Goal: Task Accomplishment & Management: Manage account settings

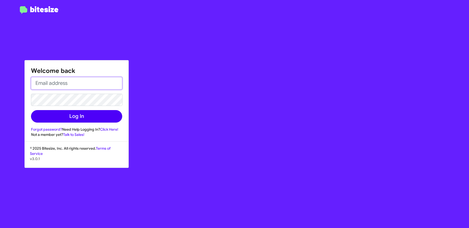
type input "[PERSON_NAME][EMAIL_ADDRESS][DOMAIN_NAME]"
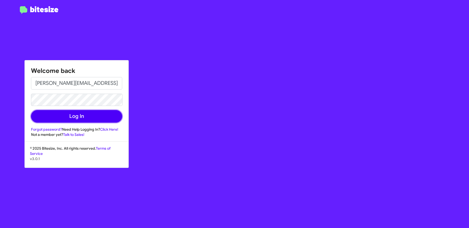
click at [56, 117] on button "Log In" at bounding box center [76, 116] width 91 height 12
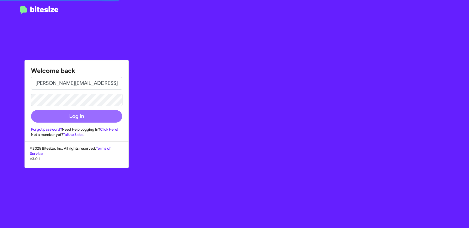
click at [78, 116] on button "Log In" at bounding box center [76, 116] width 91 height 12
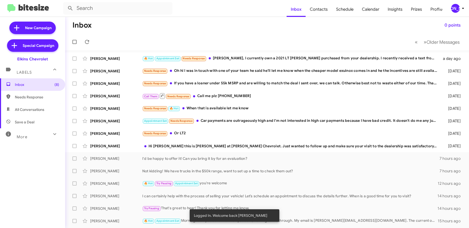
click at [460, 7] on icon at bounding box center [463, 8] width 6 height 6
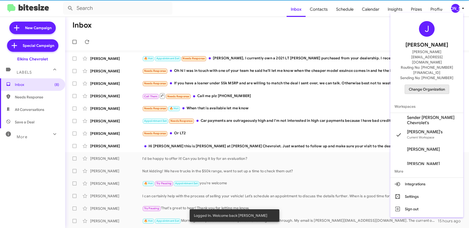
click at [428, 85] on span "Change Organization" at bounding box center [427, 89] width 36 height 9
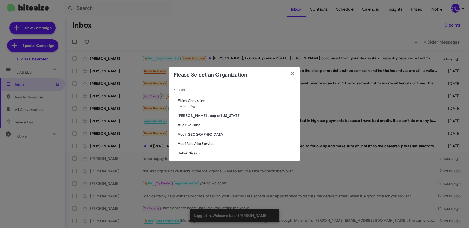
click at [233, 91] on input "Search" at bounding box center [234, 90] width 122 height 4
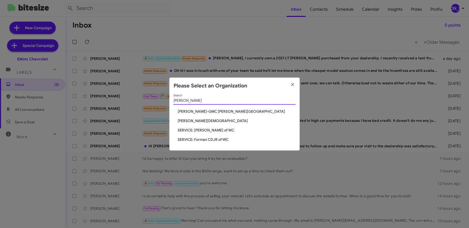
type input "ferman"
click at [198, 119] on span "[PERSON_NAME][DEMOGRAPHIC_DATA]" at bounding box center [237, 120] width 118 height 5
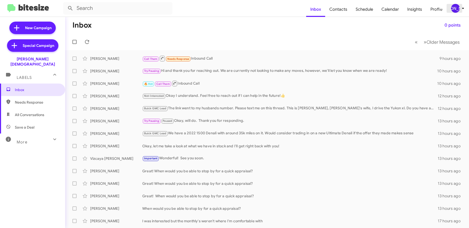
click at [455, 9] on div "[PERSON_NAME]" at bounding box center [455, 8] width 9 height 9
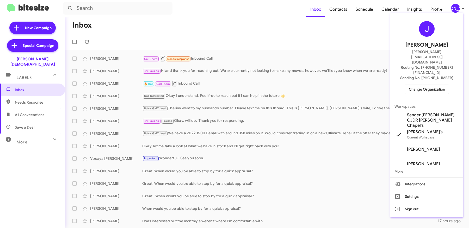
click at [426, 112] on span "Sender Ferman CJDR Wesley Chapel's" at bounding box center [433, 120] width 52 height 16
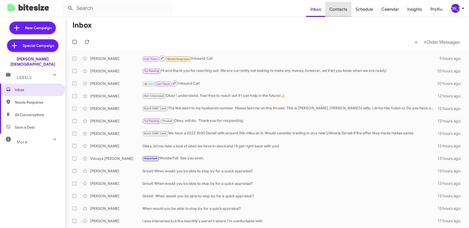
click at [343, 12] on span "Contacts" at bounding box center [338, 9] width 26 height 15
type input "in:groups"
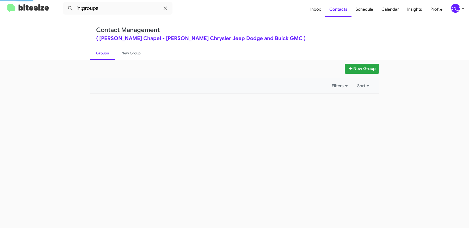
click at [458, 9] on div "[PERSON_NAME]" at bounding box center [455, 8] width 9 height 9
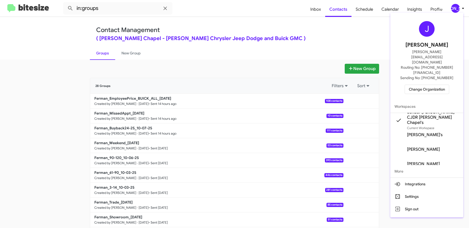
click at [57, 93] on div at bounding box center [234, 114] width 469 height 228
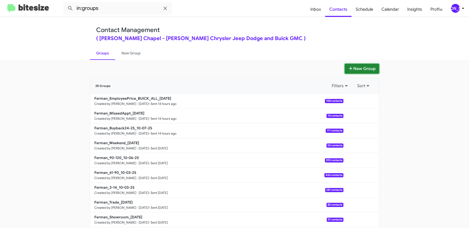
click at [351, 66] on icon at bounding box center [350, 68] width 5 height 4
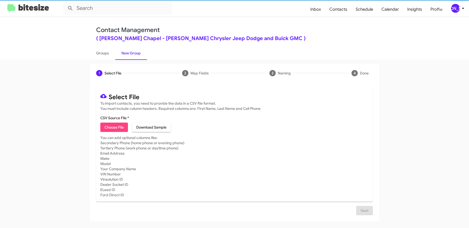
click at [113, 129] on span "Choose File" at bounding box center [113, 127] width 19 height 9
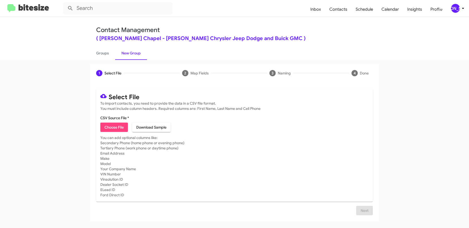
type input "Ferman_15-30_10-08-25"
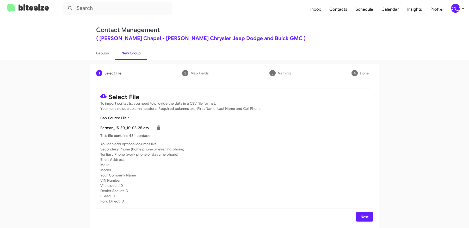
click at [363, 214] on span "Next" at bounding box center [364, 216] width 8 height 9
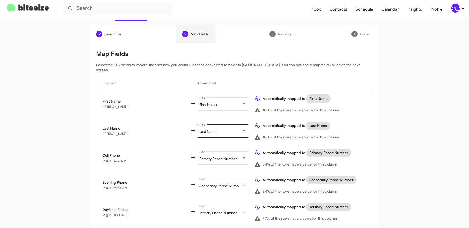
scroll to position [287, 0]
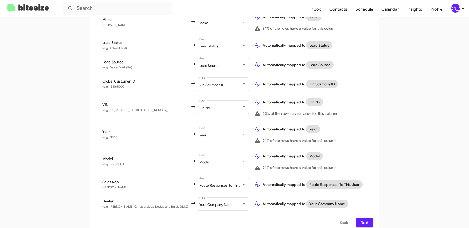
click at [369, 218] on button "Next" at bounding box center [364, 222] width 17 height 9
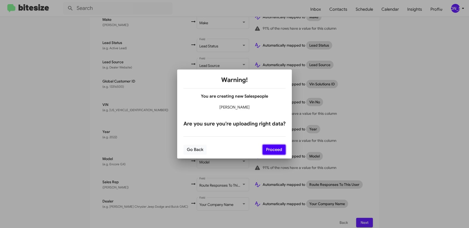
click at [274, 148] on button "Proceed" at bounding box center [273, 150] width 23 height 10
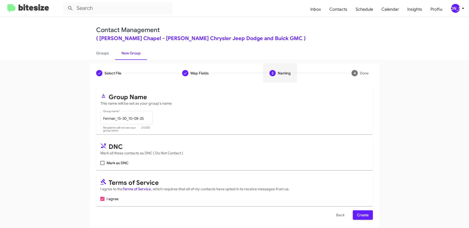
scroll to position [2, 0]
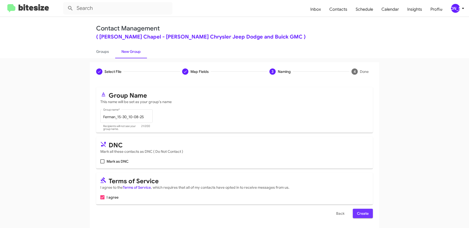
click at [362, 212] on span "Create" at bounding box center [363, 213] width 12 height 9
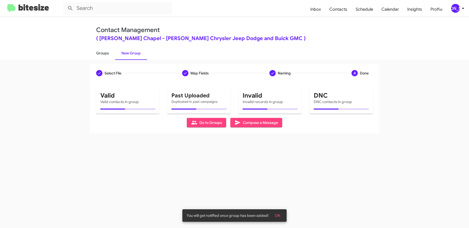
click at [98, 53] on link "Groups" at bounding box center [102, 53] width 25 height 14
type input "in:groups"
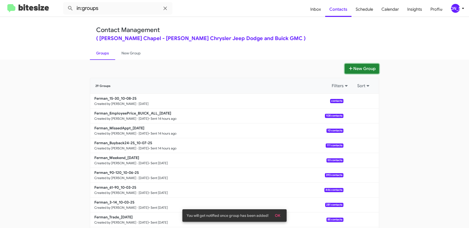
click at [348, 67] on icon at bounding box center [350, 68] width 5 height 4
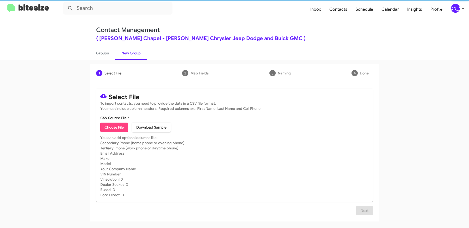
click at [114, 130] on span "Choose File" at bounding box center [113, 127] width 19 height 9
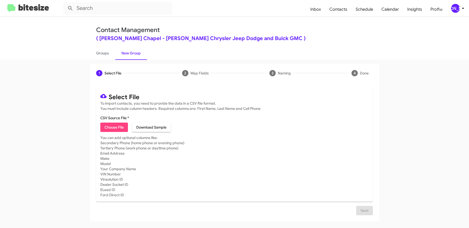
type input "Ferman_31-60_10-08-25"
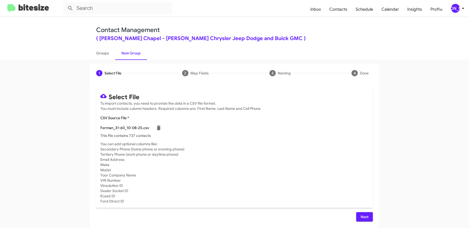
click at [367, 215] on span "Next" at bounding box center [364, 216] width 8 height 9
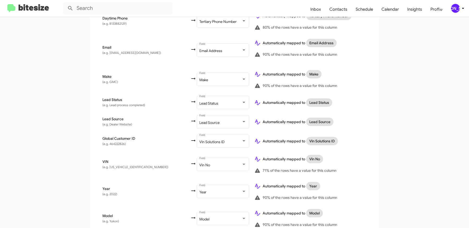
scroll to position [280, 0]
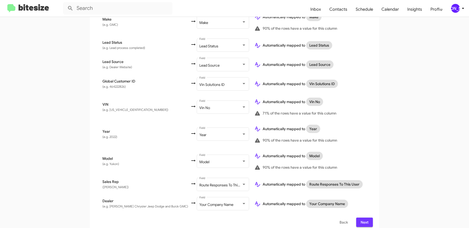
click at [364, 218] on span "Next" at bounding box center [364, 222] width 8 height 9
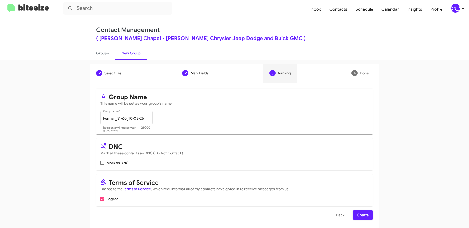
scroll to position [2, 0]
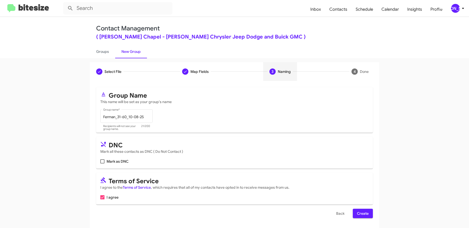
click at [363, 212] on span "Create" at bounding box center [363, 213] width 12 height 9
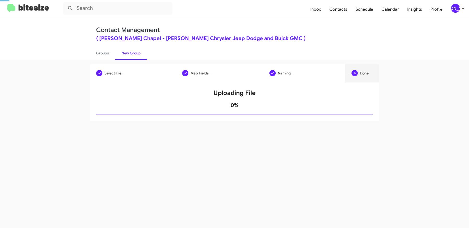
scroll to position [0, 0]
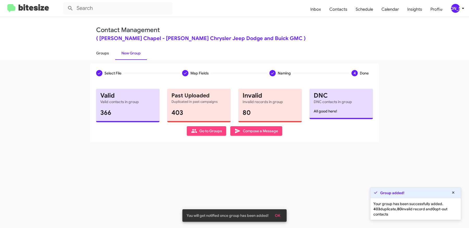
click at [105, 51] on link "Groups" at bounding box center [102, 53] width 25 height 14
type input "in:groups"
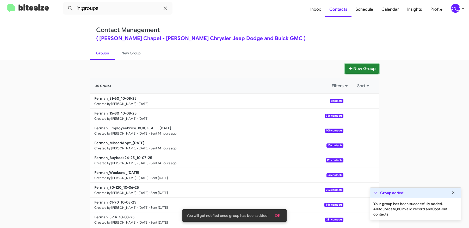
click at [357, 67] on button "New Group" at bounding box center [361, 69] width 34 height 10
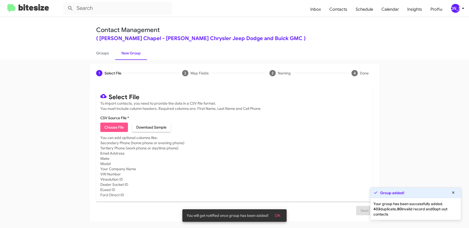
click at [120, 125] on span "Choose File" at bounding box center [113, 127] width 19 height 9
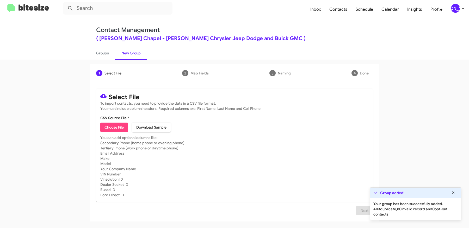
type input "Ferman_Showroom_10-08-25"
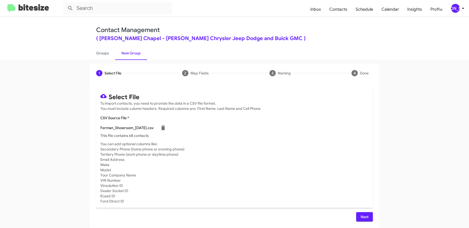
click at [359, 215] on button "Next" at bounding box center [364, 216] width 17 height 9
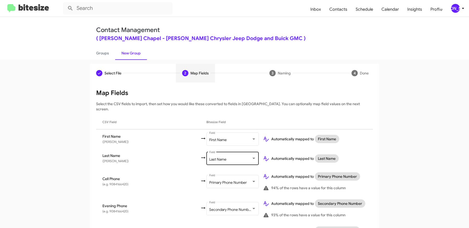
scroll to position [272, 0]
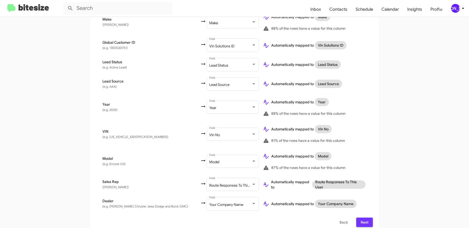
click at [371, 218] on button "Next" at bounding box center [364, 222] width 17 height 9
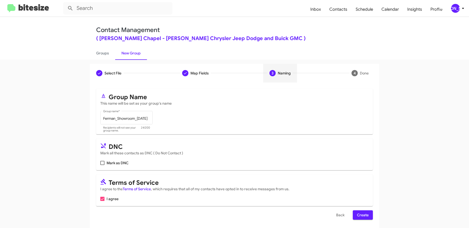
scroll to position [2, 0]
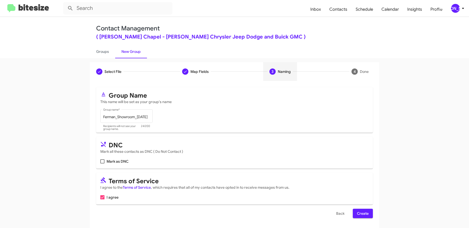
click at [366, 213] on span "Create" at bounding box center [363, 213] width 12 height 9
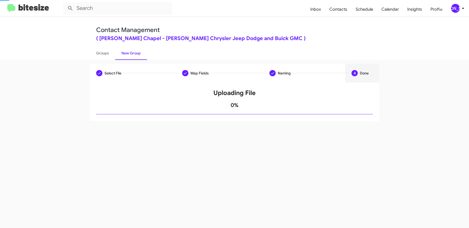
scroll to position [0, 0]
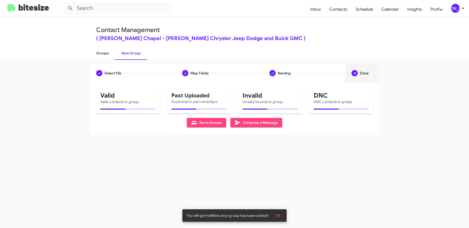
click at [105, 53] on link "Groups" at bounding box center [102, 53] width 25 height 14
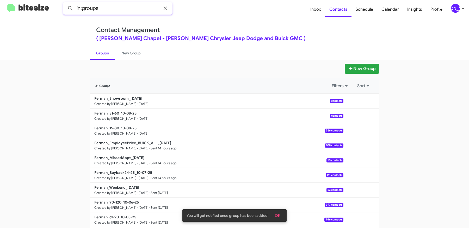
click at [111, 7] on input "in:groups" at bounding box center [117, 8] width 109 height 12
type input "in:groups 15-30"
click at [65, 3] on button at bounding box center [70, 8] width 10 height 10
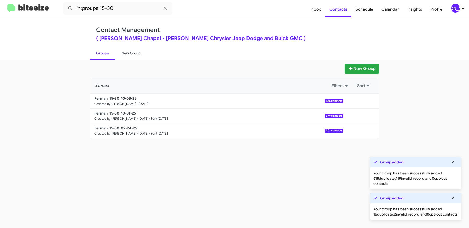
click at [130, 52] on link "New Group" at bounding box center [131, 53] width 32 height 14
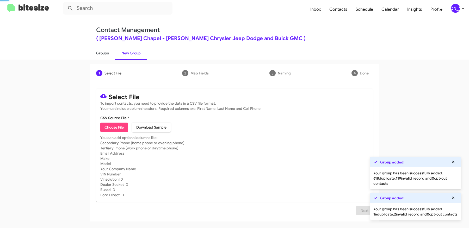
click at [104, 52] on link "Groups" at bounding box center [102, 53] width 25 height 14
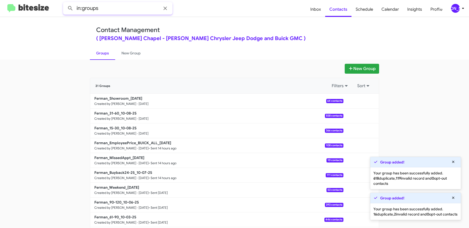
click at [109, 5] on input "in:groups" at bounding box center [117, 8] width 109 height 12
type input "in:groups 31-60"
click at [65, 3] on button at bounding box center [70, 8] width 10 height 10
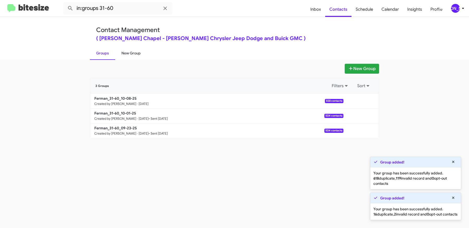
click at [134, 58] on link "New Group" at bounding box center [131, 53] width 32 height 14
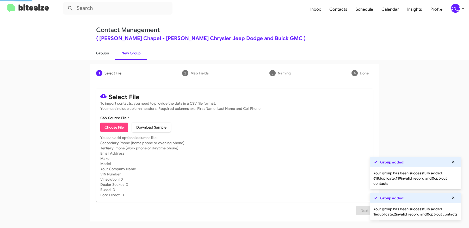
click at [114, 56] on link "Groups" at bounding box center [102, 53] width 25 height 14
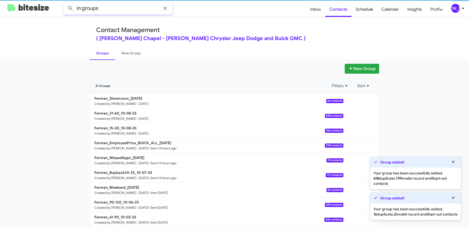
click at [117, 8] on input "in:groups" at bounding box center [117, 8] width 109 height 12
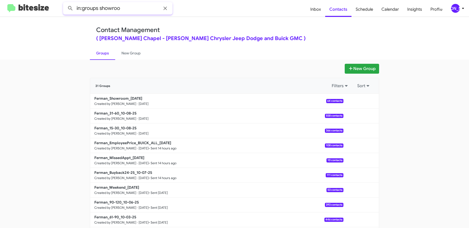
type input "in:groups showroo"
click at [65, 3] on button at bounding box center [70, 8] width 10 height 10
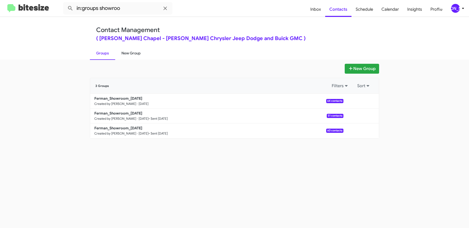
click at [134, 53] on link "New Group" at bounding box center [131, 53] width 32 height 14
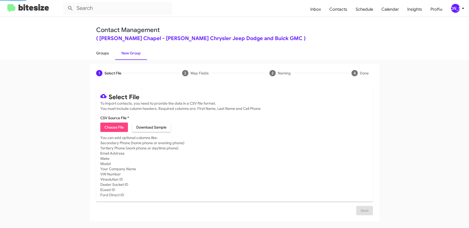
click at [110, 53] on link "Groups" at bounding box center [102, 53] width 25 height 14
type input "in:groups"
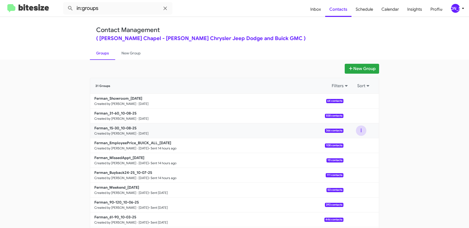
click at [361, 130] on button at bounding box center [361, 130] width 10 height 10
click at [348, 142] on button "View contacts" at bounding box center [345, 145] width 42 height 12
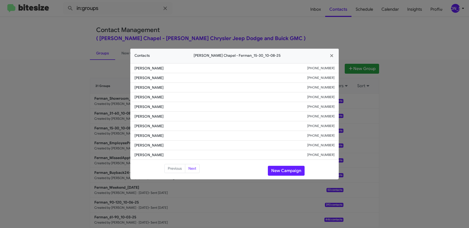
drag, startPoint x: 164, startPoint y: 86, endPoint x: 131, endPoint y: 86, distance: 32.0
click at [132, 86] on li "Samuel Smith +17272624479" at bounding box center [234, 88] width 208 height 10
copy span "Samuel Smith"
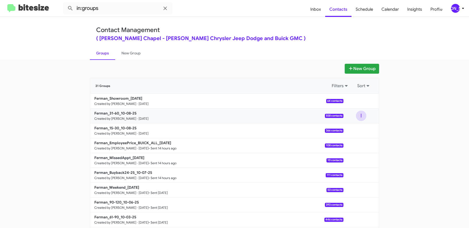
click at [360, 114] on button at bounding box center [361, 116] width 10 height 10
click at [353, 126] on button "View contacts" at bounding box center [345, 130] width 42 height 12
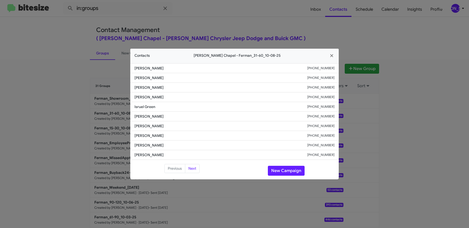
drag, startPoint x: 154, startPoint y: 90, endPoint x: 133, endPoint y: 89, distance: 21.4
click at [133, 89] on li "Caleb Rice +13528307650" at bounding box center [234, 88] width 208 height 10
copy span "Caleb Rice"
click at [72, 119] on modal-container "Contacts Ferman Wesley Chapel - Ferman_31-60_10-08-25 Alexei Garcia +1813723053…" at bounding box center [234, 114] width 469 height 228
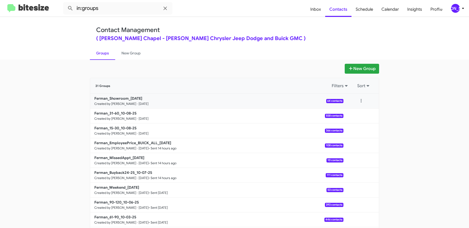
click at [358, 94] on div "Ferman_Showroom_10-08-25 Created by Jason Apdua · Oct 8, 2025 64 contacts" at bounding box center [234, 101] width 288 height 15
click at [361, 98] on button at bounding box center [361, 101] width 10 height 10
click at [354, 112] on button "View contacts" at bounding box center [345, 115] width 42 height 12
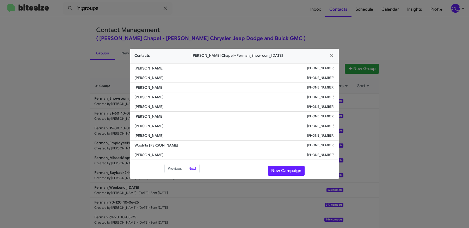
click at [323, 97] on small "+14107666487" at bounding box center [320, 97] width 27 height 5
copy small "14107666487"
click at [138, 96] on span "Robert Gibbons" at bounding box center [220, 97] width 173 height 5
click at [139, 97] on span "Robert Gibbons" at bounding box center [220, 97] width 173 height 5
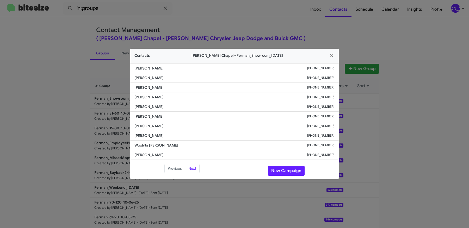
click at [139, 97] on span "Robert Gibbons" at bounding box center [220, 97] width 173 height 5
click at [161, 97] on span "Robert Gibbons" at bounding box center [220, 97] width 173 height 5
copy span "Robert Gibbons"
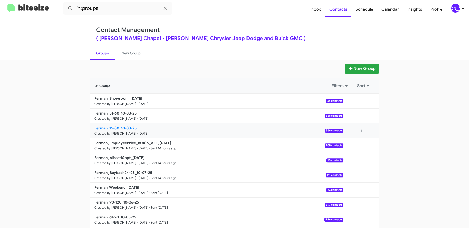
click at [120, 129] on b "Ferman_15-30_10-08-25" at bounding box center [115, 128] width 42 height 5
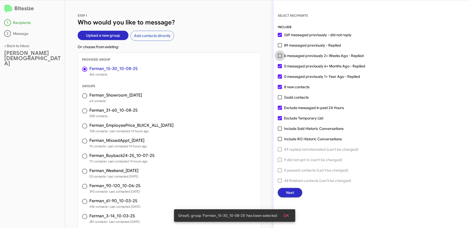
click at [298, 55] on span "6 messaged previously 2+ Weeks Ago - Replied" at bounding box center [324, 56] width 80 height 6
click at [280, 58] on input "6 messaged previously 2+ Weeks Ago - Replied" at bounding box center [279, 58] width 0 height 0
checkbox input "true"
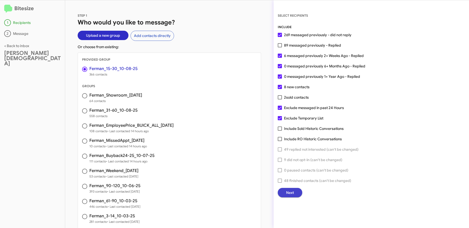
click at [291, 189] on span "Next" at bounding box center [290, 192] width 8 height 9
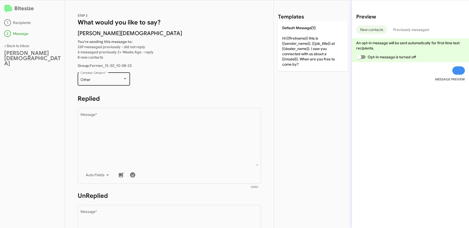
click at [113, 82] on div "Other Campaign Category *" at bounding box center [103, 78] width 47 height 14
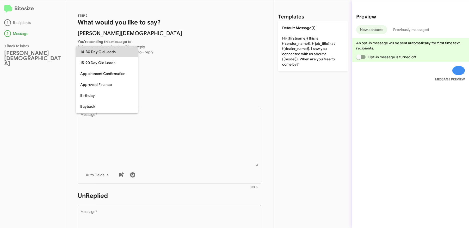
click at [103, 54] on span "14-30 Day Old Leads" at bounding box center [106, 51] width 53 height 11
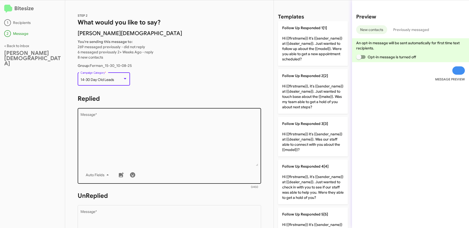
click at [126, 129] on textarea "Message *" at bounding box center [169, 139] width 178 height 53
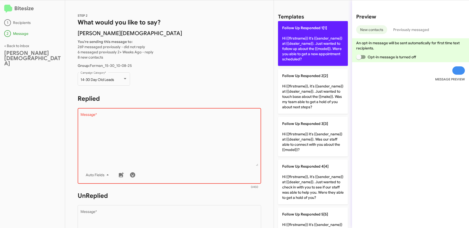
click at [310, 47] on p "Follow Up Responded 1[1] Hi {{firstname}} it's {{sender_name}} at {{dealer_name…" at bounding box center [313, 43] width 70 height 45
type textarea "Hi {{firstname}} it's {{sender_name}} at {{dealer_name}}. Just wanted to follow…"
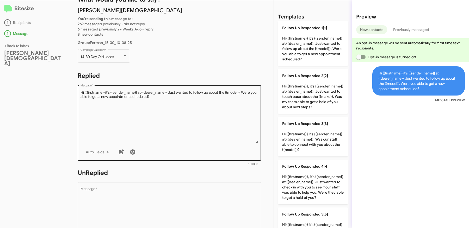
scroll to position [62, 0]
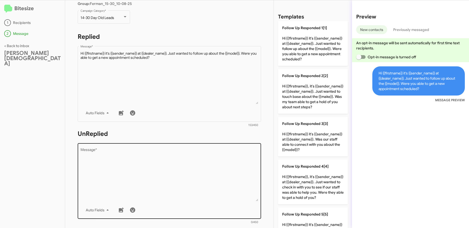
click at [194, 160] on textarea "Message *" at bounding box center [169, 174] width 178 height 53
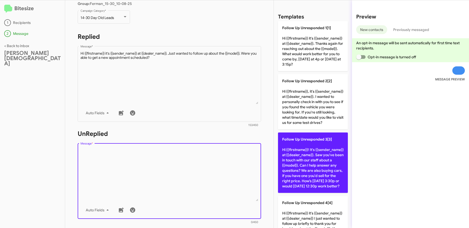
click at [325, 163] on p "Follow Up Unresponded 3[3] Hi {{firstname}}! It's {{sender_name}} at {{dealer_n…" at bounding box center [313, 163] width 70 height 60
type textarea "Hi {{firstname}}! It's {{sender_name}} at {{dealer_name}}. Saw you've been in t…"
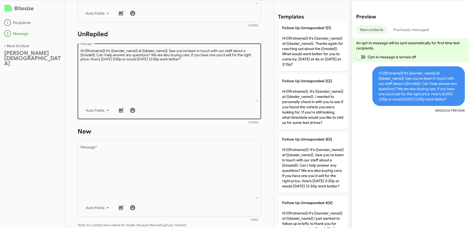
scroll to position [184, 0]
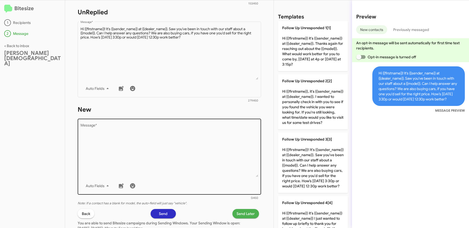
click at [157, 142] on textarea "Message *" at bounding box center [169, 150] width 178 height 53
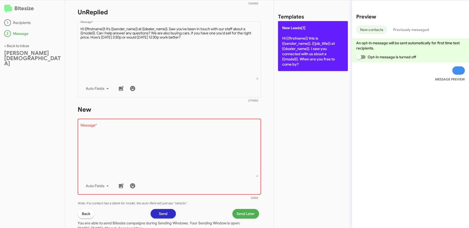
click at [326, 65] on p "New Leads[1] Hi {{firstname}} this is {{sender_name}}, {{job_title}} at {{deale…" at bounding box center [313, 46] width 70 height 50
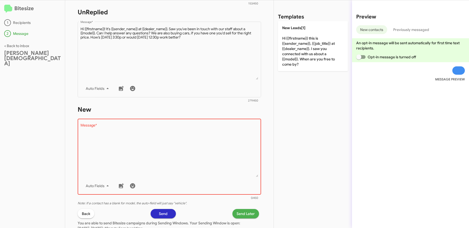
type textarea "Hi {{firstname}} this is {{sender_name}}, {{job_title}} at {{dealer_name}}. I s…"
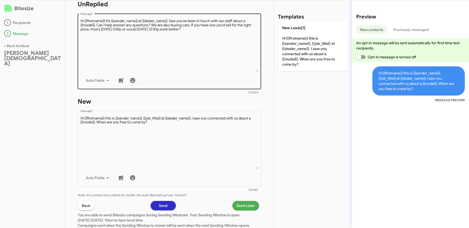
scroll to position [228, 0]
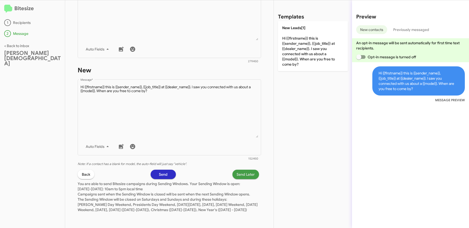
click at [246, 170] on span "Send Later" at bounding box center [245, 174] width 18 height 9
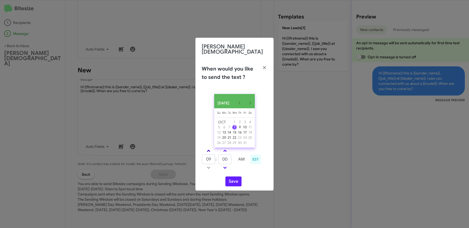
click at [210, 148] on link at bounding box center [208, 151] width 9 height 6
click at [209, 148] on link at bounding box center [208, 151] width 9 height 6
type input "12"
click at [226, 151] on span at bounding box center [224, 151] width 3 height 3
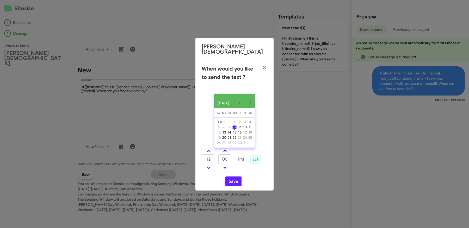
type input "05"
click at [230, 181] on button "Save" at bounding box center [233, 182] width 16 height 10
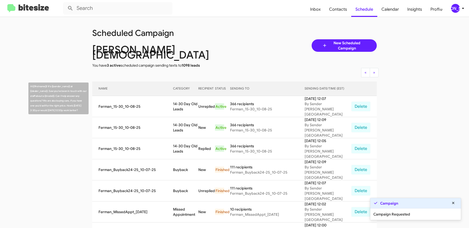
click at [174, 96] on td "14-30 Day Old Leads" at bounding box center [185, 106] width 25 height 21
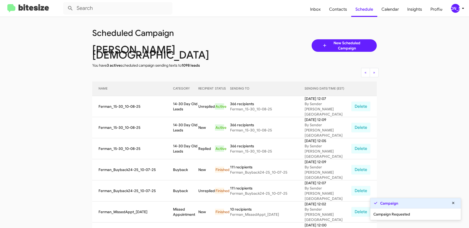
click at [174, 96] on td "14-30 Day Old Leads" at bounding box center [185, 106] width 25 height 21
click at [182, 102] on td "14-30 Day Old Leads" at bounding box center [185, 106] width 25 height 21
copy td "14-30 Day Old Leads"
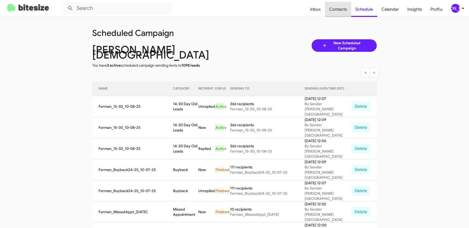
click at [342, 11] on span "Contacts" at bounding box center [338, 9] width 26 height 15
type input "in:groups"
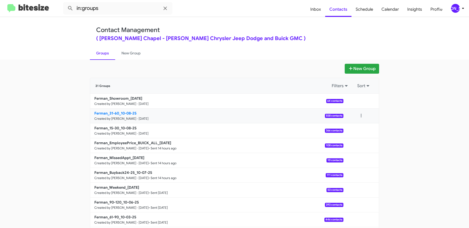
click at [134, 112] on b "Ferman_31-60_10-08-25" at bounding box center [115, 113] width 42 height 5
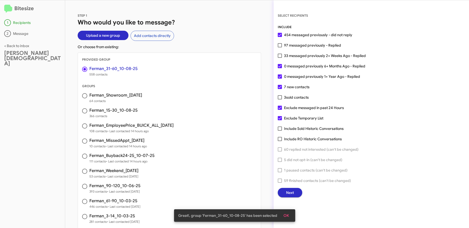
click at [301, 55] on span "33 messaged previously 2+ Weeks Ago - Replied" at bounding box center [325, 56] width 82 height 6
click at [280, 58] on input "33 messaged previously 2+ Weeks Ago - Replied" at bounding box center [279, 58] width 0 height 0
checkbox input "true"
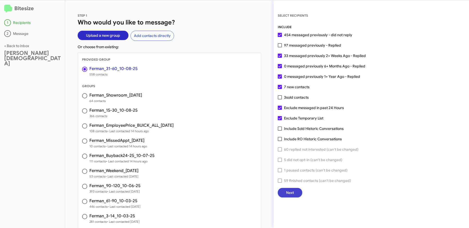
click at [295, 193] on button "Next" at bounding box center [290, 192] width 24 height 9
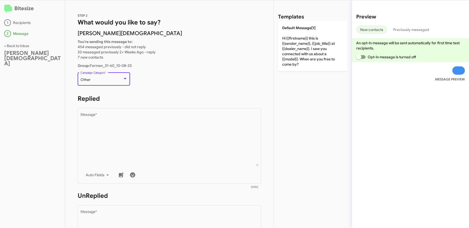
click at [99, 78] on div "Other" at bounding box center [101, 80] width 42 height 4
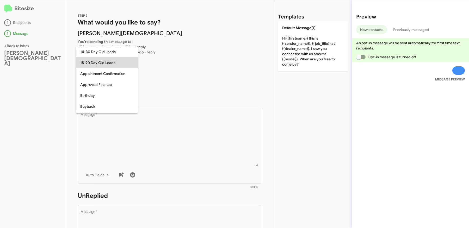
click at [100, 64] on span "15-90 Day Old Leads" at bounding box center [106, 62] width 53 height 11
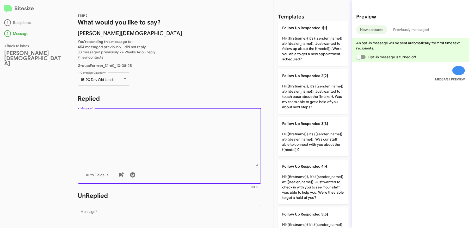
click at [144, 139] on textarea "Message *" at bounding box center [169, 139] width 178 height 53
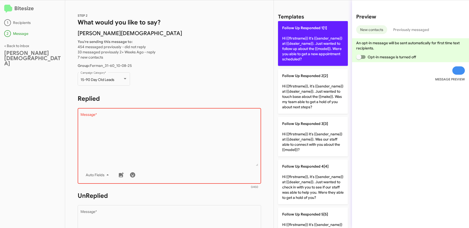
click at [314, 53] on p "Follow Up Responded 1[1] Hi {{firstname}} it's {{sender_name}} at {{dealer_name…" at bounding box center [313, 43] width 70 height 45
type textarea "Hi {{firstname}} it's {{sender_name}} at {{dealer_name}}. Just wanted to follow…"
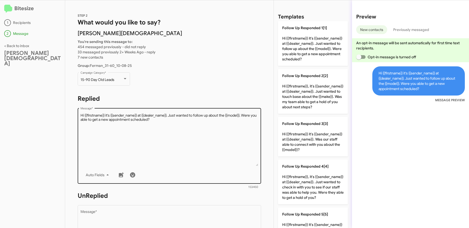
scroll to position [63, 0]
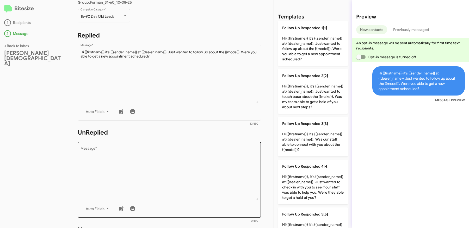
click at [192, 168] on textarea "Message *" at bounding box center [169, 173] width 178 height 53
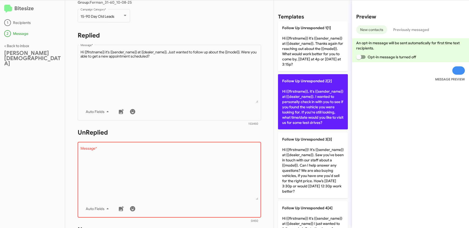
click at [316, 117] on p "Follow Up Unresponded 2[2] Hi {{firstname}}, it's {{sender_name}} at {{dealer_n…" at bounding box center [313, 101] width 70 height 55
type textarea "Hi {{firstname}}, it's {{sender_name}} at {{dealer_name}}. I wanted to personal…"
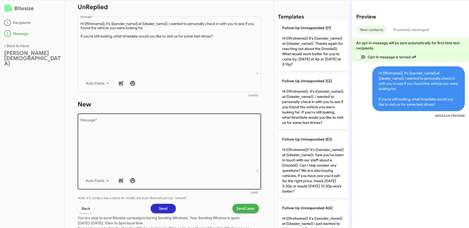
scroll to position [197, 0]
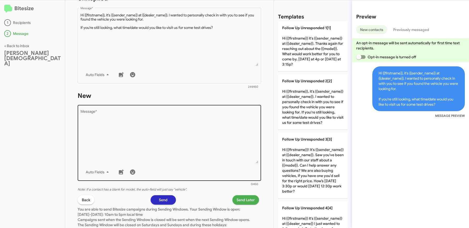
click at [178, 166] on div "Drop image here to insert Auto Fields Message *" at bounding box center [169, 142] width 178 height 77
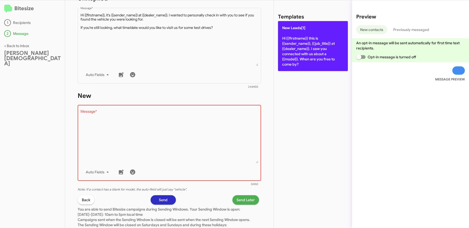
click at [292, 41] on p "New Leads[1] Hi {{firstname}} this is {{sender_name}}, {{job_title}} at {{deale…" at bounding box center [313, 46] width 70 height 50
type textarea "Hi {{firstname}} this is {{sender_name}}, {{job_title}} at {{dealer_name}}. I s…"
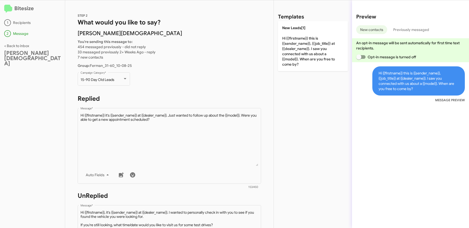
scroll to position [228, 0]
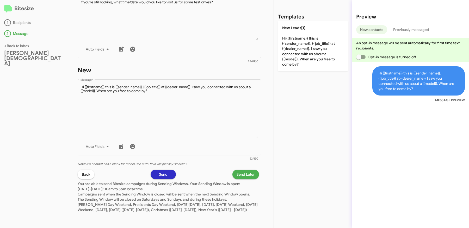
click at [247, 171] on span "Send Later" at bounding box center [245, 174] width 18 height 9
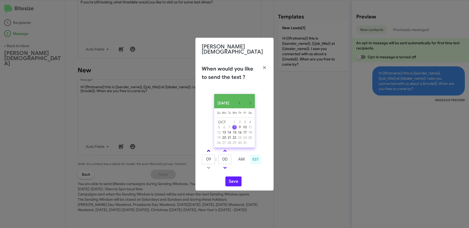
click at [207, 151] on span at bounding box center [208, 151] width 3 height 3
click at [225, 166] on span at bounding box center [224, 167] width 3 height 3
type input "11"
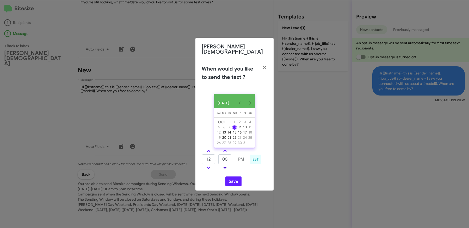
type input "55"
click at [235, 180] on button "Save" at bounding box center [233, 182] width 16 height 10
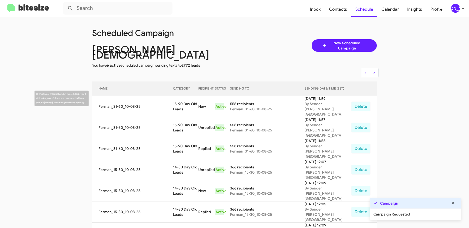
click at [174, 96] on td "15-90 Day Old Leads" at bounding box center [185, 106] width 25 height 21
click at [175, 97] on td "15-90 Day Old Leads" at bounding box center [185, 106] width 25 height 21
click at [180, 101] on td "15-90 Day Old Leads" at bounding box center [185, 106] width 25 height 21
copy td "15-90 Day Old Leads"
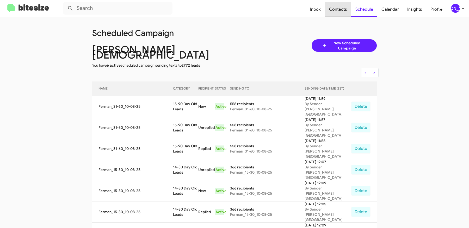
click at [346, 7] on span "Contacts" at bounding box center [338, 9] width 26 height 15
type input "in:groups"
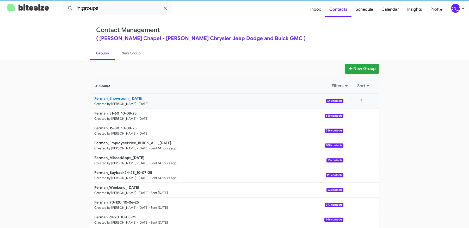
click at [130, 99] on b "Ferman_Showroom_10-08-25" at bounding box center [118, 98] width 48 height 5
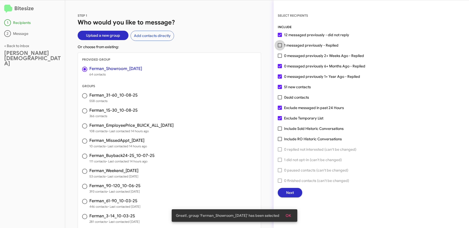
click at [301, 44] on span "1 messaged previously - Replied" at bounding box center [311, 45] width 54 height 6
click at [280, 47] on input "1 messaged previously - Replied" at bounding box center [279, 47] width 0 height 0
checkbox input "true"
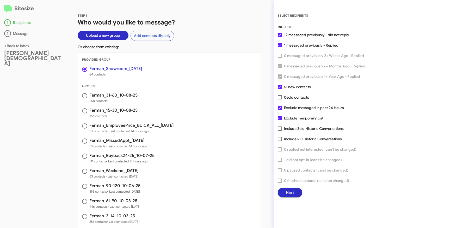
click at [293, 194] on span "Next" at bounding box center [290, 192] width 8 height 9
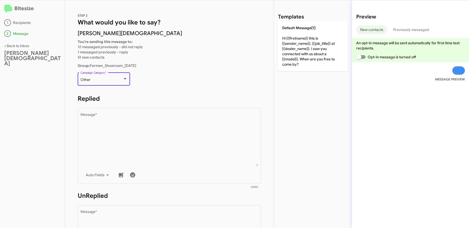
click at [110, 79] on div "Other" at bounding box center [101, 80] width 42 height 4
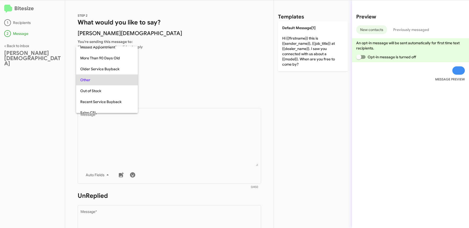
scroll to position [141, 0]
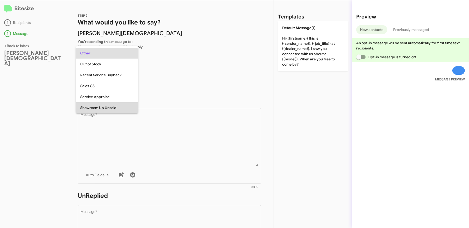
click at [102, 108] on span "Showroom Up Unsold" at bounding box center [106, 107] width 53 height 11
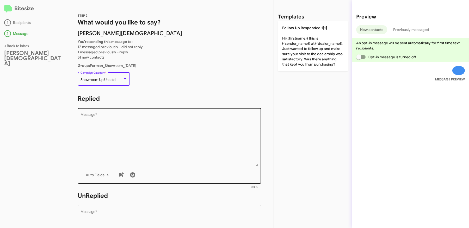
click at [167, 134] on textarea "Message *" at bounding box center [169, 139] width 178 height 53
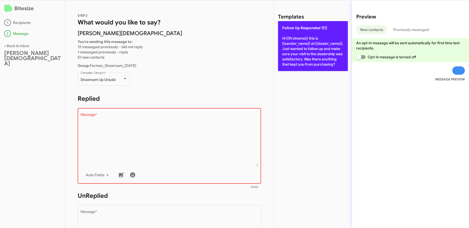
click at [294, 48] on p "Follow Up Responded 1[1] Hi {{firstname}} this is {{sender_name}} at {{dealer_n…" at bounding box center [313, 46] width 70 height 50
type textarea "Hi {{firstname}} this is {{sender_name}} at {{dealer_name}}. Just wanted to fol…"
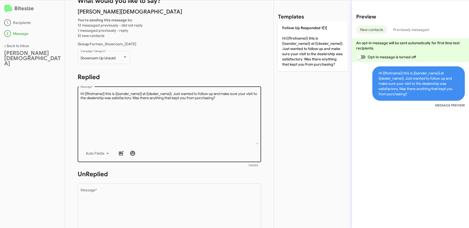
scroll to position [28, 0]
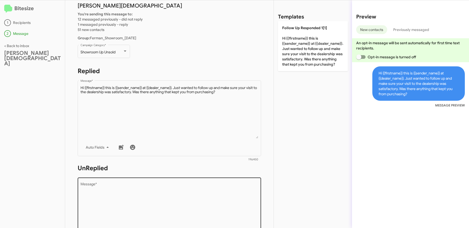
click at [165, 195] on textarea "Message *" at bounding box center [169, 209] width 178 height 53
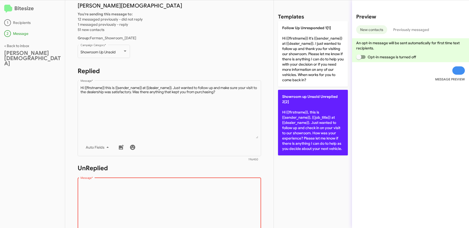
click at [288, 109] on p "Showroom up Unsold Unreplied 2[2] Hi {{firstname}}, this is {{sender_name}}, {{…" at bounding box center [313, 123] width 70 height 66
type textarea "Hi {{firstname}}, this is {{sender_name}}, {{job_title}} at {{dealer_name}}. Ju…"
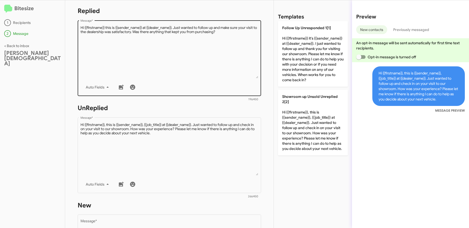
scroll to position [139, 0]
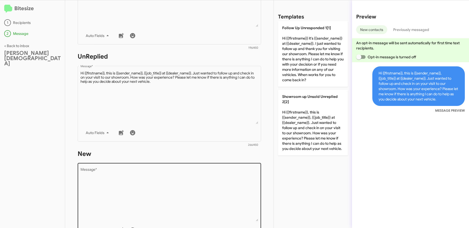
click at [180, 180] on textarea "Message *" at bounding box center [169, 194] width 178 height 53
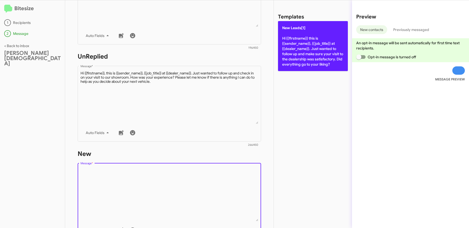
click at [299, 68] on p "New Leads[1] Hi {{firstname}} this is {{sender_name}}, {{job_title}} at {{deale…" at bounding box center [313, 46] width 70 height 50
type textarea "Hi {{firstname}} this is {{sender_name}}, {{job_title}} at {{dealer_name}}. Jus…"
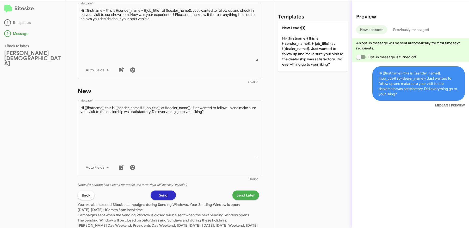
scroll to position [228, 0]
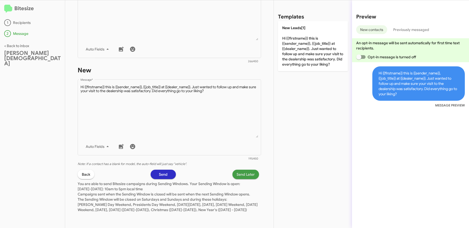
click at [241, 170] on span "Send Later" at bounding box center [245, 174] width 18 height 9
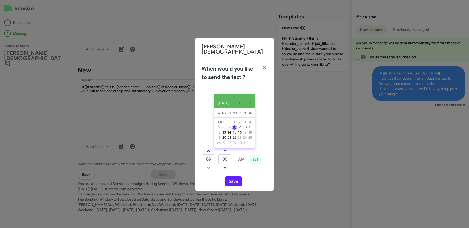
click at [208, 148] on link at bounding box center [208, 151] width 9 height 6
type input "12"
click at [230, 179] on button "Save" at bounding box center [233, 182] width 16 height 10
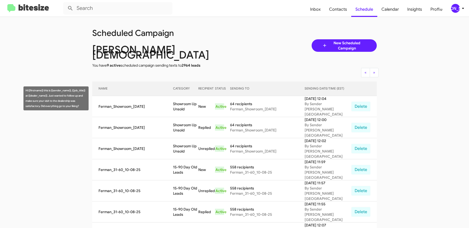
click at [174, 98] on td "Showroom Up Unsold" at bounding box center [185, 106] width 25 height 21
click at [174, 97] on td "Showroom Up Unsold" at bounding box center [185, 106] width 25 height 21
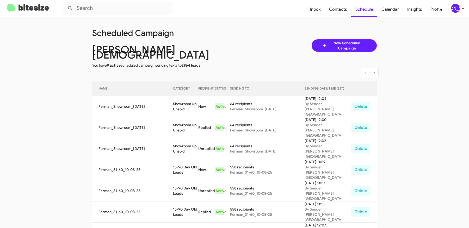
click at [181, 101] on td "Showroom Up Unsold" at bounding box center [185, 106] width 25 height 21
copy td "Showroom Up Unsold"
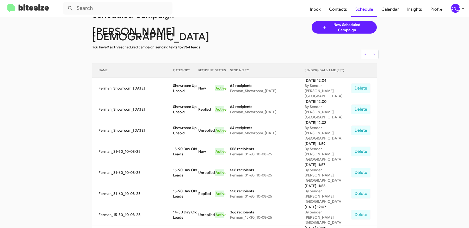
scroll to position [20, 0]
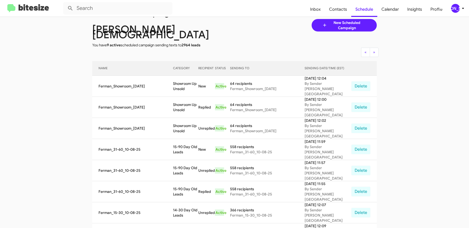
click at [457, 10] on div "[PERSON_NAME]" at bounding box center [455, 8] width 9 height 9
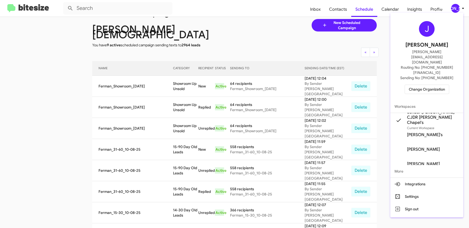
click at [419, 85] on span "Change Organization" at bounding box center [427, 89] width 36 height 9
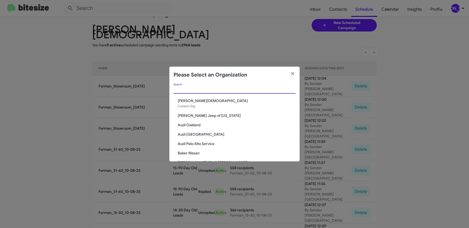
click at [218, 89] on input "Search" at bounding box center [234, 90] width 122 height 4
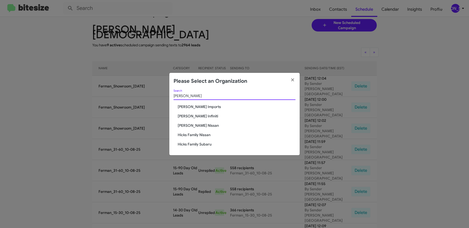
type input "hicks"
click at [198, 136] on span "Hicks Family Nissan" at bounding box center [237, 134] width 118 height 5
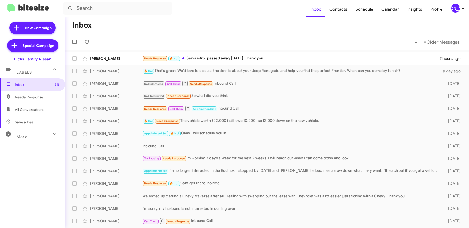
click at [458, 7] on div "[PERSON_NAME]" at bounding box center [455, 8] width 9 height 9
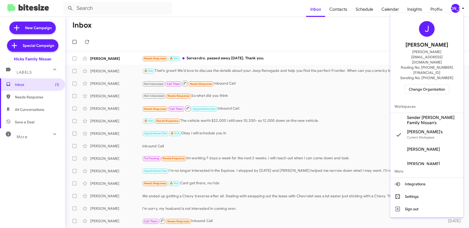
click at [422, 115] on span "Sender Hicks Family Nissan's" at bounding box center [433, 120] width 52 height 10
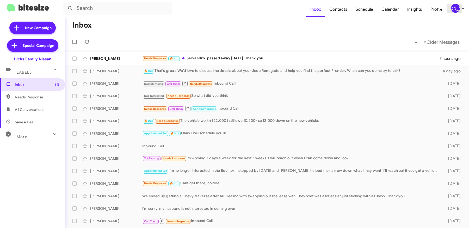
click at [453, 6] on div "[PERSON_NAME]" at bounding box center [455, 8] width 9 height 9
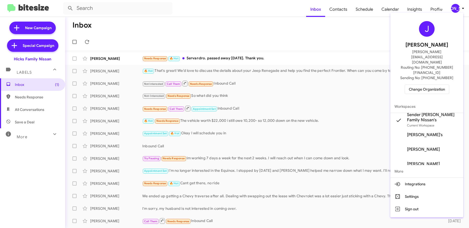
click at [365, 35] on div at bounding box center [234, 114] width 469 height 228
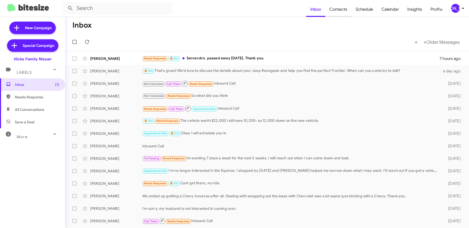
click at [344, 10] on span "Contacts" at bounding box center [338, 9] width 26 height 15
type input "in:groups"
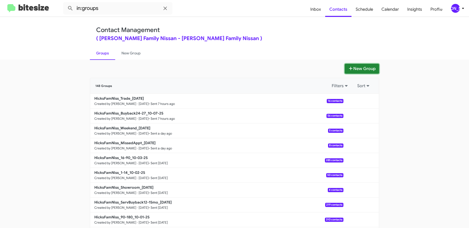
click at [371, 68] on button "New Group" at bounding box center [361, 69] width 34 height 10
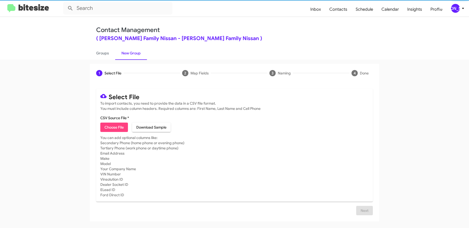
click at [115, 130] on span "Choose File" at bounding box center [113, 127] width 19 height 9
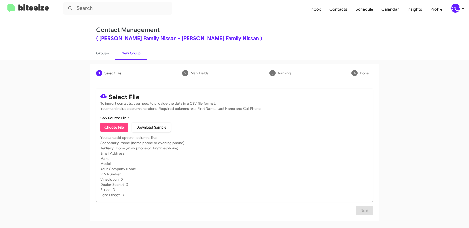
type input "HicksFamNiss_90-180_10-08-25"
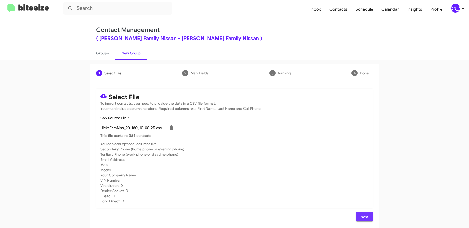
click at [367, 217] on span "Next" at bounding box center [364, 216] width 8 height 9
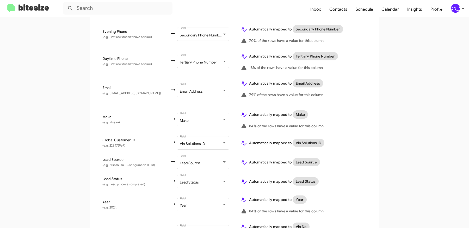
scroll to position [272, 0]
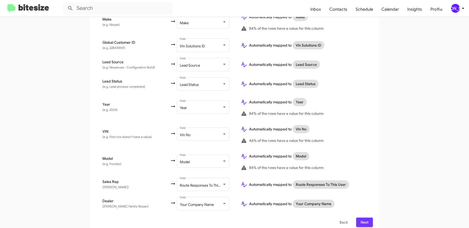
click at [363, 218] on span "Next" at bounding box center [364, 222] width 8 height 9
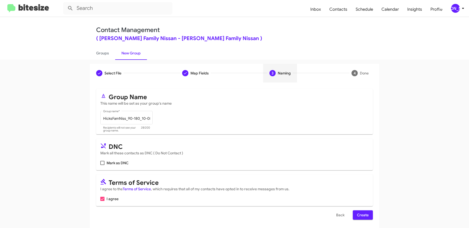
scroll to position [2, 0]
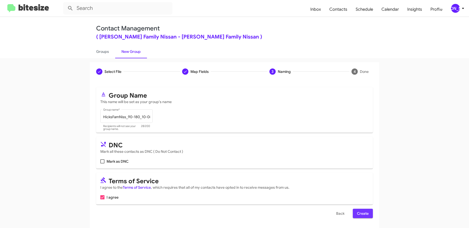
click at [363, 211] on span "Create" at bounding box center [363, 213] width 12 height 9
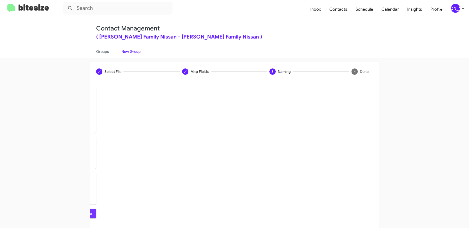
scroll to position [0, 0]
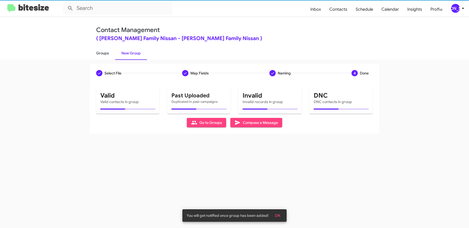
click at [105, 52] on link "Groups" at bounding box center [102, 53] width 25 height 14
type input "in:groups"
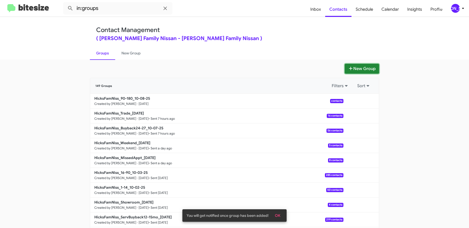
click at [351, 67] on icon at bounding box center [350, 68] width 5 height 4
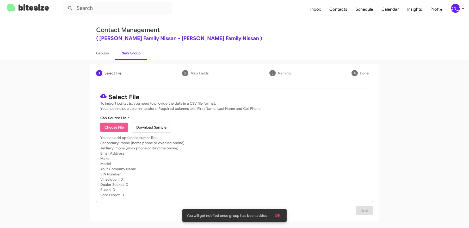
click at [112, 128] on span "Choose File" at bounding box center [113, 127] width 19 height 9
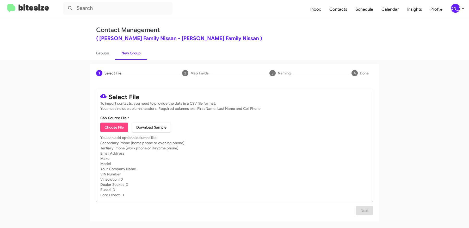
type input "HicksFamNiss_ServBuyback24-27mo_10-08-25"
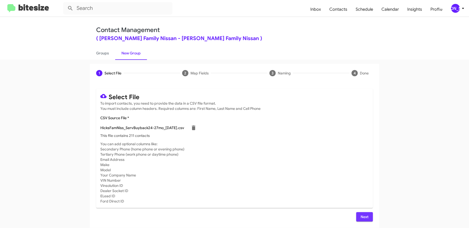
click at [363, 216] on span "Next" at bounding box center [364, 216] width 8 height 9
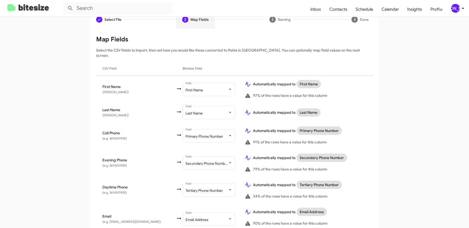
scroll to position [210, 0]
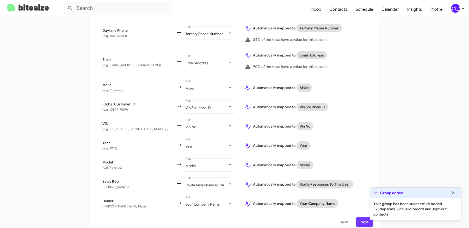
click at [360, 217] on span "Next" at bounding box center [364, 221] width 8 height 9
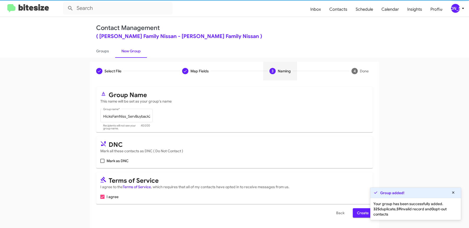
scroll to position [0, 0]
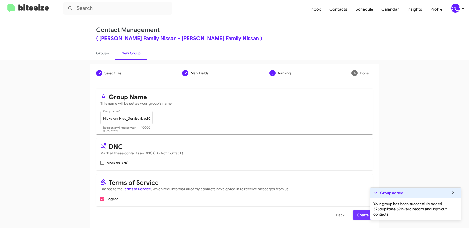
click at [357, 213] on span "Create" at bounding box center [363, 214] width 12 height 9
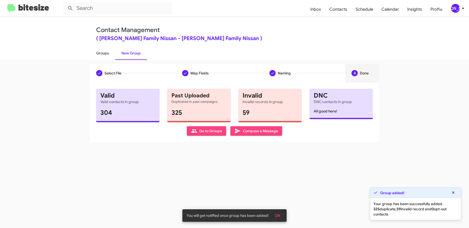
click at [107, 52] on link "Groups" at bounding box center [102, 53] width 25 height 14
type input "in:groups"
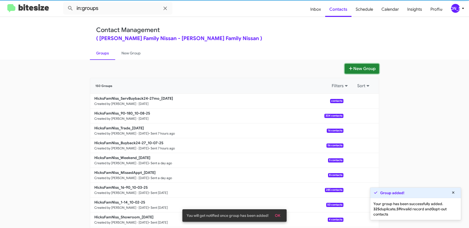
click at [351, 66] on icon at bounding box center [350, 68] width 5 height 4
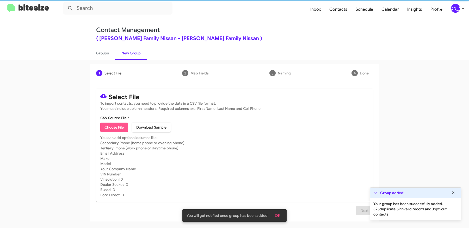
click at [116, 126] on span "Choose File" at bounding box center [113, 127] width 19 height 9
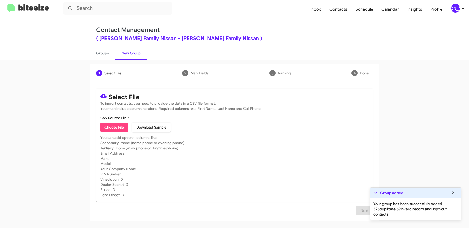
type input "HicksFamNiss_Showroom_10-08-25"
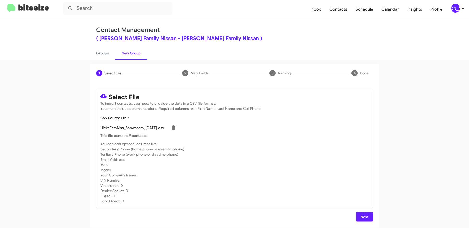
click at [366, 217] on span "Next" at bounding box center [364, 216] width 8 height 9
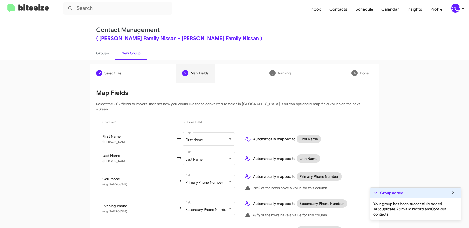
scroll to position [272, 0]
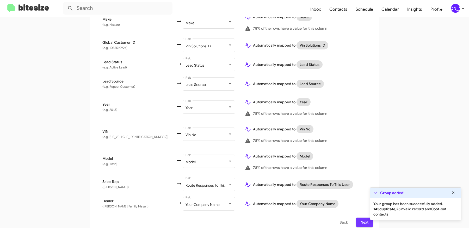
click at [364, 219] on span "Next" at bounding box center [364, 222] width 8 height 9
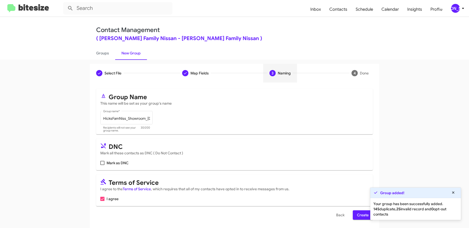
scroll to position [2, 0]
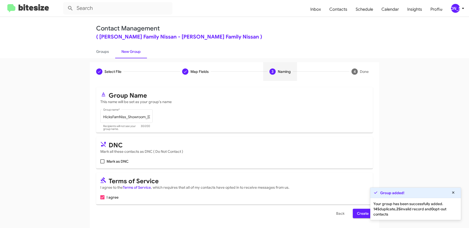
click at [360, 211] on span "Create" at bounding box center [363, 213] width 12 height 9
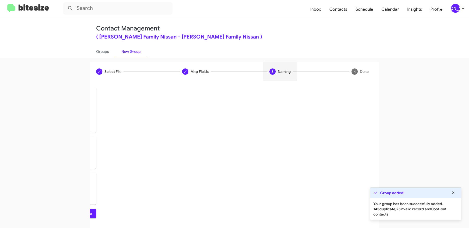
scroll to position [0, 0]
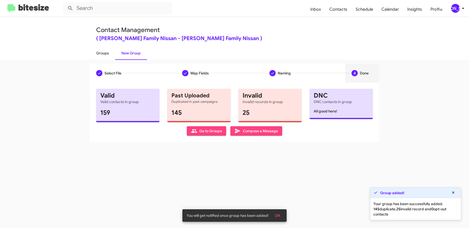
click at [105, 51] on link "Groups" at bounding box center [102, 53] width 25 height 14
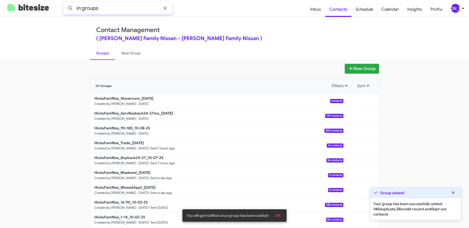
click at [108, 7] on input "in:groups" at bounding box center [117, 8] width 109 height 12
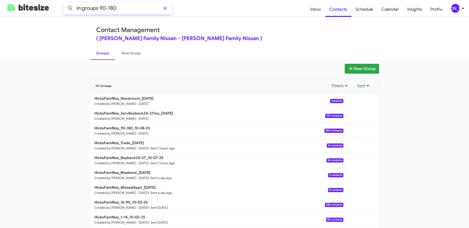
type input "in:groups 90-180"
click at [65, 3] on button at bounding box center [70, 8] width 10 height 10
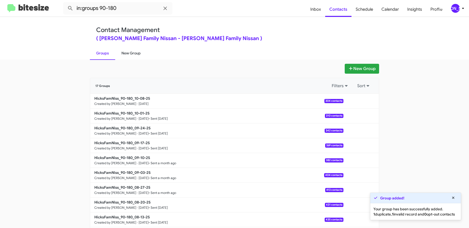
click at [135, 53] on link "New Group" at bounding box center [131, 53] width 32 height 14
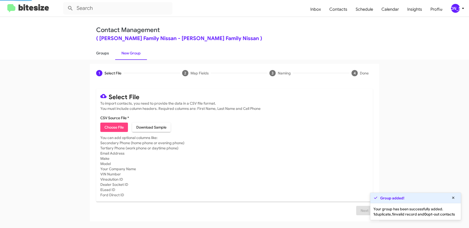
click at [106, 53] on link "Groups" at bounding box center [102, 53] width 25 height 14
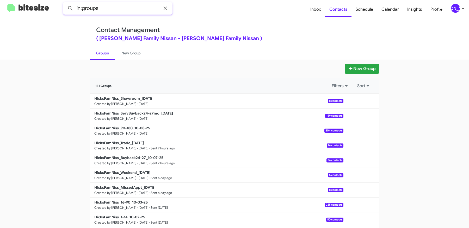
click at [134, 8] on input "in:groups" at bounding box center [117, 8] width 109 height 12
type input "in:groups 24-27"
click at [65, 3] on button at bounding box center [70, 8] width 10 height 10
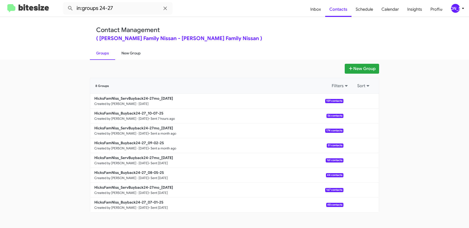
click at [135, 51] on link "New Group" at bounding box center [131, 53] width 32 height 14
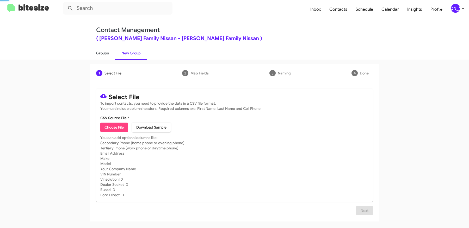
click at [96, 51] on link "Groups" at bounding box center [102, 53] width 25 height 14
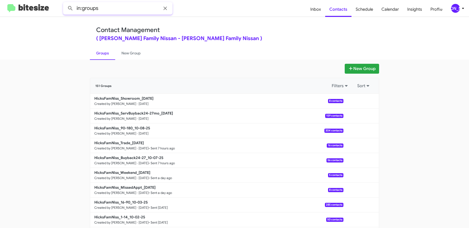
click at [115, 3] on input "in:groups" at bounding box center [117, 8] width 109 height 12
click at [114, 15] on mat-toolbar "in:groups Inbox Contacts Schedule Calendar Insights Profile JA" at bounding box center [234, 8] width 469 height 17
click at [114, 12] on input "in:groups" at bounding box center [117, 8] width 109 height 12
type input "in:groups showroom"
click at [65, 3] on button at bounding box center [70, 8] width 10 height 10
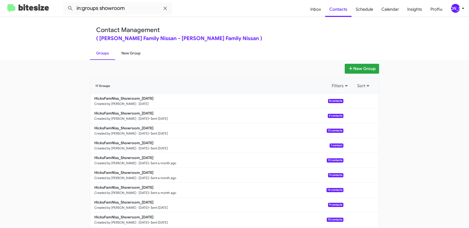
click at [137, 52] on link "New Group" at bounding box center [131, 53] width 32 height 14
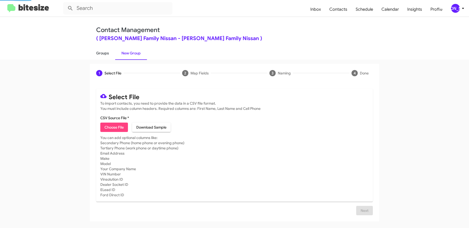
click at [105, 52] on link "Groups" at bounding box center [102, 53] width 25 height 14
type input "in:groups"
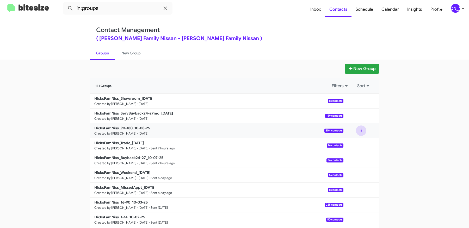
click at [360, 131] on button at bounding box center [361, 130] width 10 height 10
click at [346, 142] on button "View contacts" at bounding box center [345, 145] width 42 height 12
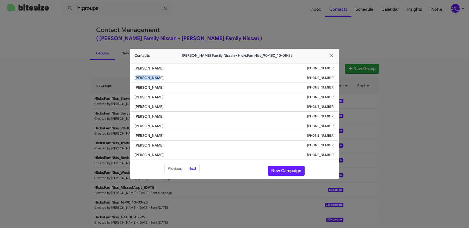
drag, startPoint x: 156, startPoint y: 79, endPoint x: 131, endPoint y: 79, distance: 25.3
click at [132, 79] on li "Olivia Rios +13615008569" at bounding box center [234, 78] width 208 height 10
copy span "Olivia Rios"
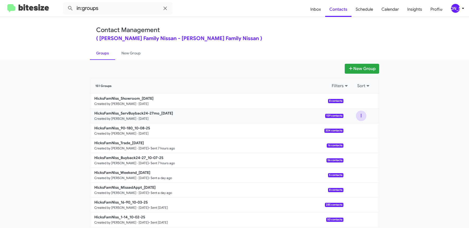
click at [360, 113] on button at bounding box center [361, 116] width 10 height 10
click at [345, 126] on button "View contacts" at bounding box center [345, 130] width 42 height 12
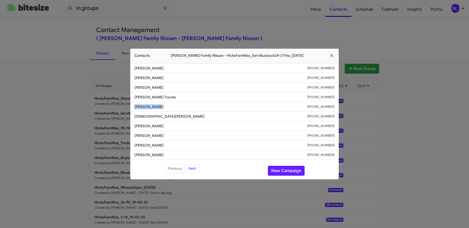
drag, startPoint x: 159, startPoint y: 106, endPoint x: 120, endPoint y: 106, distance: 39.1
click at [121, 106] on modal-container "Contacts Hicks Family Nissan - HicksFamNiss_ServBuyback24-27mo_10-08-25 Charles…" at bounding box center [234, 114] width 469 height 228
copy span "Sprang Shawn"
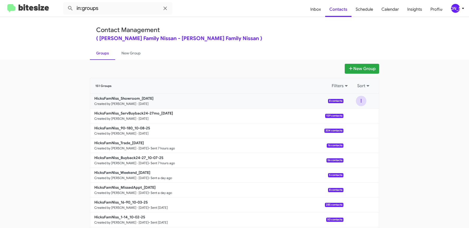
click at [362, 100] on button at bounding box center [361, 101] width 10 height 10
click at [353, 115] on button "View contacts" at bounding box center [345, 115] width 42 height 12
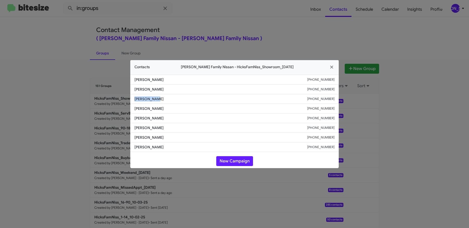
drag, startPoint x: 157, startPoint y: 100, endPoint x: 121, endPoint y: 98, distance: 36.0
click at [122, 98] on modal-container "Contacts Hicks Family Nissan - HicksFamNiss_Showroom_10-08-25 Santos Salinas +1…" at bounding box center [234, 114] width 469 height 228
copy span "Lisa Burnip"
click at [80, 93] on modal-container "Contacts Hicks Family Nissan - HicksFamNiss_Showroom_10-08-25 Santos Salinas +1…" at bounding box center [234, 114] width 469 height 228
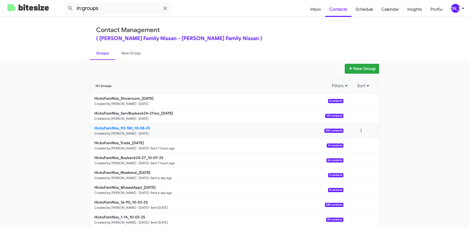
click at [123, 126] on b "HicksFamNiss_90-180_10-08-25" at bounding box center [122, 128] width 56 height 5
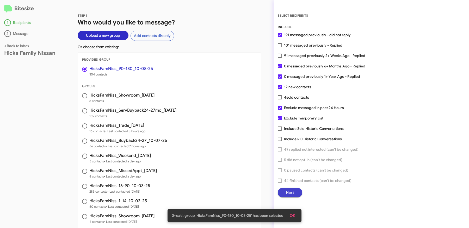
click at [291, 194] on span "Next" at bounding box center [290, 192] width 8 height 9
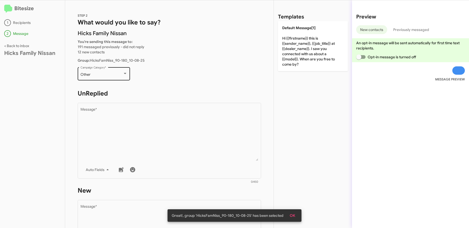
click at [115, 73] on div "Other" at bounding box center [101, 75] width 42 height 4
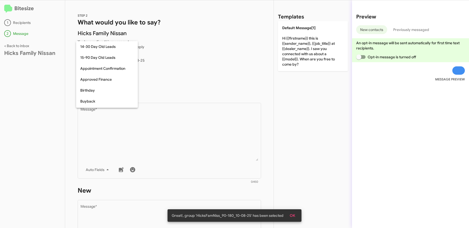
scroll to position [114, 0]
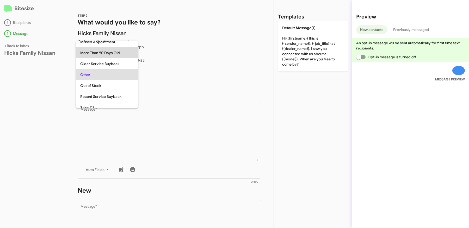
click at [109, 52] on span "More Than 90 Days Old" at bounding box center [106, 52] width 53 height 11
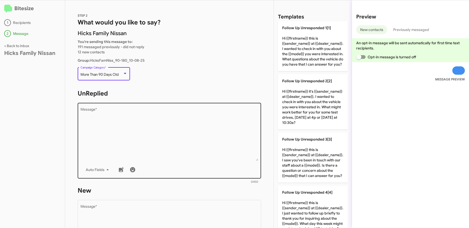
click at [156, 129] on textarea "Message *" at bounding box center [169, 134] width 178 height 53
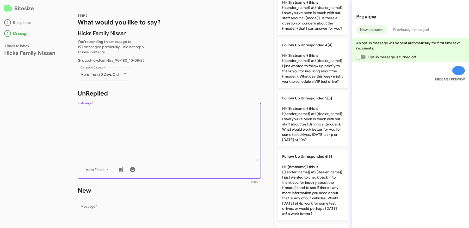
scroll to position [152, 0]
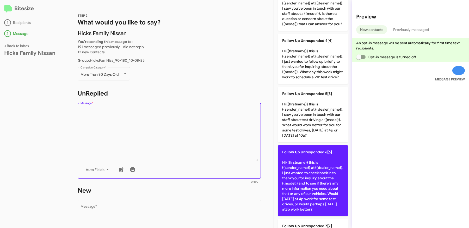
click at [328, 170] on p "Follow Up Unresponded 6[6] Hi {{firstname}} this is {{sender_name}} at {{dealer…" at bounding box center [313, 180] width 70 height 71
type textarea "Hi {{firstname}} this is {{sender_name}} at {{dealer_name}}. I just wanted to c…"
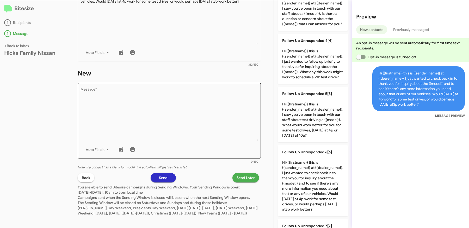
scroll to position [125, 0]
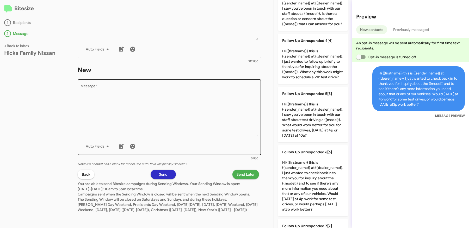
click at [177, 110] on textarea "Message *" at bounding box center [169, 110] width 178 height 53
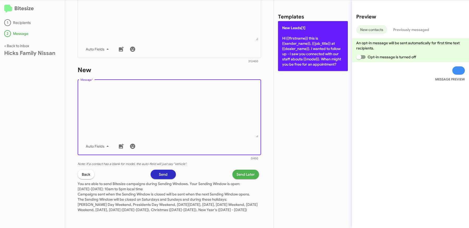
click at [307, 63] on p "New Leads[1] Hi {{firstname}} this is {{sender_name}}, {{job_title}} at {{deale…" at bounding box center [313, 46] width 70 height 50
type textarea "Hi {{firstname}} this is {{sender_name}}, {{job_title}} at {{dealer_name}}. I w…"
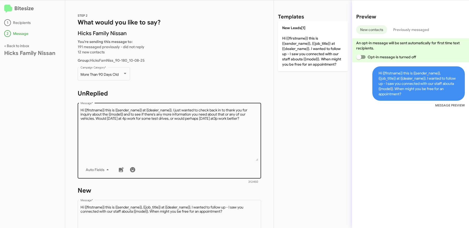
scroll to position [125, 0]
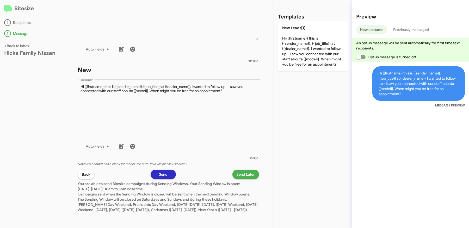
click at [246, 171] on span "Send Later" at bounding box center [245, 174] width 18 height 9
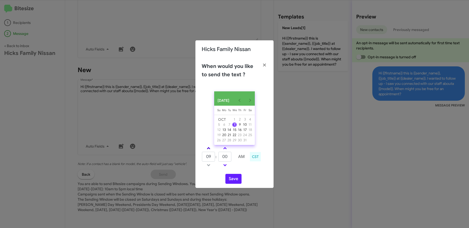
click at [205, 149] on link at bounding box center [208, 148] width 9 height 6
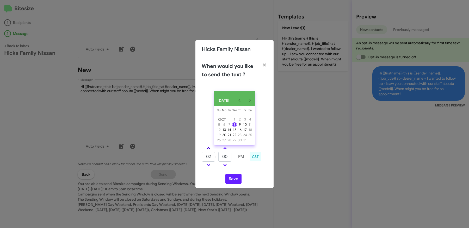
click at [205, 149] on link at bounding box center [208, 148] width 9 height 6
click at [222, 165] on link at bounding box center [224, 165] width 9 height 6
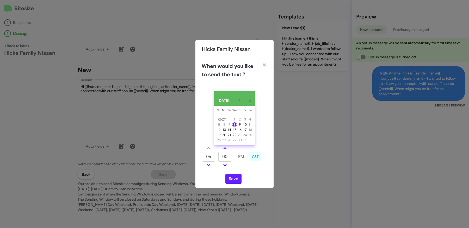
type input "05"
type input "55"
click at [233, 181] on button "Save" at bounding box center [233, 179] width 16 height 10
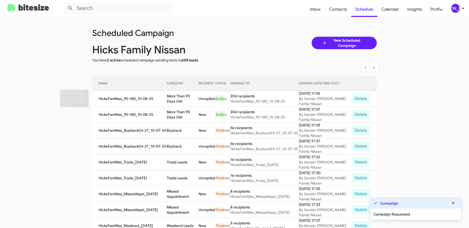
drag, startPoint x: 184, startPoint y: 101, endPoint x: 172, endPoint y: 98, distance: 11.8
click at [173, 96] on td "More Than 90 Days Old" at bounding box center [183, 99] width 32 height 16
click at [172, 100] on td "More Than 90 Days Old" at bounding box center [183, 99] width 32 height 16
drag, startPoint x: 178, startPoint y: 101, endPoint x: 170, endPoint y: 98, distance: 8.4
click at [170, 98] on tr "HicksFamNiss_90-180_10-08-25 More Than 90 Days Old Unreplied Active 304 recipie…" at bounding box center [234, 99] width 284 height 16
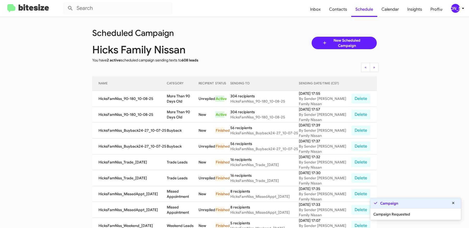
copy tr "More Than 90 Days Old"
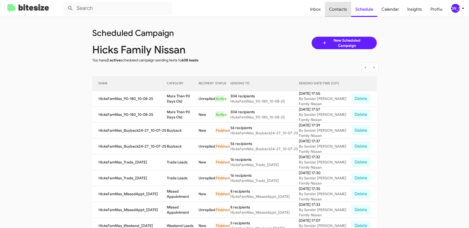
click at [335, 5] on span "Contacts" at bounding box center [338, 9] width 26 height 15
type input "in:groups"
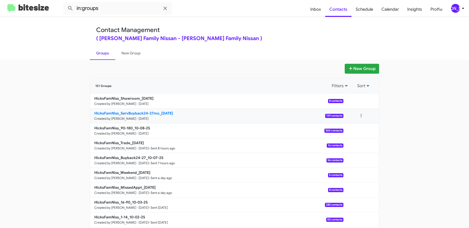
click at [131, 114] on b "HicksFamNiss_ServBuyback24-27mo_10-08-25" at bounding box center [133, 113] width 79 height 5
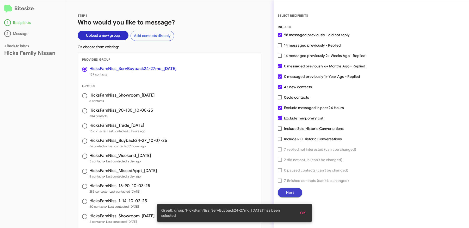
click at [292, 194] on span "Next" at bounding box center [290, 192] width 8 height 9
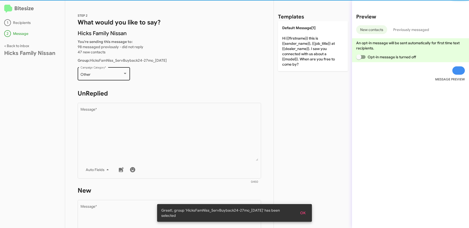
click at [109, 70] on div "Other Campaign Category *" at bounding box center [103, 73] width 47 height 14
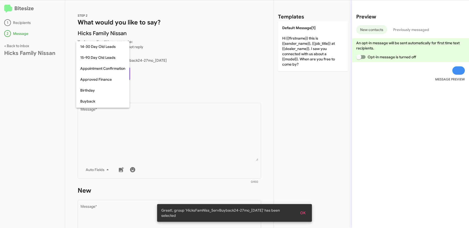
scroll to position [114, 0]
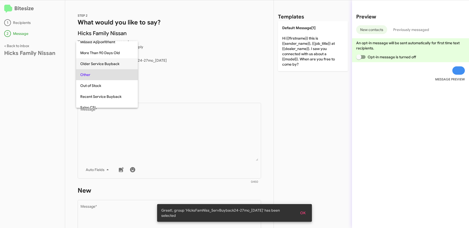
click at [108, 63] on span "Older Service Buyback" at bounding box center [106, 63] width 53 height 11
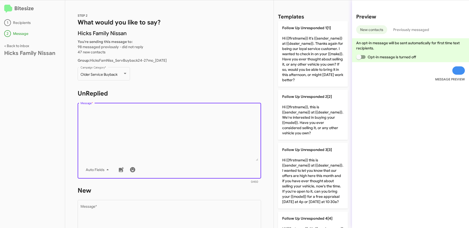
click at [210, 123] on textarea "Message *" at bounding box center [169, 134] width 178 height 53
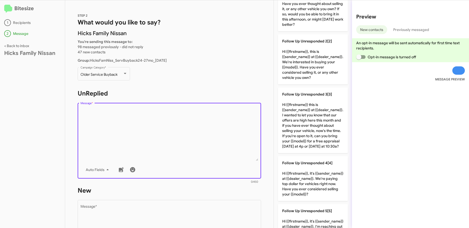
scroll to position [68, 0]
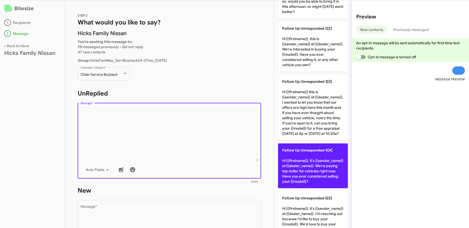
click at [324, 155] on p "Follow Up Unresponded 4[4] Hi {{firstname}}, it's {{sender_name}} at {{dealer_n…" at bounding box center [313, 165] width 70 height 45
type textarea "Hi {{firstname}}, it's {{sender_name}} at {{dealer_name}}. We're paying top dol…"
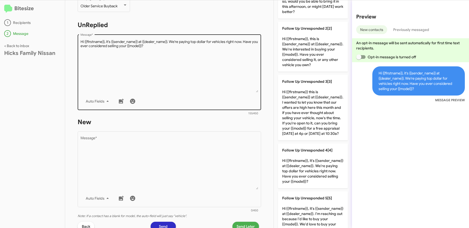
scroll to position [94, 0]
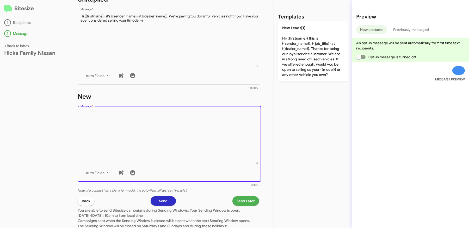
click at [197, 132] on textarea "Message *" at bounding box center [169, 137] width 178 height 53
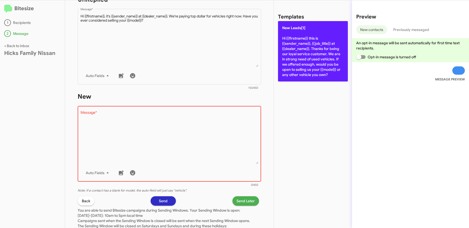
click at [304, 50] on p "New Leads[1] Hi {{firstname}} this is {{sender_name}}, {{job_title}} at {{deale…" at bounding box center [313, 51] width 70 height 60
type textarea "Hi {{firstname}} this is {{sender_name}}, {{job_title}} at {{dealer_name}}. Tha…"
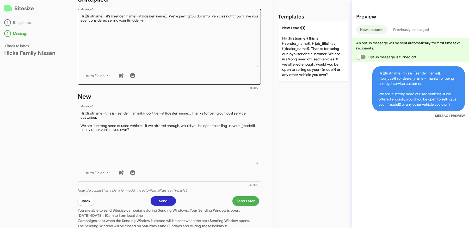
click at [214, 60] on textarea "Message *" at bounding box center [169, 40] width 178 height 53
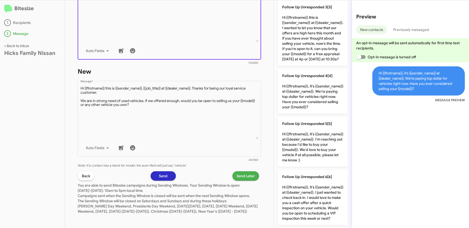
scroll to position [125, 0]
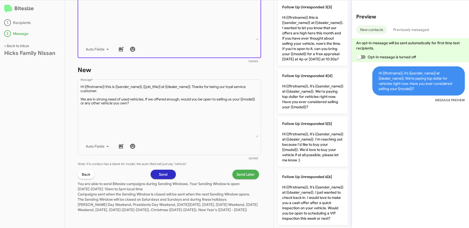
click at [245, 170] on span "Send Later" at bounding box center [245, 174] width 18 height 9
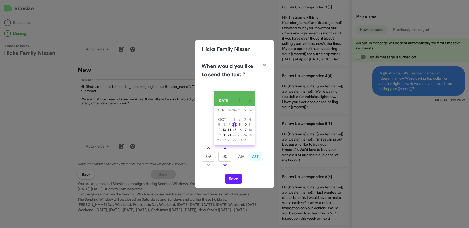
click at [225, 150] on span at bounding box center [224, 148] width 3 height 3
click at [224, 150] on span at bounding box center [224, 148] width 3 height 3
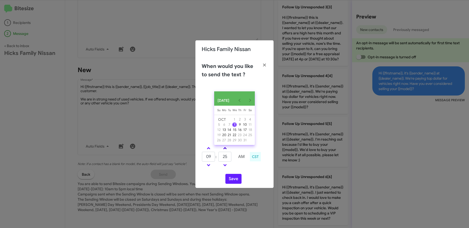
click at [224, 150] on span at bounding box center [224, 148] width 3 height 3
type input "35"
click at [208, 148] on link at bounding box center [208, 148] width 9 height 6
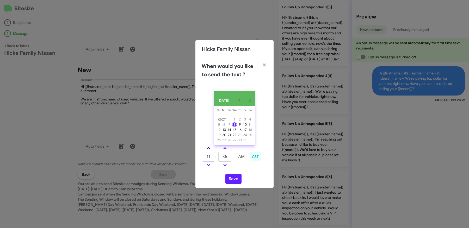
click at [208, 148] on link at bounding box center [208, 148] width 9 height 6
click at [208, 150] on span at bounding box center [208, 148] width 3 height 3
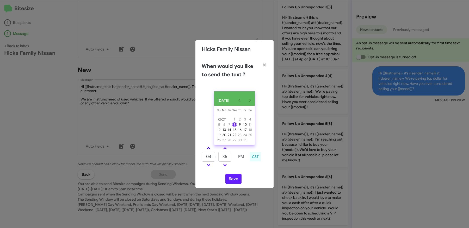
click at [208, 150] on span at bounding box center [208, 148] width 3 height 3
type input "05"
drag, startPoint x: 229, startPoint y: 158, endPoint x: 217, endPoint y: 157, distance: 11.2
click at [219, 158] on input "35" at bounding box center [224, 157] width 13 height 10
type input "47"
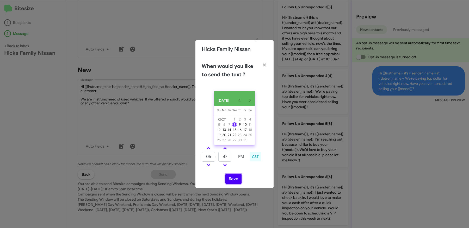
click at [237, 180] on button "Save" at bounding box center [233, 179] width 16 height 10
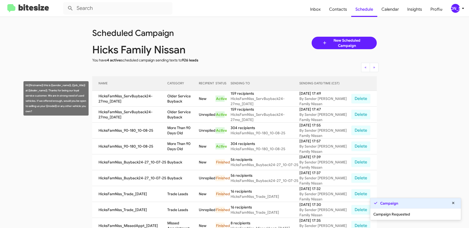
click at [174, 96] on td "Older Service Buyback" at bounding box center [183, 99] width 32 height 16
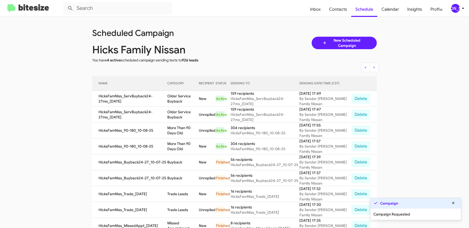
click at [174, 96] on td "Older Service Buyback" at bounding box center [183, 99] width 32 height 16
click at [185, 101] on td "Older Service Buyback" at bounding box center [183, 99] width 32 height 16
copy td "Older Service Buyback"
click at [341, 11] on span "Contacts" at bounding box center [338, 9] width 26 height 15
type input "in:groups"
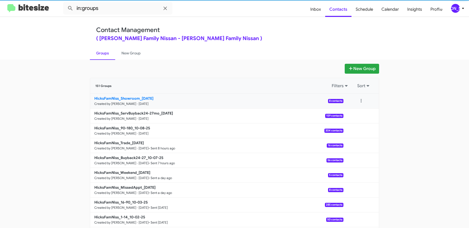
click at [138, 99] on b "HicksFamNiss_Showroom_10-08-25" at bounding box center [123, 98] width 59 height 5
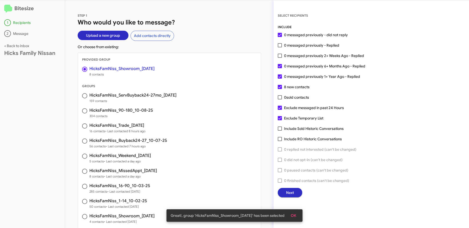
click at [293, 193] on span "Next" at bounding box center [290, 192] width 8 height 9
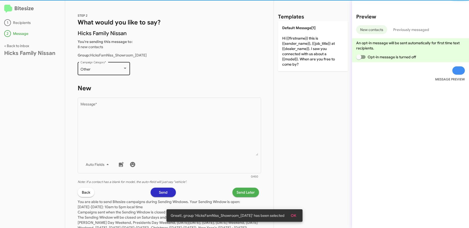
click at [117, 66] on div "Other Campaign Category *" at bounding box center [103, 68] width 47 height 14
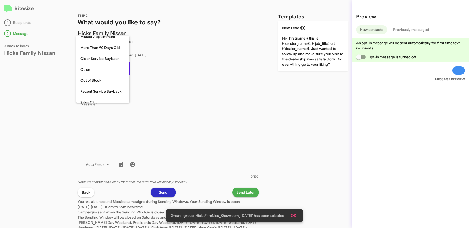
scroll to position [141, 0]
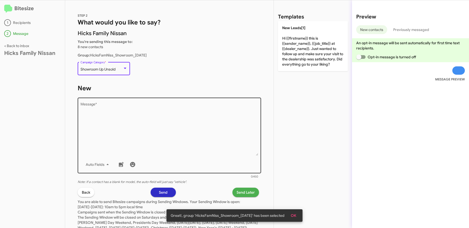
click at [147, 136] on textarea "Message *" at bounding box center [169, 129] width 178 height 53
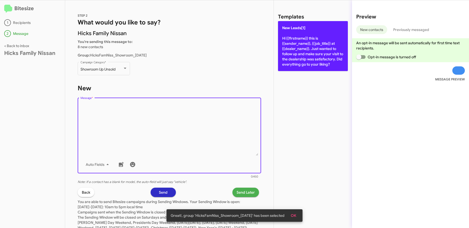
click at [322, 53] on p "New Leads[1] Hi {{firstname}} this is {{sender_name}}, {{job_title}} at {{deale…" at bounding box center [313, 46] width 70 height 50
type textarea "Hi {{firstname}} this is {{sender_name}}, {{job_title}} at {{dealer_name}}. Jus…"
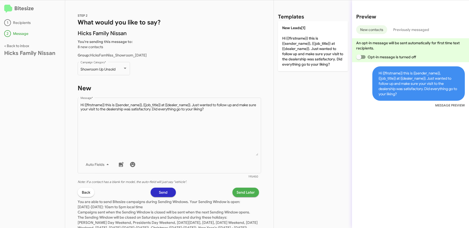
click at [251, 193] on span "Send Later" at bounding box center [245, 192] width 18 height 9
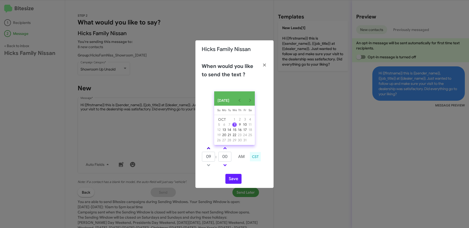
click at [211, 150] on link at bounding box center [208, 148] width 9 height 6
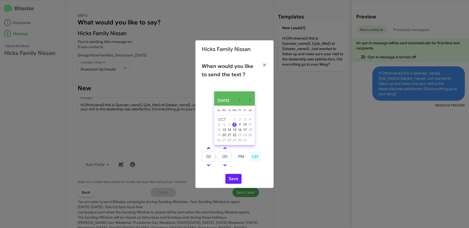
click at [210, 150] on link at bounding box center [208, 148] width 9 height 6
click at [209, 149] on link at bounding box center [208, 148] width 9 height 6
type input "05"
drag, startPoint x: 230, startPoint y: 159, endPoint x: 206, endPoint y: 151, distance: 24.5
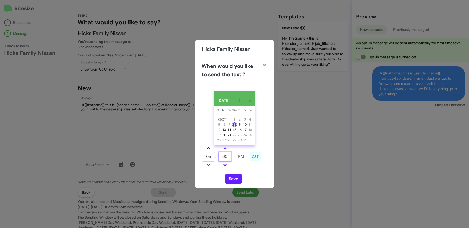
click at [209, 152] on tbody "05 : 00 PM" at bounding box center [225, 156] width 46 height 23
type input "37"
click at [231, 181] on button "Save" at bounding box center [233, 179] width 16 height 10
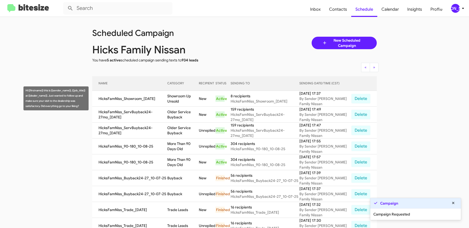
drag, startPoint x: 186, startPoint y: 100, endPoint x: 171, endPoint y: 96, distance: 15.0
click at [171, 96] on td "Showroom Up Unsold" at bounding box center [183, 99] width 32 height 16
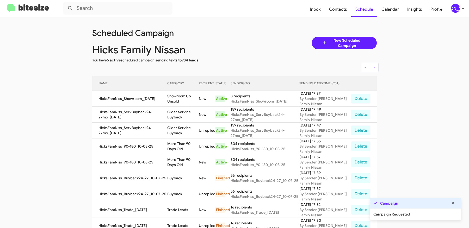
copy td "Showroom Up Unsold"
click at [40, 68] on app-scheduler "Scheduled Campaign Hicks Family Nissan You have 5 active scheduled campaign sen…" at bounding box center [234, 216] width 469 height 398
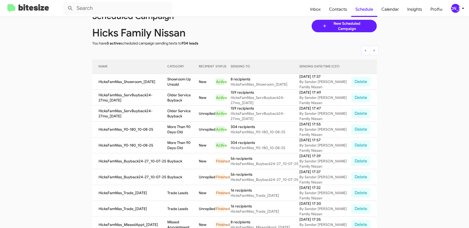
scroll to position [23, 0]
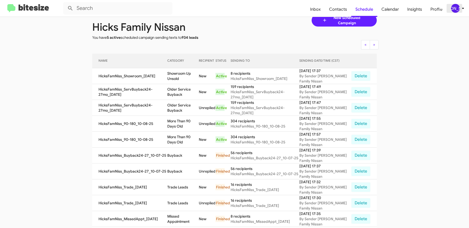
click at [457, 4] on div "[PERSON_NAME]" at bounding box center [455, 8] width 9 height 9
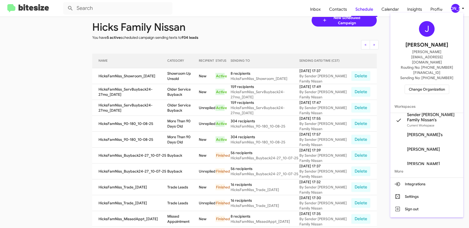
click at [423, 85] on span "Change Organization" at bounding box center [427, 89] width 36 height 9
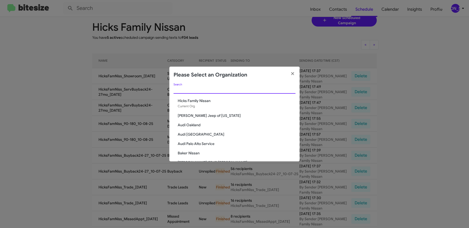
click at [243, 88] on input "Search" at bounding box center [234, 90] width 122 height 4
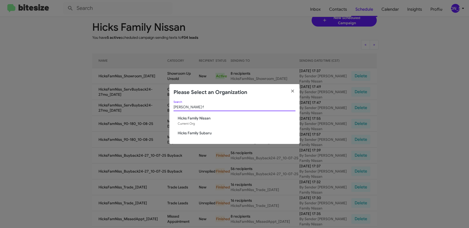
type input "hicks f"
click at [200, 132] on span "Hicks Family Subaru" at bounding box center [237, 132] width 118 height 5
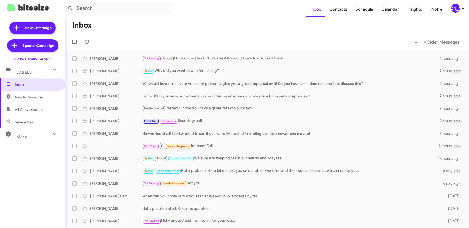
click at [460, 9] on icon at bounding box center [463, 8] width 6 height 6
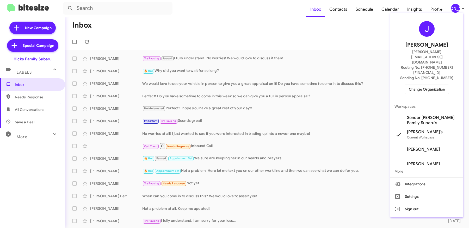
click at [425, 115] on span "Sender [PERSON_NAME] Family Subaru's" at bounding box center [433, 120] width 52 height 10
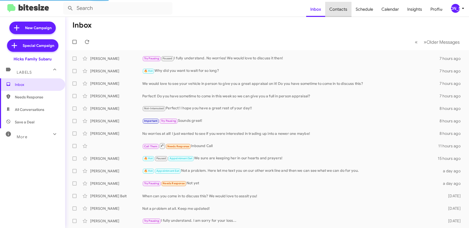
click at [341, 10] on span "Contacts" at bounding box center [338, 9] width 26 height 15
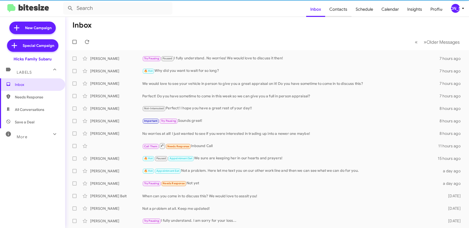
type input "in:groups"
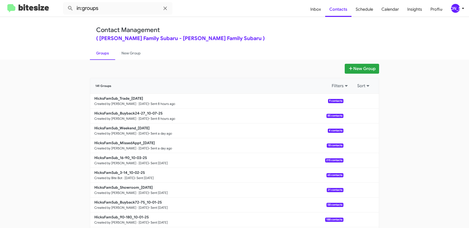
click at [48, 106] on app-groups "New Group 141 Groups Filters Sort HicksFamSub_Trade_[DATE] Created by [PERSON_N…" at bounding box center [234, 160] width 469 height 192
click at [461, 6] on icon at bounding box center [463, 8] width 6 height 6
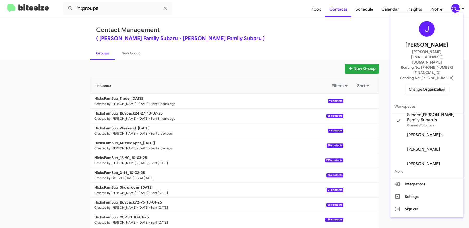
click at [306, 82] on div at bounding box center [234, 114] width 469 height 228
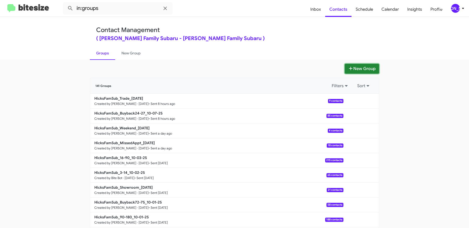
click at [365, 67] on button "New Group" at bounding box center [361, 69] width 34 height 10
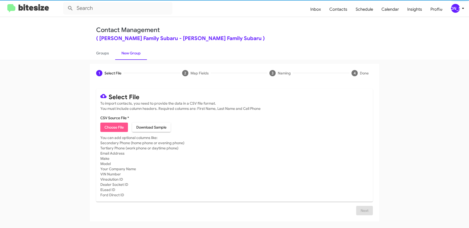
click at [114, 127] on span "Choose File" at bounding box center [113, 127] width 19 height 9
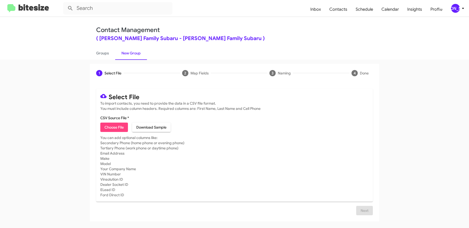
type input "HicksFamSub_90-180_10-08-25"
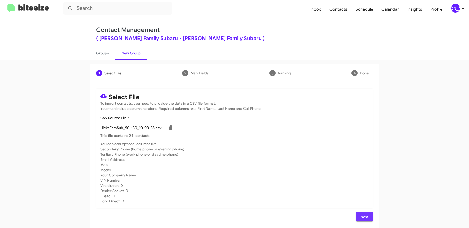
click at [365, 214] on span "Next" at bounding box center [364, 216] width 8 height 9
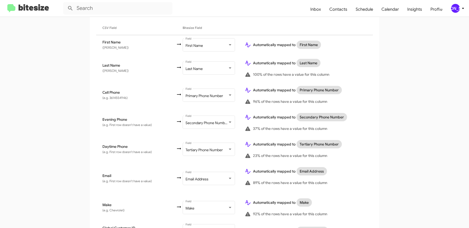
scroll to position [280, 0]
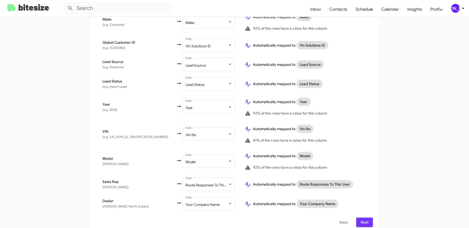
click at [367, 218] on span "Next" at bounding box center [364, 222] width 8 height 9
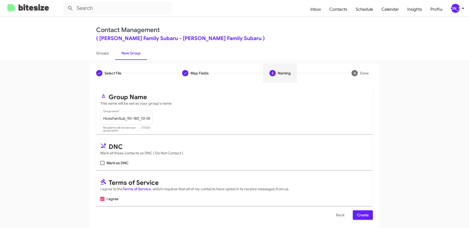
scroll to position [2, 0]
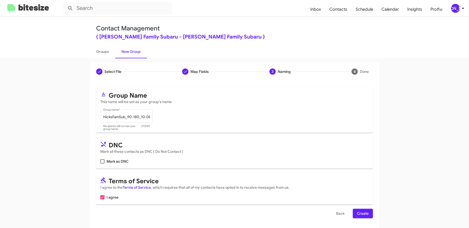
click at [361, 208] on form "Group Name This name will be set as your group's name HicksFamSub_90-180_10-08-…" at bounding box center [234, 152] width 277 height 131
click at [362, 212] on span "Create" at bounding box center [363, 213] width 12 height 9
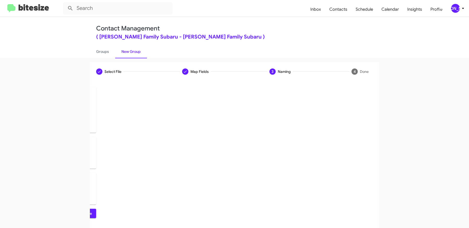
scroll to position [0, 0]
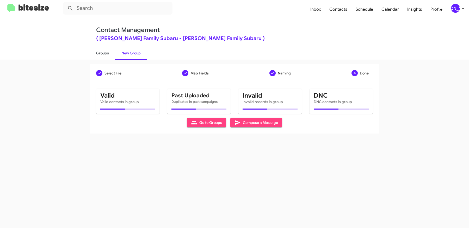
click at [105, 51] on link "Groups" at bounding box center [102, 53] width 25 height 14
type input "in:groups"
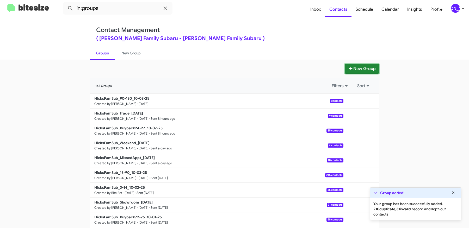
click at [370, 67] on button "New Group" at bounding box center [361, 69] width 34 height 10
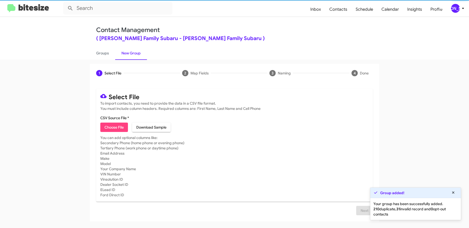
click at [115, 129] on span "Choose File" at bounding box center [113, 127] width 19 height 9
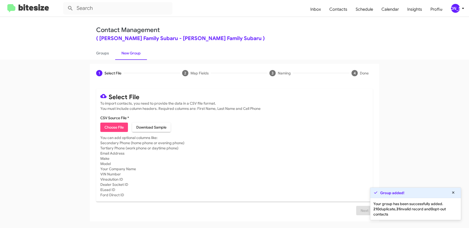
type input "HicksFamSub_Buyback84-87_10-08-25"
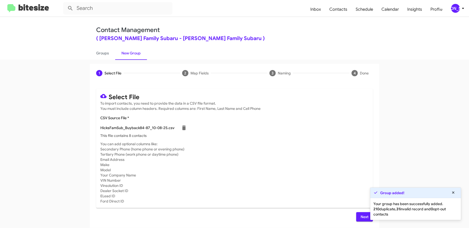
click at [360, 217] on span "Next" at bounding box center [364, 216] width 8 height 9
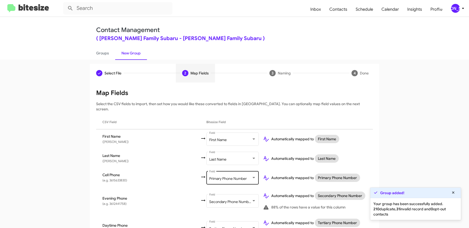
scroll to position [183, 0]
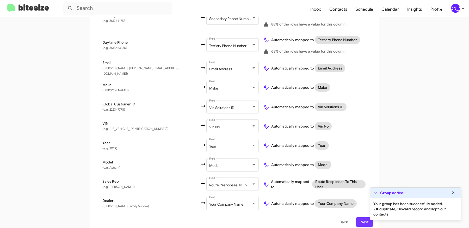
click at [361, 219] on span "Next" at bounding box center [364, 221] width 8 height 9
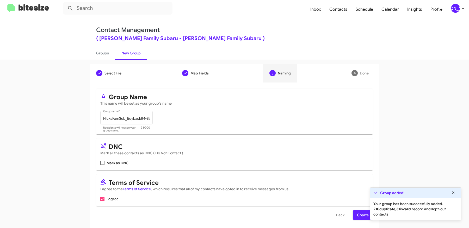
scroll to position [2, 0]
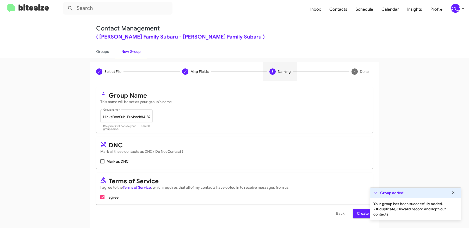
click at [359, 210] on span "Create" at bounding box center [363, 213] width 12 height 9
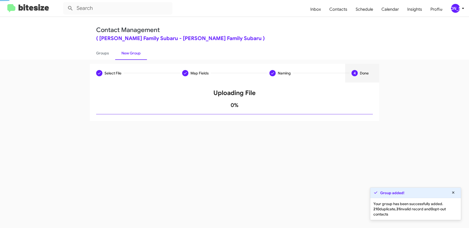
scroll to position [0, 0]
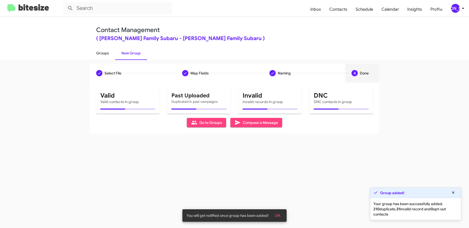
click at [104, 52] on link "Groups" at bounding box center [102, 53] width 25 height 14
type input "in:groups"
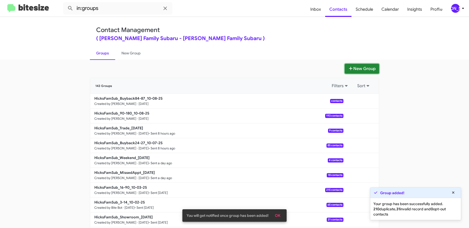
click at [359, 68] on button "New Group" at bounding box center [361, 69] width 34 height 10
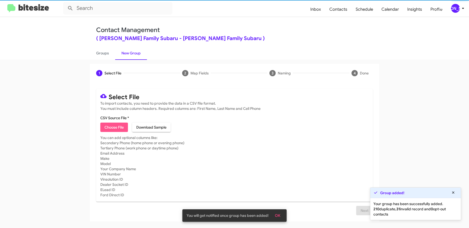
click at [109, 125] on span "Choose File" at bounding box center [113, 127] width 19 height 9
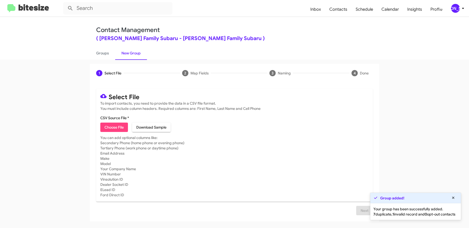
type input "HicksFamSub_Showroom_10-08-25"
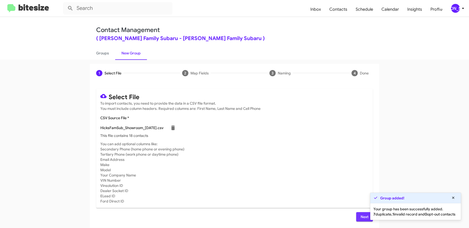
click at [360, 215] on span "Next" at bounding box center [364, 216] width 8 height 9
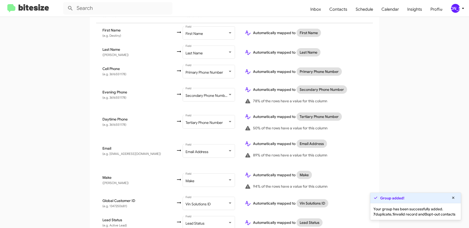
scroll to position [264, 0]
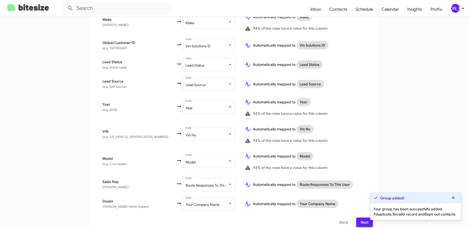
click at [362, 218] on span "Next" at bounding box center [364, 222] width 8 height 9
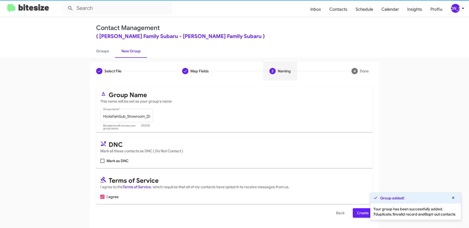
scroll to position [0, 0]
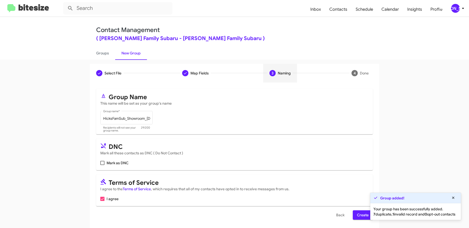
click at [362, 216] on span "Create" at bounding box center [363, 214] width 12 height 9
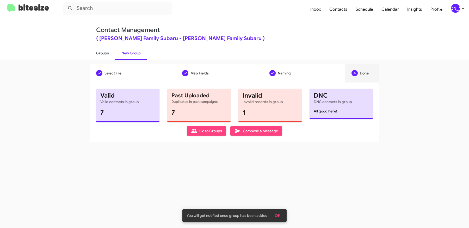
click at [103, 51] on link "Groups" at bounding box center [102, 53] width 25 height 14
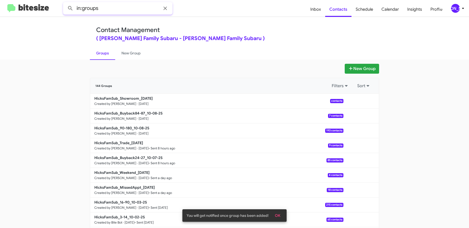
click at [120, 10] on input "in:groups" at bounding box center [117, 8] width 109 height 12
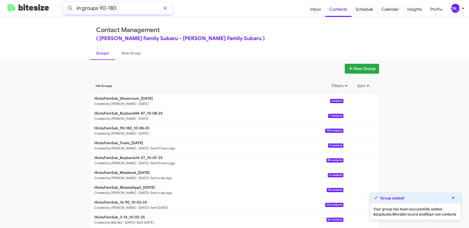
type input "in:groups 90-180"
click at [65, 3] on button at bounding box center [70, 8] width 10 height 10
click at [132, 50] on link "New Group" at bounding box center [131, 53] width 32 height 14
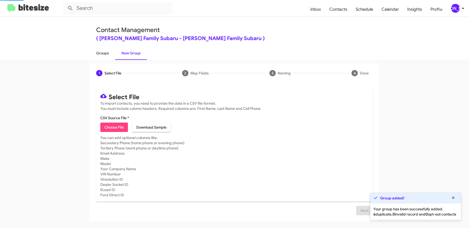
click at [106, 50] on link "Groups" at bounding box center [102, 53] width 25 height 14
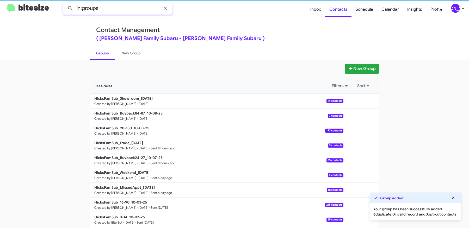
click at [117, 7] on input "in:groups" at bounding box center [117, 8] width 109 height 12
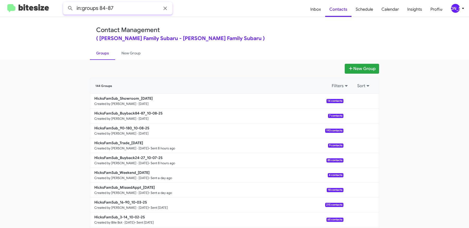
type input "in:groups 84-87"
click at [65, 3] on button at bounding box center [70, 8] width 10 height 10
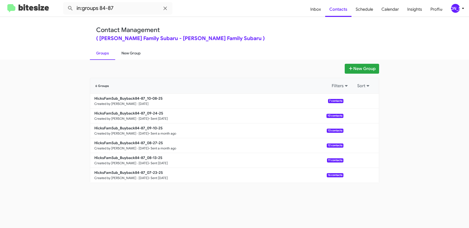
click at [129, 53] on link "New Group" at bounding box center [131, 53] width 32 height 14
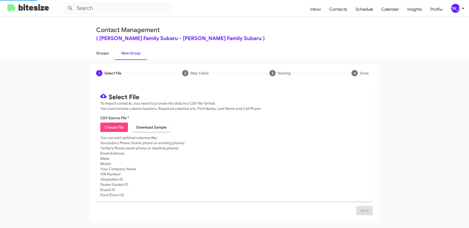
click at [103, 50] on link "Groups" at bounding box center [102, 53] width 25 height 14
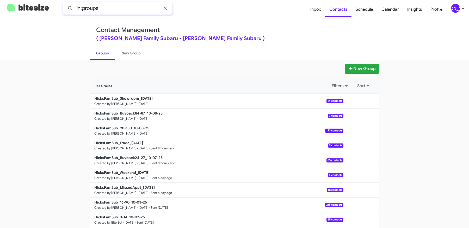
click at [125, 7] on input "in:groups" at bounding box center [117, 8] width 109 height 12
type input "in:groups showroo"
click at [65, 3] on button at bounding box center [70, 8] width 10 height 10
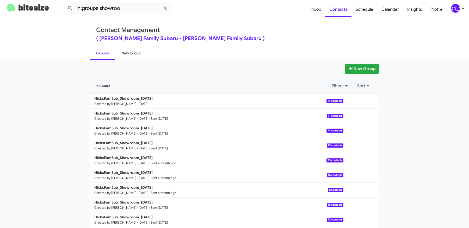
click at [134, 57] on link "New Group" at bounding box center [131, 53] width 32 height 14
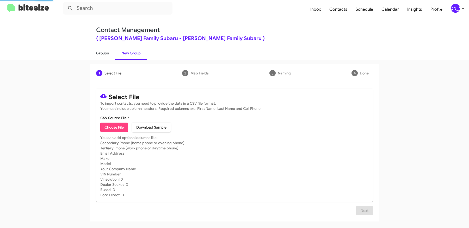
click at [101, 52] on link "Groups" at bounding box center [102, 53] width 25 height 14
type input "in:groups"
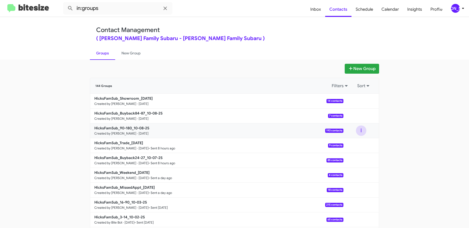
click at [362, 129] on button at bounding box center [361, 130] width 10 height 10
click at [347, 145] on button "View contacts" at bounding box center [345, 145] width 42 height 12
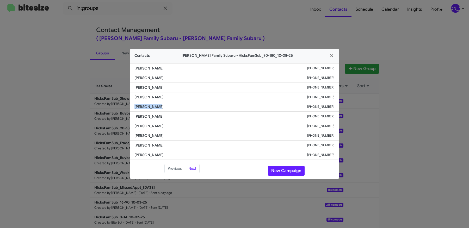
drag, startPoint x: 155, startPoint y: 108, endPoint x: 124, endPoint y: 102, distance: 31.9
click at [124, 102] on modal-container "Contacts Hicks Family Subaru - HicksFamSub_90-180_10-08-25 Chris Dundas +136154…" at bounding box center [234, 114] width 469 height 228
copy span "Aleeza Butle"
drag, startPoint x: 165, startPoint y: 104, endPoint x: 112, endPoint y: 104, distance: 52.9
click at [113, 104] on modal-container "Contacts Hicks Family Subaru - HicksFamSub_90-180_10-08-25 Chris Dundas +136154…" at bounding box center [234, 114] width 469 height 228
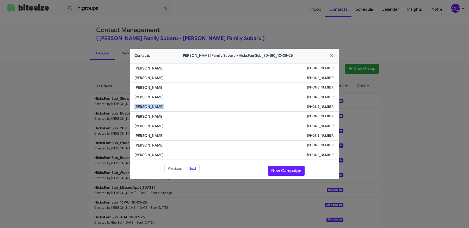
copy span "Aleeza Butler"
click at [57, 104] on modal-container "Contacts Hicks Family Subaru - HicksFamSub_90-180_10-08-25 Chris Dundas +136154…" at bounding box center [234, 114] width 469 height 228
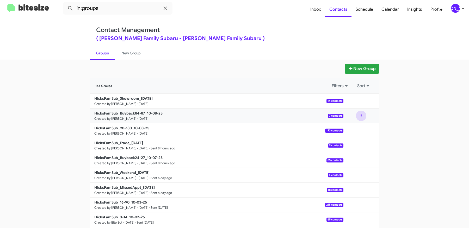
click at [364, 117] on button at bounding box center [361, 116] width 10 height 10
click at [349, 127] on button "View contacts" at bounding box center [345, 130] width 42 height 12
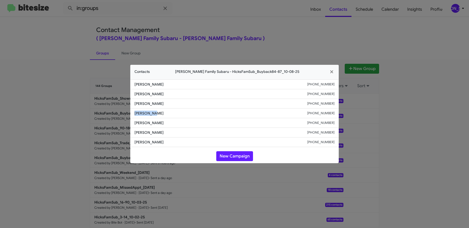
drag, startPoint x: 155, startPoint y: 115, endPoint x: 131, endPoint y: 115, distance: 23.7
click at [132, 115] on li "Lupe Ortiz +15756275437" at bounding box center [234, 114] width 208 height 10
copy span "Lupe Ortiz"
click at [81, 93] on modal-container "Contacts Hicks Family Subaru - HicksFamSub_Buyback84-87_10-08-25 Demetria Harri…" at bounding box center [234, 114] width 469 height 228
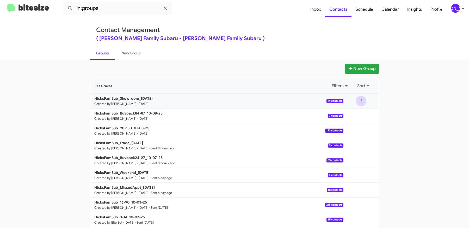
click at [362, 99] on button at bounding box center [361, 101] width 10 height 10
click at [350, 113] on button "View contacts" at bounding box center [345, 115] width 42 height 12
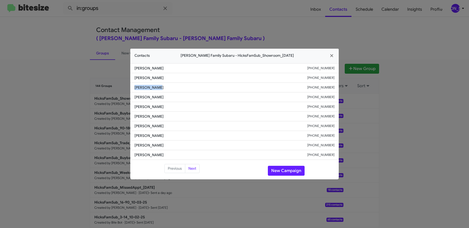
drag, startPoint x: 155, startPoint y: 87, endPoint x: 131, endPoint y: 87, distance: 24.5
click at [131, 87] on li "Julie Tullos +13617793841" at bounding box center [234, 88] width 208 height 10
copy span "Julie Tullos"
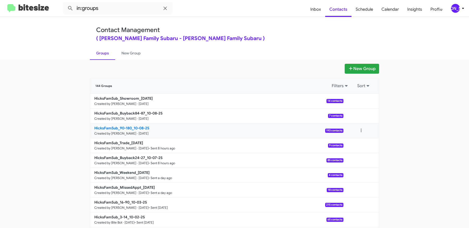
click at [134, 128] on b "HicksFamSub_90-180_10-08-25" at bounding box center [121, 128] width 55 height 5
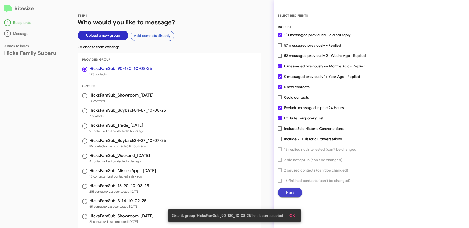
click at [285, 191] on button "Next" at bounding box center [290, 192] width 24 height 9
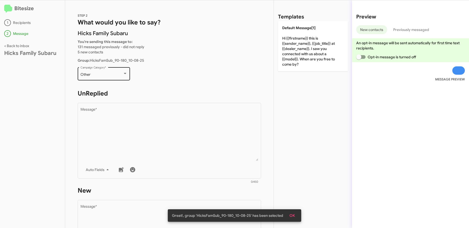
click at [122, 68] on div "Other Campaign Category *" at bounding box center [103, 73] width 47 height 14
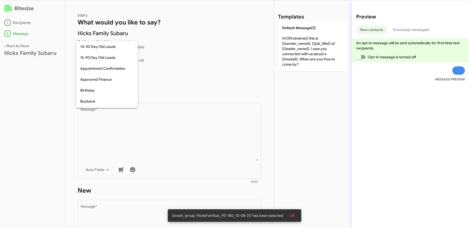
scroll to position [114, 0]
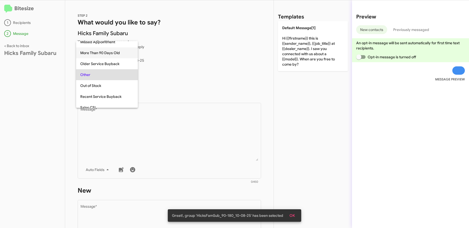
click at [110, 54] on span "More Than 90 Days Old" at bounding box center [106, 52] width 53 height 11
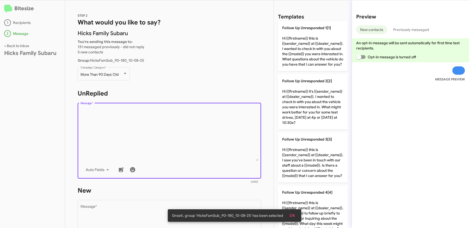
click at [155, 126] on textarea "Message *" at bounding box center [169, 134] width 178 height 53
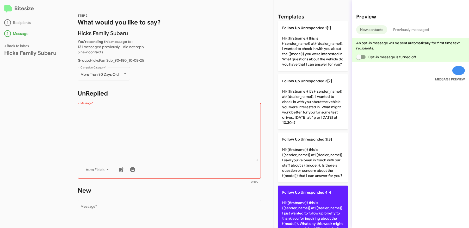
click at [298, 195] on span "Follow Up Unresponded 4[4]" at bounding box center [307, 192] width 50 height 5
type textarea "Hi {{firstname}} this is {{sender_name}} at {{dealer_name}}. I just wanted to f…"
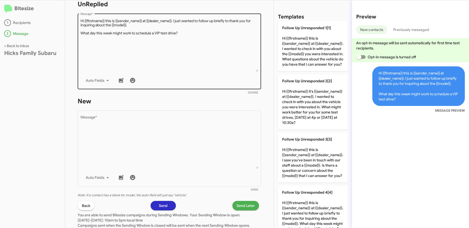
scroll to position [123, 0]
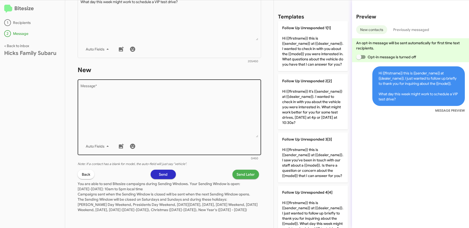
click at [177, 121] on textarea "Message *" at bounding box center [169, 110] width 178 height 53
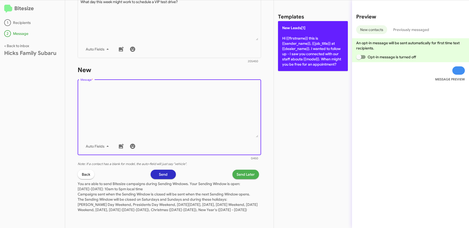
click at [311, 54] on p "New Leads[1] Hi {{firstname}} this is {{sender_name}}, {{job_title}} at {{deale…" at bounding box center [313, 46] width 70 height 50
type textarea "Hi {{firstname}} this is {{sender_name}}, {{job_title}} at {{dealer_name}}. I w…"
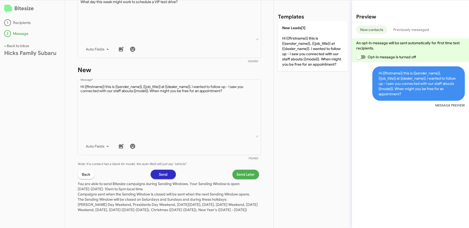
click at [244, 172] on span "Send Later" at bounding box center [245, 174] width 18 height 9
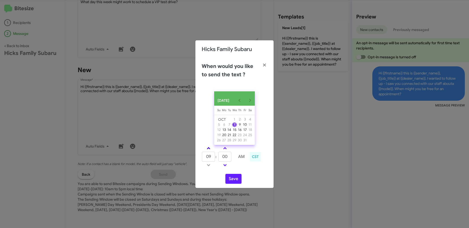
click at [210, 147] on link at bounding box center [208, 148] width 9 height 6
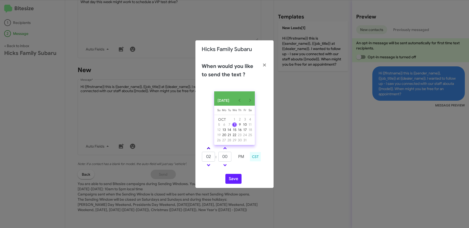
click at [210, 147] on link at bounding box center [208, 148] width 9 height 6
click at [211, 167] on link at bounding box center [208, 165] width 9 height 6
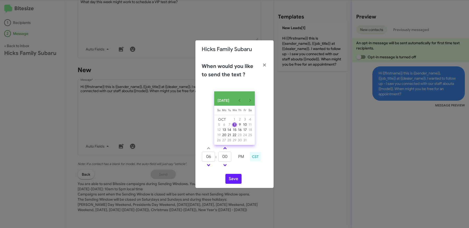
type input "05"
click at [222, 151] on link at bounding box center [224, 148] width 9 height 6
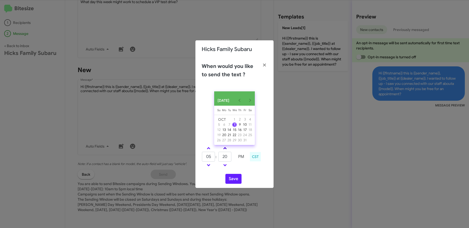
click at [222, 151] on link at bounding box center [224, 148] width 9 height 6
type input "25"
click at [228, 179] on button "Save" at bounding box center [233, 179] width 16 height 10
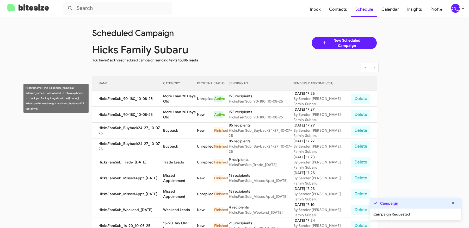
click at [167, 96] on td "More Than 90 Days Old" at bounding box center [180, 99] width 34 height 16
click at [167, 95] on td "More Than 90 Days Old" at bounding box center [180, 99] width 34 height 16
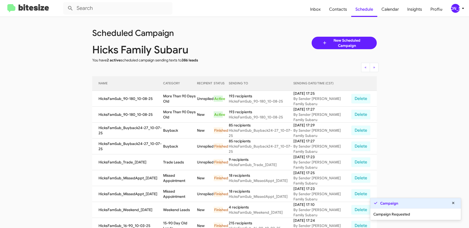
click at [167, 99] on td "More Than 90 Days Old" at bounding box center [180, 99] width 34 height 16
copy td "More Than 90 Days Old"
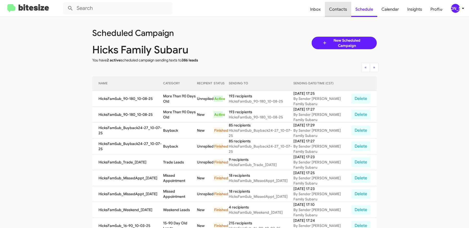
click at [340, 8] on span "Contacts" at bounding box center [338, 9] width 26 height 15
type input "in:groups"
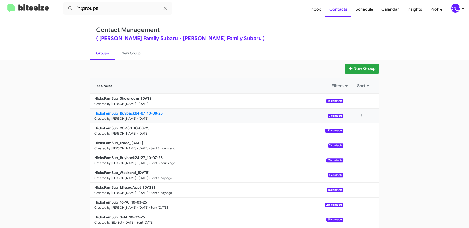
click at [149, 113] on b "HicksFamSub_Buyback84-87_10-08-25" at bounding box center [128, 113] width 68 height 5
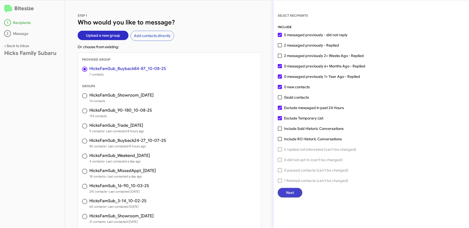
click at [286, 193] on span "Next" at bounding box center [290, 192] width 8 height 9
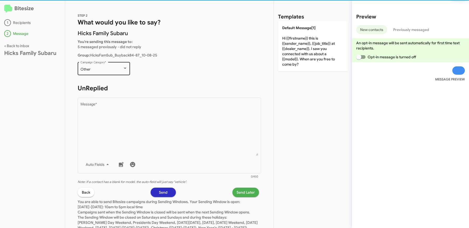
click at [123, 67] on div at bounding box center [125, 68] width 5 height 4
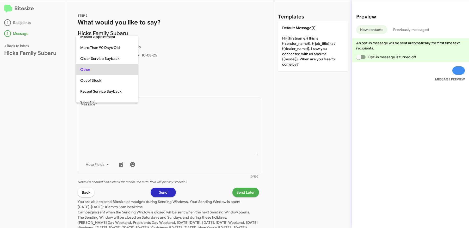
scroll to position [55, 0]
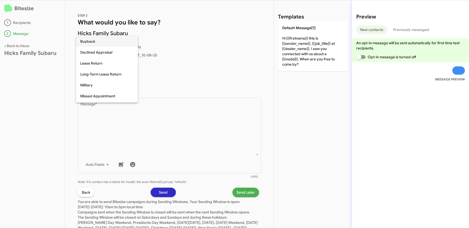
click at [102, 42] on span "Buyback" at bounding box center [106, 41] width 53 height 11
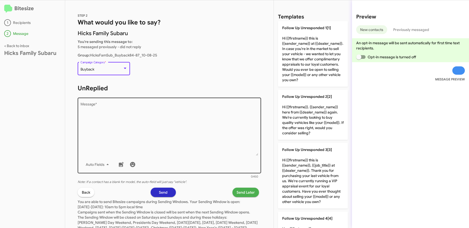
click at [150, 136] on textarea "Message *" at bounding box center [169, 129] width 178 height 53
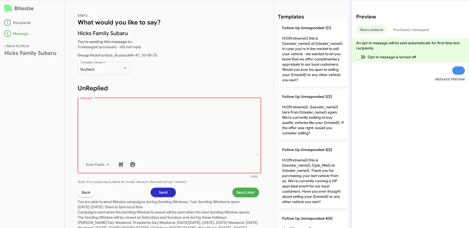
click at [164, 117] on textarea "Message *" at bounding box center [169, 129] width 178 height 53
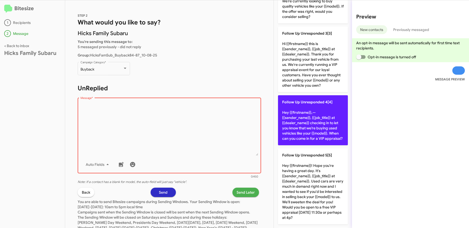
scroll to position [133, 0]
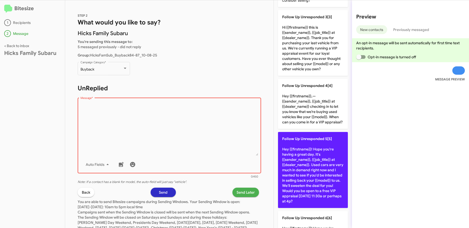
click at [319, 152] on p "Follow Up Unresponded 5[5] Hey {{firstname}}! Hope you're having a great day. I…" at bounding box center [313, 170] width 70 height 76
type textarea "Hey {{firstname}}! Hope you're having a great day. It's {{sender_name}}, {{job_…"
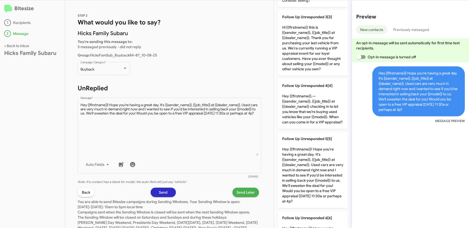
click at [253, 192] on span "Send Later" at bounding box center [245, 192] width 18 height 9
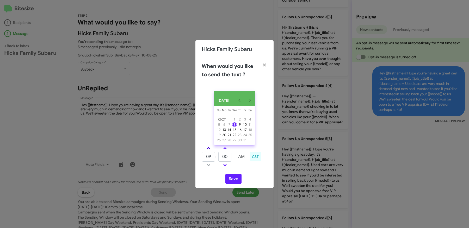
click at [210, 150] on link at bounding box center [208, 148] width 9 height 6
click at [209, 150] on link at bounding box center [208, 148] width 9 height 6
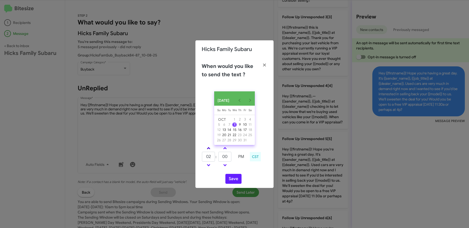
click at [209, 150] on link at bounding box center [208, 148] width 9 height 6
type input "05"
drag, startPoint x: 222, startPoint y: 158, endPoint x: 258, endPoint y: 161, distance: 35.5
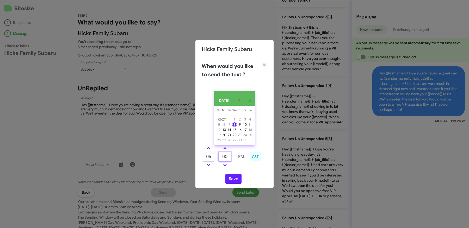
click at [255, 160] on div "05 : 00 PM CST" at bounding box center [234, 157] width 73 height 25
type input "17"
click at [231, 178] on button "Save" at bounding box center [233, 179] width 16 height 10
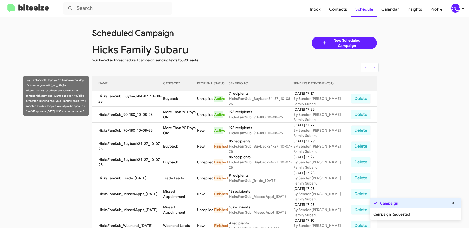
drag, startPoint x: 181, startPoint y: 99, endPoint x: 165, endPoint y: 100, distance: 16.9
click at [165, 100] on td "Buyback" at bounding box center [180, 99] width 34 height 16
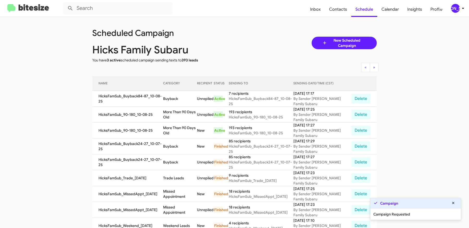
copy td "Buyback"
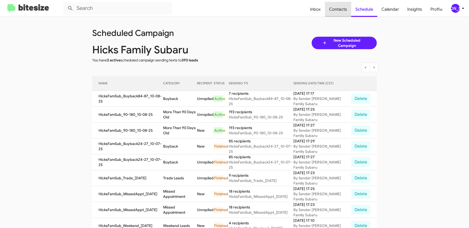
click at [343, 9] on span "Contacts" at bounding box center [338, 9] width 26 height 15
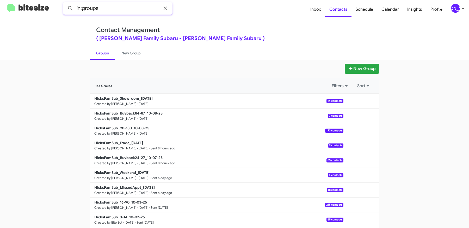
click at [131, 12] on input "in:groups" at bounding box center [117, 8] width 109 height 12
type input "in:groups 84-87"
click at [65, 3] on button at bounding box center [70, 8] width 10 height 10
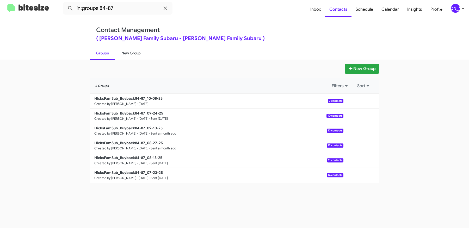
click at [130, 52] on link "New Group" at bounding box center [131, 53] width 32 height 14
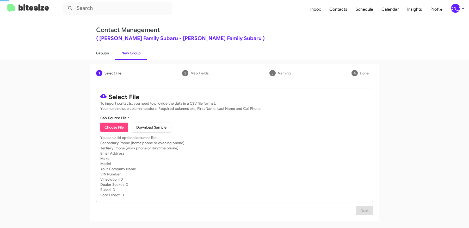
click at [102, 52] on link "Groups" at bounding box center [102, 53] width 25 height 14
type input "in:groups"
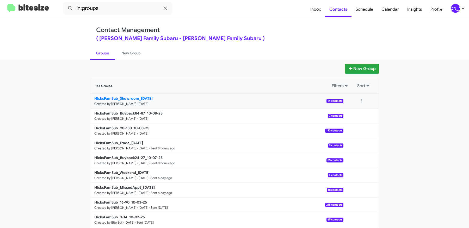
click at [153, 96] on b "HicksFamSub_Showroom_10-08-25" at bounding box center [123, 98] width 58 height 5
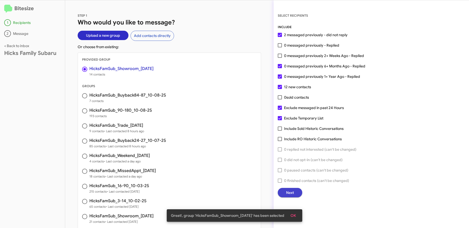
click at [284, 190] on button "Next" at bounding box center [290, 192] width 24 height 9
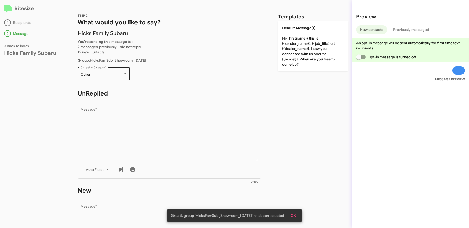
click at [107, 71] on div "Other Campaign Category *" at bounding box center [103, 73] width 47 height 14
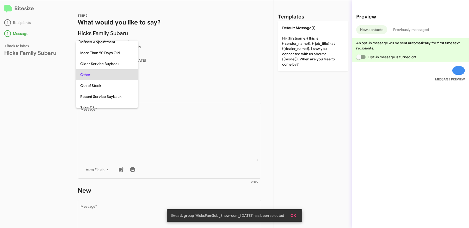
scroll to position [141, 0]
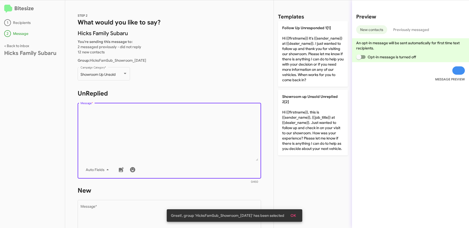
click at [145, 120] on textarea "Message *" at bounding box center [169, 134] width 178 height 53
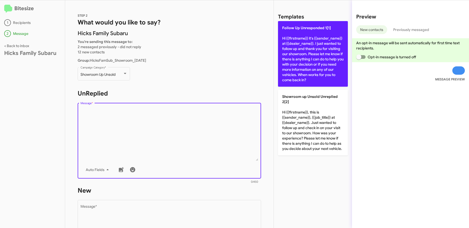
click at [297, 52] on p "Follow Up Unresponded 1[1] Hi {{firstname}} it's {{sender_name}} at {{dealer_na…" at bounding box center [313, 54] width 70 height 66
type textarea "Hi {{firstname}} it's {{sender_name}} at {{dealer_name}}. I just wanted to foll…"
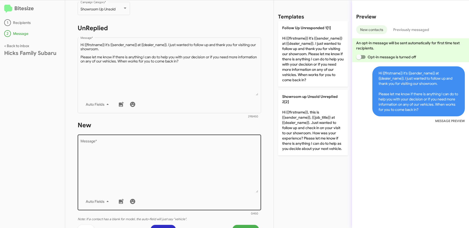
scroll to position [81, 0]
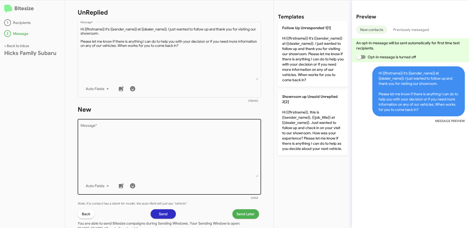
click at [146, 149] on textarea "Message *" at bounding box center [169, 150] width 178 height 53
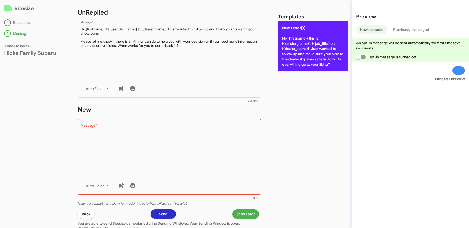
click at [292, 59] on p "New Leads[1] Hi {{firstname}} this is {{sender_name}}, {{job_title}} at {{deale…" at bounding box center [313, 46] width 70 height 50
type textarea "Hi {{firstname}} this is {{sender_name}}, {{job_title}} at {{dealer_name}}. Jus…"
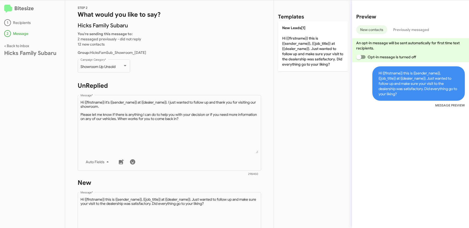
scroll to position [125, 0]
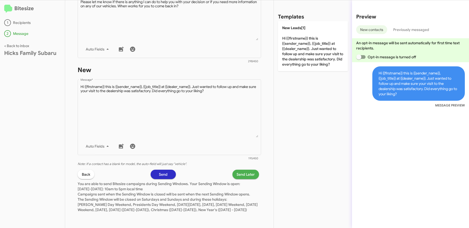
click at [241, 170] on span "Send Later" at bounding box center [245, 174] width 18 height 9
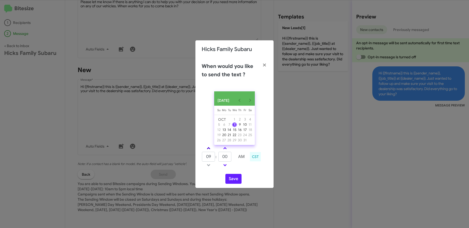
click at [208, 148] on link at bounding box center [208, 148] width 9 height 6
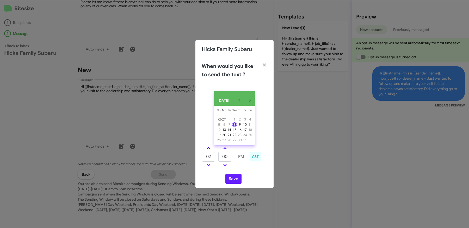
click at [208, 148] on link at bounding box center [208, 148] width 9 height 6
type input "05"
drag, startPoint x: 228, startPoint y: 160, endPoint x: 220, endPoint y: 160, distance: 8.3
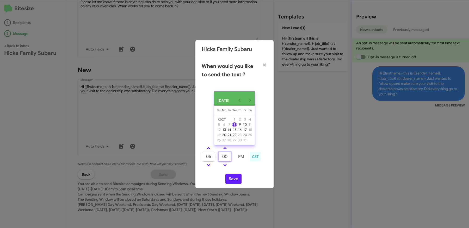
click at [221, 160] on input "00" at bounding box center [224, 157] width 13 height 10
type input "27"
click at [230, 179] on button "Save" at bounding box center [233, 179] width 16 height 10
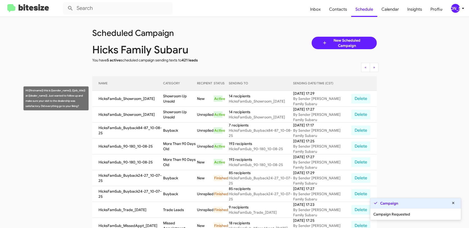
click at [166, 98] on td "Showroom Up Unsold" at bounding box center [180, 99] width 34 height 16
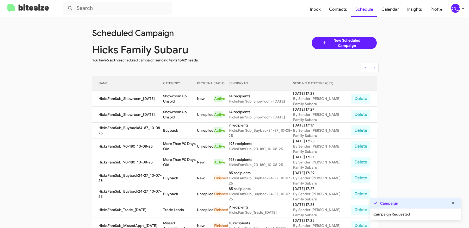
click at [166, 98] on td "Showroom Up Unsold" at bounding box center [180, 99] width 34 height 16
click at [184, 98] on td "Showroom Up Unsold" at bounding box center [180, 99] width 34 height 16
click at [197, 100] on td "Showroom Up Unsold" at bounding box center [180, 99] width 34 height 16
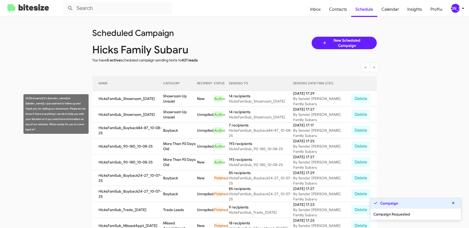
copy td "Showroom Up Unsold"
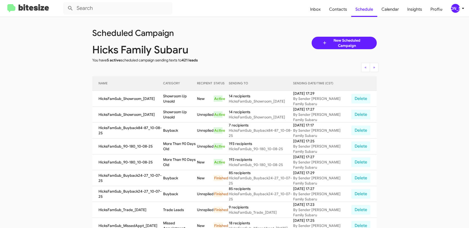
click at [59, 85] on app-scheduler "Scheduled Campaign Hicks Family Subaru You have 5 active scheduled campaign sen…" at bounding box center [234, 216] width 469 height 398
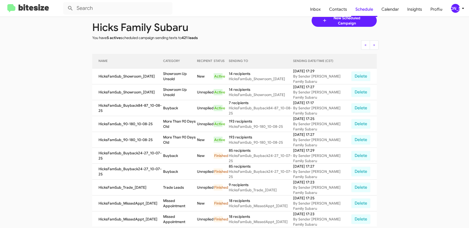
scroll to position [23, 0]
click at [456, 8] on div "[PERSON_NAME]" at bounding box center [455, 8] width 9 height 9
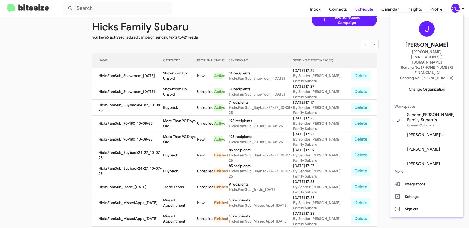
click at [420, 85] on span "Change Organization" at bounding box center [427, 89] width 36 height 9
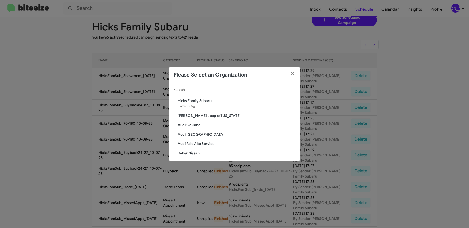
click at [252, 89] on input "Search" at bounding box center [234, 90] width 122 height 4
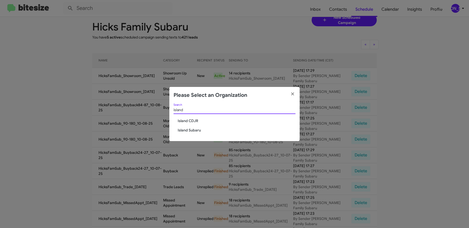
type input "island"
click at [192, 130] on span "Island Subaru" at bounding box center [237, 130] width 118 height 5
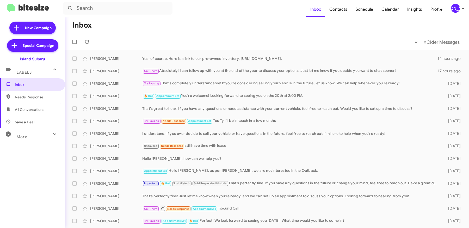
click at [460, 10] on icon at bounding box center [463, 8] width 6 height 6
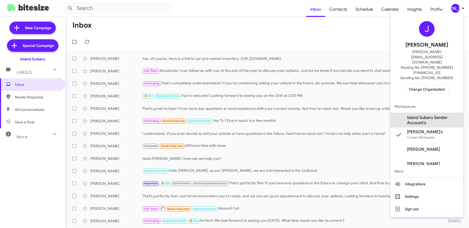
click at [427, 115] on span "Island Subaru Sender Account's" at bounding box center [433, 120] width 52 height 10
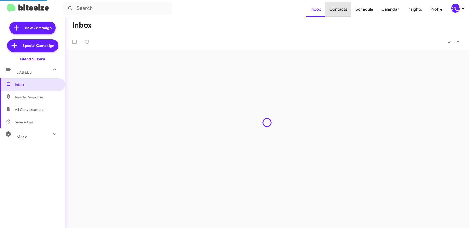
click at [345, 9] on span "Contacts" at bounding box center [338, 9] width 26 height 15
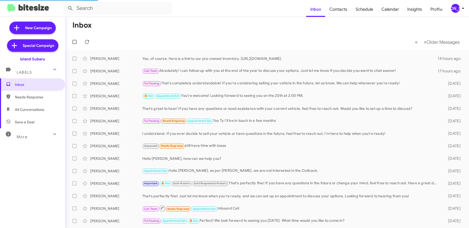
type input "in:groups"
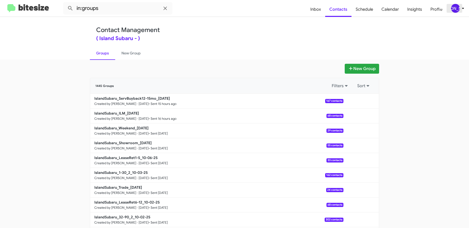
click at [457, 11] on div "[PERSON_NAME]" at bounding box center [455, 8] width 9 height 9
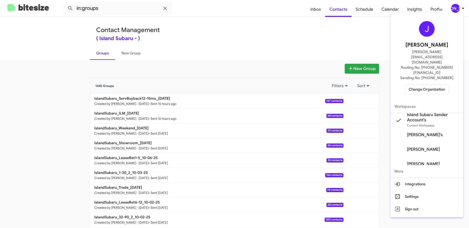
click at [29, 95] on div at bounding box center [234, 114] width 469 height 228
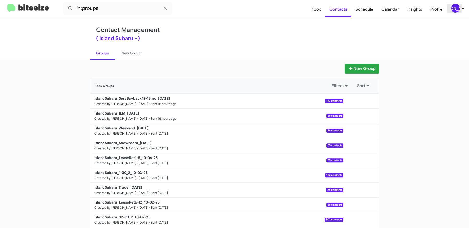
click at [460, 8] on icon at bounding box center [463, 8] width 6 height 6
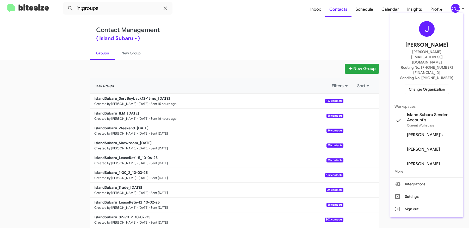
click at [288, 64] on div at bounding box center [234, 114] width 469 height 228
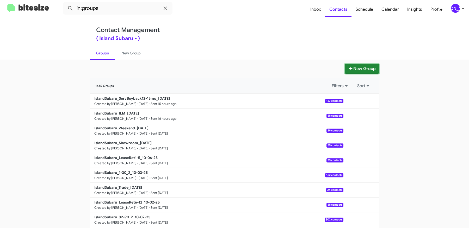
click at [368, 70] on button "New Group" at bounding box center [361, 69] width 34 height 10
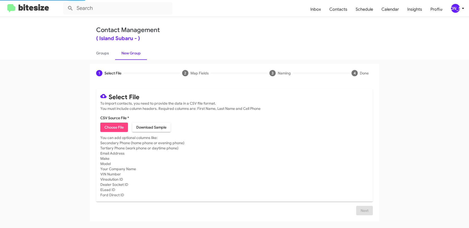
click at [118, 125] on span "Choose File" at bounding box center [113, 127] width 19 height 9
type input "IslandSubaru_1-90_1NJ_[DATE]"
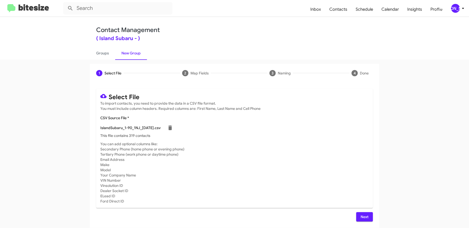
click at [363, 216] on span "Next" at bounding box center [364, 216] width 8 height 9
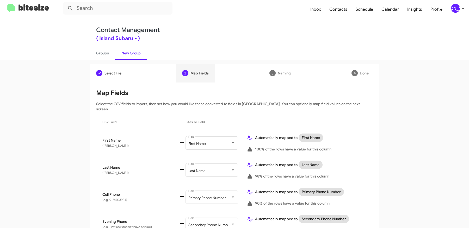
scroll to position [287, 0]
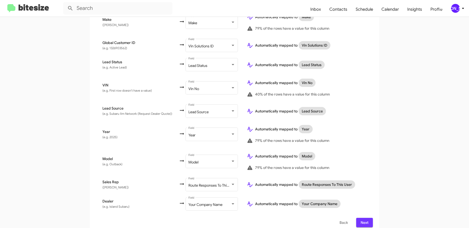
click at [369, 218] on button "Next" at bounding box center [364, 222] width 17 height 9
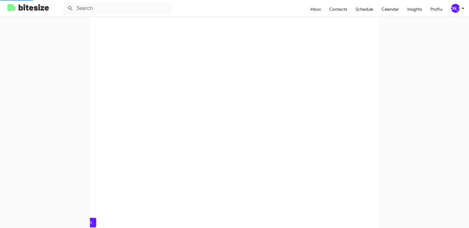
scroll to position [0, 0]
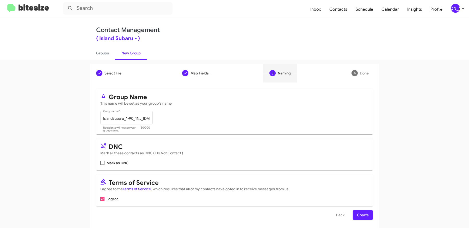
click at [365, 216] on span "Create" at bounding box center [363, 214] width 12 height 9
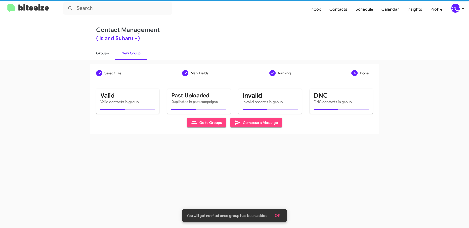
click at [99, 51] on link "Groups" at bounding box center [102, 53] width 25 height 14
type input "in:groups"
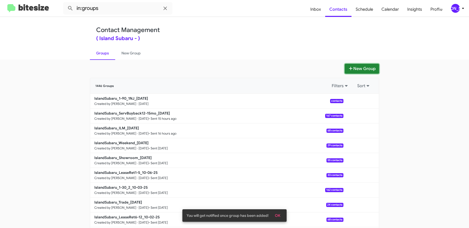
click at [352, 67] on icon at bounding box center [350, 68] width 5 height 4
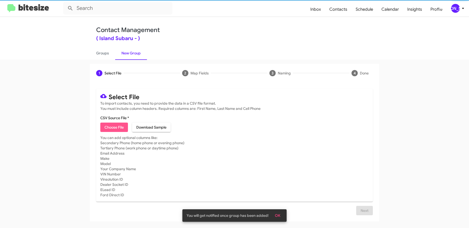
click at [111, 126] on span "Choose File" at bounding box center [113, 127] width 19 height 9
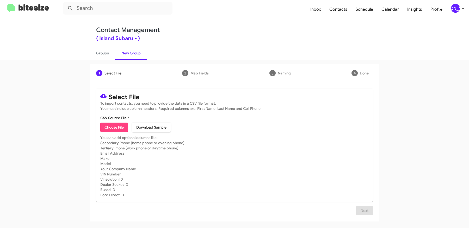
type input "IslandSubaru_Buyback36-39_10-08-25"
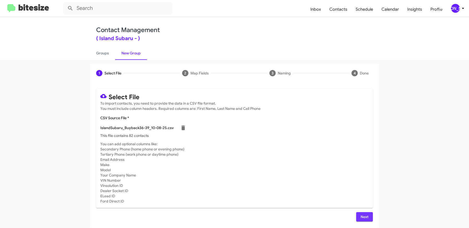
click at [362, 216] on span "Next" at bounding box center [364, 216] width 8 height 9
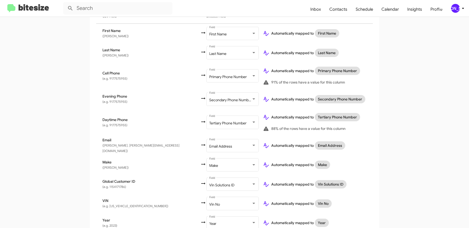
scroll to position [183, 0]
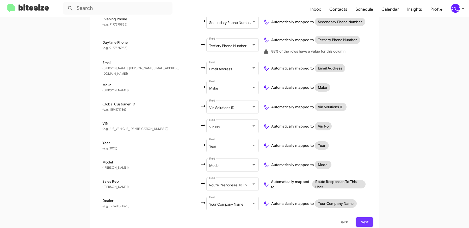
click at [367, 218] on span "Next" at bounding box center [364, 221] width 8 height 9
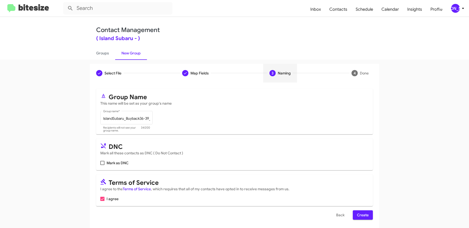
scroll to position [2, 0]
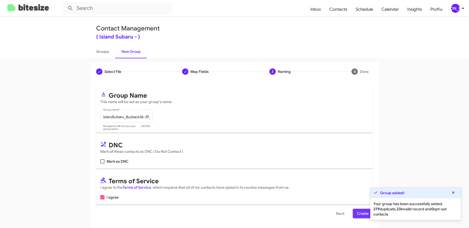
click at [360, 210] on span "Create" at bounding box center [363, 213] width 12 height 9
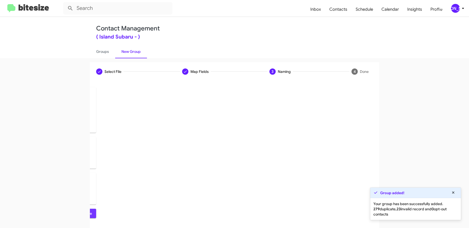
scroll to position [0, 0]
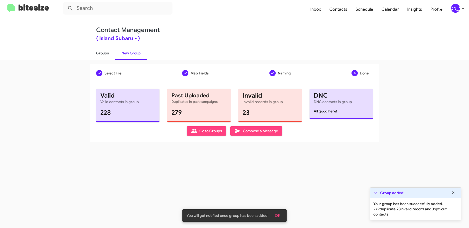
click at [106, 51] on link "Groups" at bounding box center [102, 53] width 25 height 14
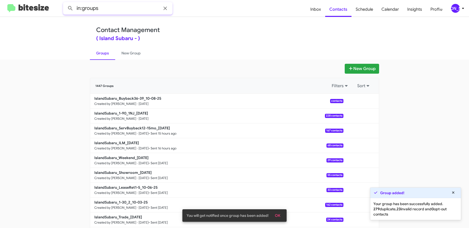
click at [113, 9] on input "in:groups" at bounding box center [117, 8] width 109 height 12
type input "in:groups 1-90"
click at [65, 3] on button at bounding box center [70, 8] width 10 height 10
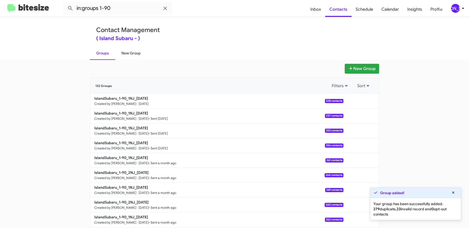
click at [135, 58] on link "New Group" at bounding box center [131, 53] width 32 height 14
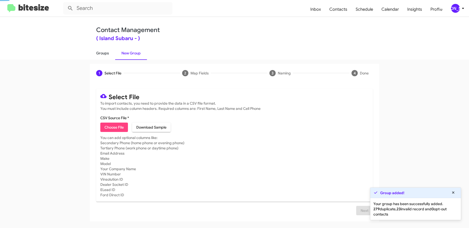
click at [103, 56] on link "Groups" at bounding box center [102, 53] width 25 height 14
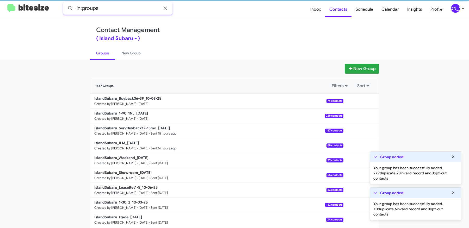
click at [119, 11] on input "in:groups" at bounding box center [117, 8] width 109 height 12
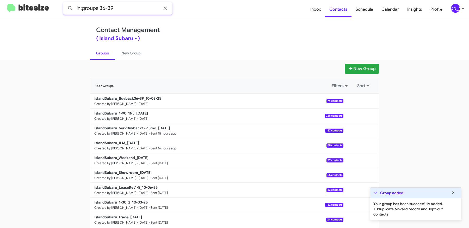
type input "in:groups 36-39"
click at [65, 3] on button at bounding box center [70, 8] width 10 height 10
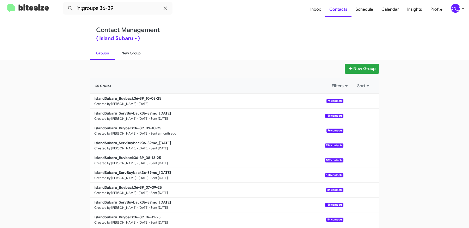
click at [131, 52] on link "New Group" at bounding box center [131, 53] width 32 height 14
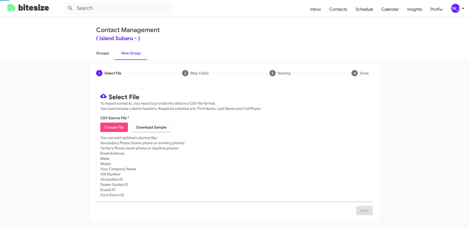
click at [103, 51] on link "Groups" at bounding box center [102, 53] width 25 height 14
type input "in:groups"
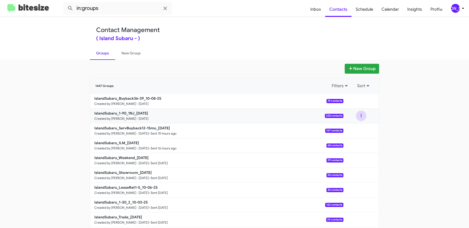
click at [363, 115] on button at bounding box center [361, 116] width 10 height 10
click at [354, 128] on button "View contacts" at bounding box center [345, 130] width 42 height 12
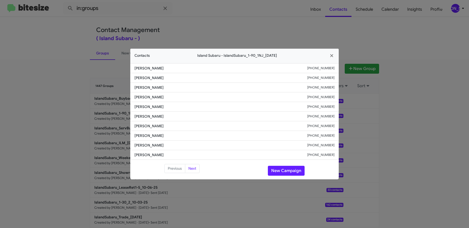
drag, startPoint x: 168, startPoint y: 98, endPoint x: 128, endPoint y: 97, distance: 39.8
click at [128, 97] on modal-container "Contacts Island [GEOGRAPHIC_DATA] - IslandSubaru_1-90_1NJ_[DATE] [PERSON_NAME] …" at bounding box center [234, 114] width 469 height 228
copy span "[PERSON_NAME]"
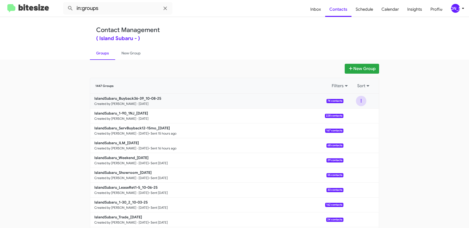
click at [358, 102] on button at bounding box center [361, 101] width 10 height 10
click at [353, 115] on button "View contacts" at bounding box center [345, 115] width 42 height 12
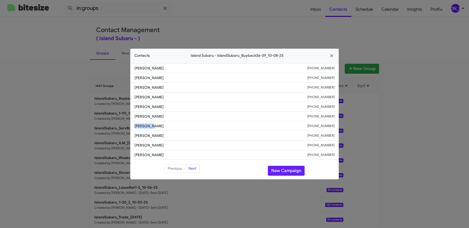
drag, startPoint x: 151, startPoint y: 126, endPoint x: 126, endPoint y: 126, distance: 25.0
click at [126, 126] on modal-container "Contacts Island Subaru - IslandSubaru_Buyback36-39_10-08-25 [PERSON_NAME] [PHON…" at bounding box center [234, 114] width 469 height 228
copy span "[PERSON_NAME]"
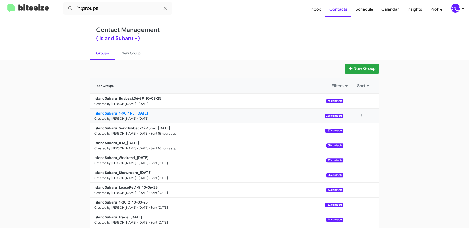
click at [145, 113] on b "IslandSubaru_1-90_1NJ_[DATE]" at bounding box center [121, 113] width 54 height 5
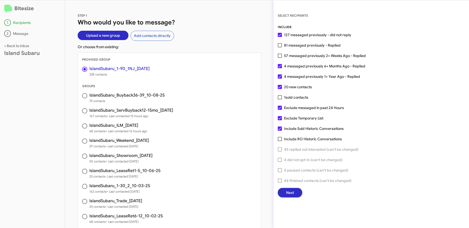
click at [295, 57] on span "57 messaged previously 2+ Weeks Ago - Replied" at bounding box center [325, 56] width 82 height 6
click at [280, 58] on input "57 messaged previously 2+ Weeks Ago - Replied" at bounding box center [279, 58] width 0 height 0
checkbox input "true"
click at [296, 194] on button "Next" at bounding box center [290, 192] width 24 height 9
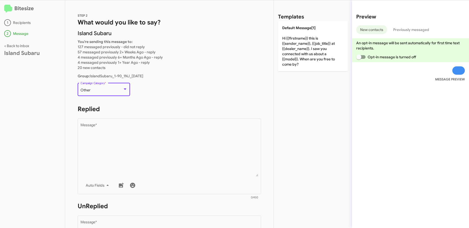
click at [111, 90] on div "Other" at bounding box center [101, 90] width 42 height 4
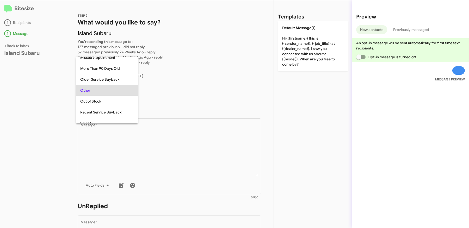
scroll to position [11, 0]
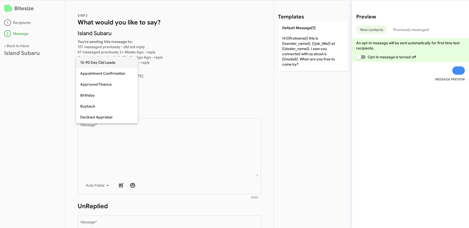
click at [103, 61] on span "15-90 Day Old Leads" at bounding box center [106, 62] width 53 height 11
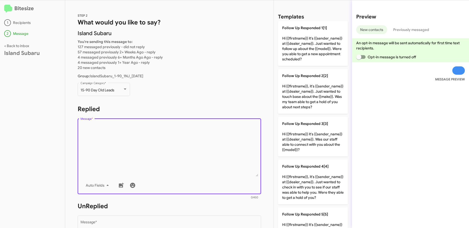
click at [175, 139] on textarea "Message *" at bounding box center [169, 149] width 178 height 53
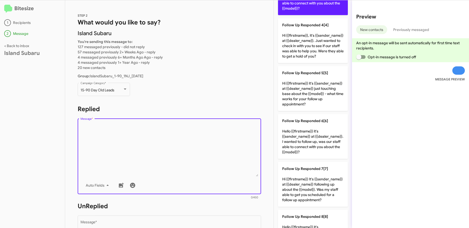
scroll to position [267, 0]
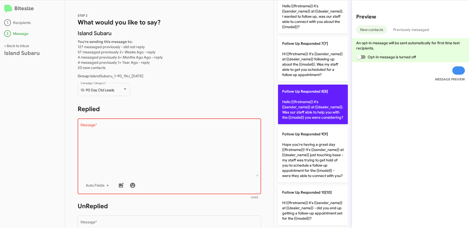
click at [314, 97] on p "Follow Up Responded 8[8] Hello {{firstname}} it's {{sender_name}} at {{dealer_n…" at bounding box center [313, 105] width 70 height 40
type textarea "Hello {{firstname}} it's {{sender_name}} at {{dealer_name}}. Was our staff able…"
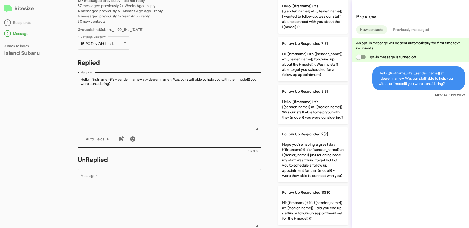
scroll to position [57, 0]
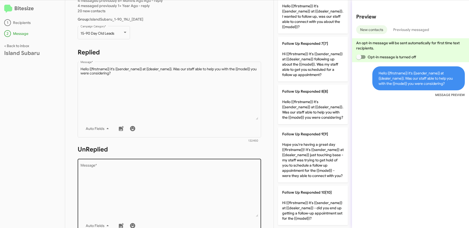
click at [171, 177] on textarea "Message *" at bounding box center [169, 190] width 178 height 53
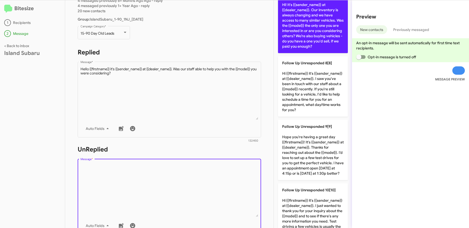
scroll to position [409, 0]
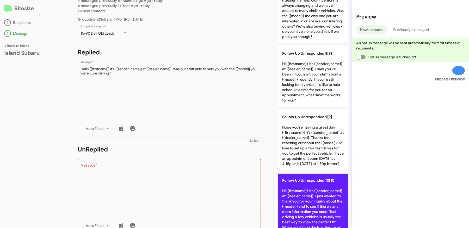
click at [313, 198] on p "Follow Up Unresponded 10[10] Hi {{firstname}} it's {{sender_name}} at {{dealer_…" at bounding box center [313, 207] width 70 height 66
type textarea "Hi {{firstname}} it's {{sender_name}} at {{dealer_name}}. I just wanted to than…"
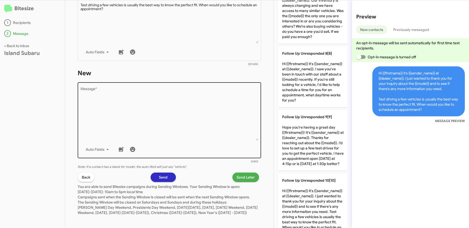
scroll to position [0, 0]
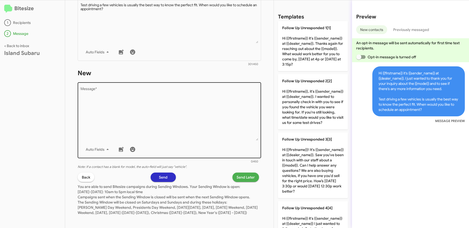
click at [168, 109] on textarea "Message *" at bounding box center [169, 113] width 178 height 53
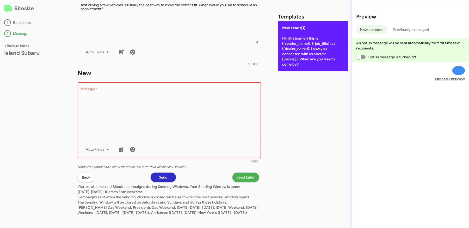
click at [307, 55] on p "New Leads[1] Hi {{firstname}} this is {{sender_name}}, {{job_title}} at {{deale…" at bounding box center [313, 46] width 70 height 50
type textarea "Hi {{firstname}} this is {{sender_name}}, {{job_title}} at {{dealer_name}}. I s…"
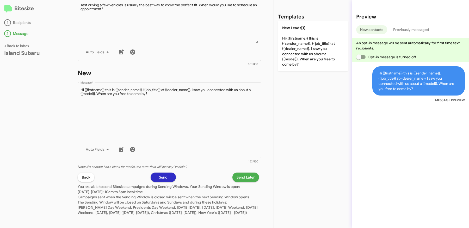
click at [244, 174] on span "Send Later" at bounding box center [245, 177] width 18 height 9
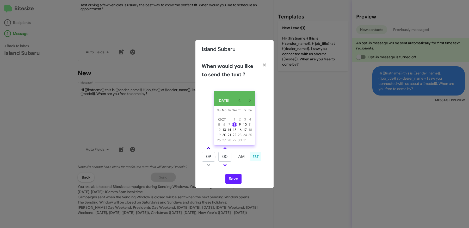
click at [207, 149] on link at bounding box center [208, 148] width 9 height 6
type input "10"
drag, startPoint x: 227, startPoint y: 159, endPoint x: 209, endPoint y: 159, distance: 18.0
click at [210, 159] on tr "10 : 00 AM" at bounding box center [225, 157] width 47 height 10
type input "42"
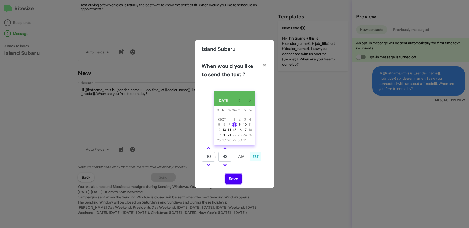
click at [240, 181] on button "Save" at bounding box center [233, 179] width 16 height 10
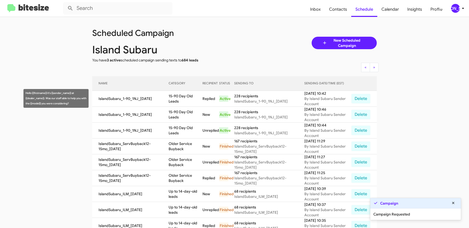
drag, startPoint x: 181, startPoint y: 100, endPoint x: 169, endPoint y: 96, distance: 12.4
click at [169, 96] on td "15-90 Day Old Leads" at bounding box center [185, 99] width 34 height 16
copy td "15-90 Day Old Leads"
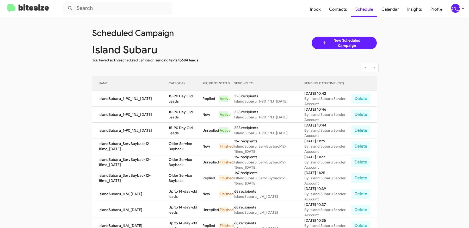
copy td "15-90 Day Old Leads"
click at [338, 12] on span "Contacts" at bounding box center [338, 9] width 26 height 15
type input "in:groups"
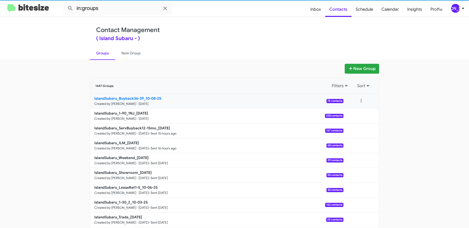
click at [133, 98] on b "IslandSubaru_Buyback36-39_10-08-25" at bounding box center [127, 98] width 67 height 5
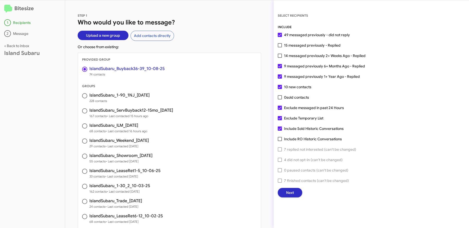
click at [292, 195] on span "Next" at bounding box center [290, 192] width 8 height 9
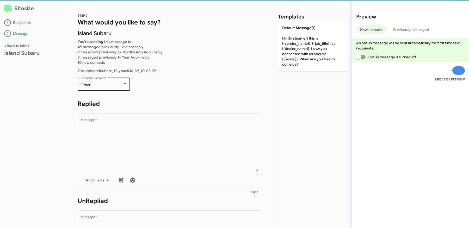
click at [114, 80] on div "Other Campaign Category *" at bounding box center [103, 84] width 47 height 14
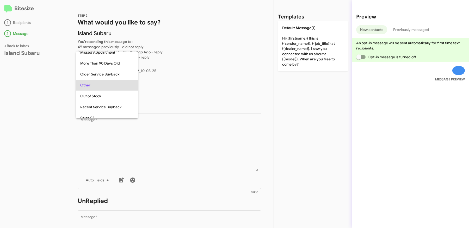
scroll to position [55, 0]
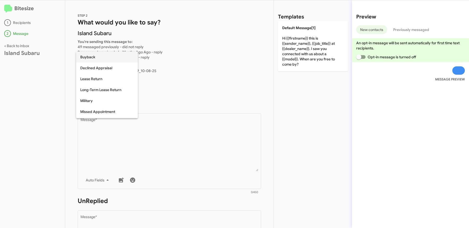
click at [95, 56] on span "Buyback" at bounding box center [106, 57] width 53 height 11
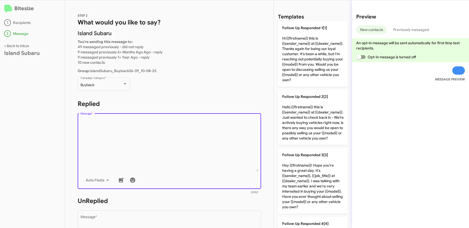
click at [164, 120] on textarea "Message *" at bounding box center [169, 144] width 178 height 53
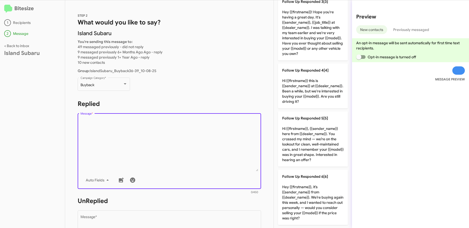
scroll to position [158, 0]
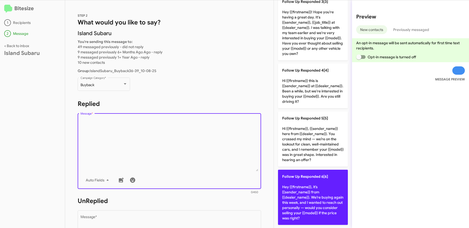
click at [317, 186] on p "Follow Up Responded 6[6] Hey {{firstname}}, it’s {{sender_name}} from {{dealer_…" at bounding box center [313, 197] width 70 height 55
type textarea "Hey {{firstname}}, it’s {{sender_name}} from {{dealer_name}}. We’re buying agai…"
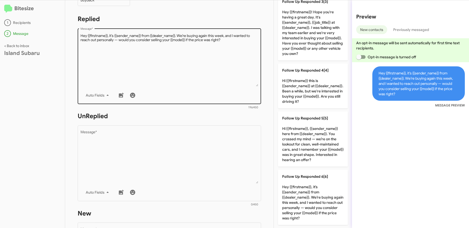
scroll to position [105, 0]
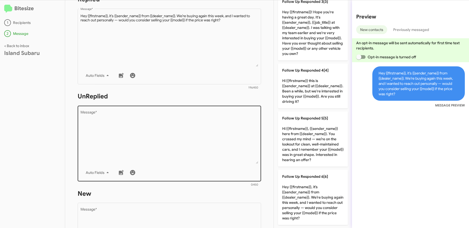
click at [171, 145] on textarea "Message *" at bounding box center [169, 137] width 178 height 53
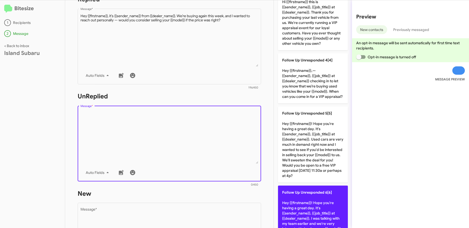
click at [324, 191] on span "Follow Up Unresponded 6[6]" at bounding box center [307, 192] width 50 height 5
type textarea "Hey {{firstname}}! Hope you're having a great day. It's {{sender_name}}, {{job_…"
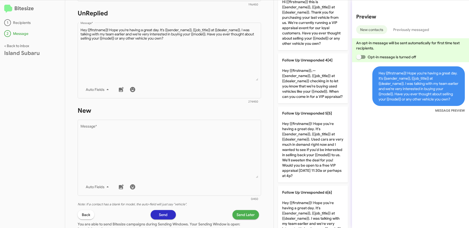
scroll to position [201, 0]
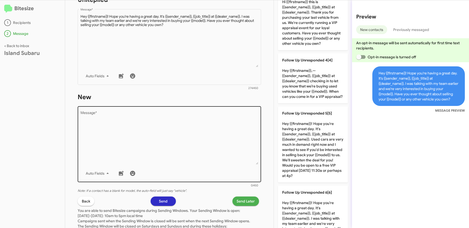
click at [130, 136] on textarea "Message *" at bounding box center [169, 137] width 178 height 53
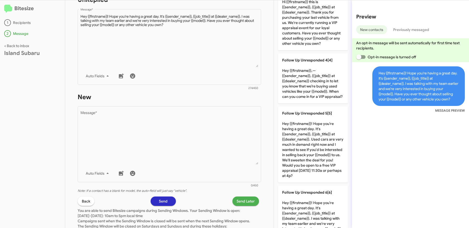
scroll to position [0, 0]
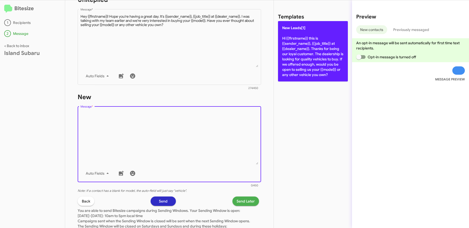
click at [321, 73] on p "New Leads[1] Hi {{firstname}} this is {{sender_name}}, {{job_title}} at {{deale…" at bounding box center [313, 51] width 70 height 60
type textarea "Hi {{firstname}} this is {{sender_name}}, {{job_title}} at {{dealer_name}}. Tha…"
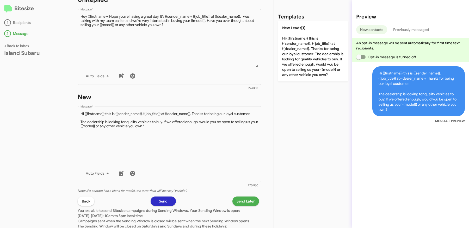
click at [248, 205] on span "Send Later" at bounding box center [245, 201] width 18 height 9
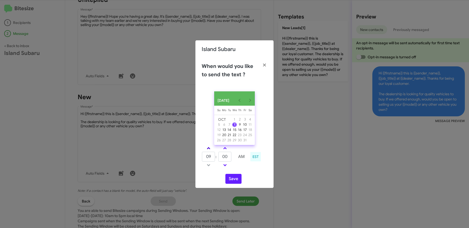
click at [209, 148] on link at bounding box center [208, 148] width 9 height 6
type input "11"
click at [225, 149] on link at bounding box center [224, 148] width 9 height 6
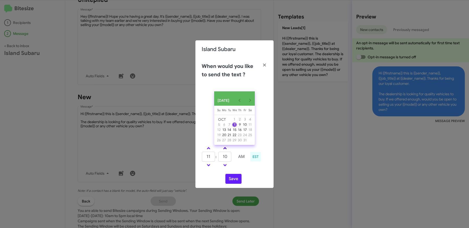
click at [225, 149] on link at bounding box center [224, 148] width 9 height 6
click at [224, 166] on span at bounding box center [224, 164] width 3 height 3
type input "10"
click at [238, 180] on button "Save" at bounding box center [233, 179] width 16 height 10
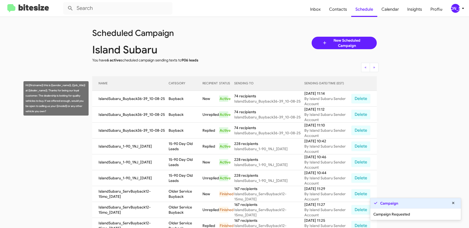
click at [174, 101] on td "Buyback" at bounding box center [185, 99] width 34 height 16
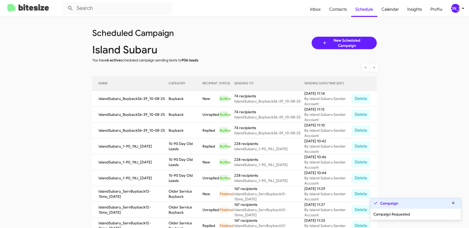
click at [174, 101] on td "Buyback" at bounding box center [185, 99] width 34 height 16
click at [174, 99] on td "Buyback" at bounding box center [185, 99] width 34 height 16
copy td "Buyback"
click at [39, 89] on app-scheduler "Scheduled Campaign Island Subaru You have 6 active scheduled campaign sending t…" at bounding box center [234, 216] width 469 height 398
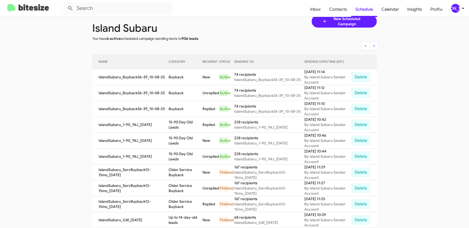
scroll to position [27, 0]
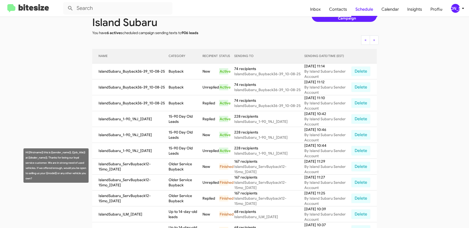
drag, startPoint x: 275, startPoint y: 142, endPoint x: 301, endPoint y: 165, distance: 34.1
click at [301, 165] on tbody "IslandSubaru_Buyback36-39_10-08-25 Buyback New Active 74 recipients IslandSubar…" at bounding box center [234, 223] width 284 height 318
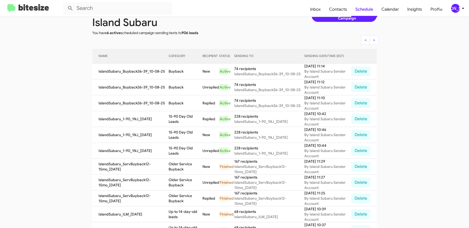
click at [61, 60] on app-scheduler "Scheduled Campaign Island Subaru You have 6 active scheduled campaign sending t…" at bounding box center [234, 189] width 469 height 398
click at [453, 5] on div "[PERSON_NAME]" at bounding box center [455, 8] width 9 height 9
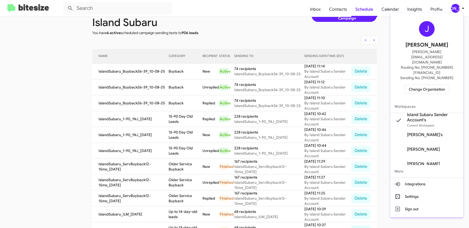
click at [429, 85] on span "Change Organization" at bounding box center [427, 89] width 36 height 9
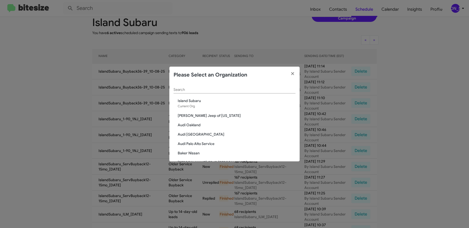
click at [260, 88] on input "Search" at bounding box center [234, 90] width 122 height 4
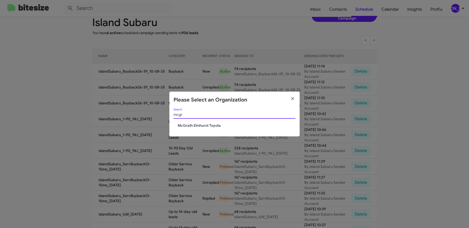
type input "mcgr"
click at [195, 124] on span "McGrath Elmhurst Toyota" at bounding box center [237, 125] width 118 height 5
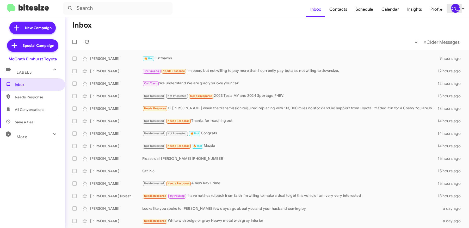
click at [455, 9] on div "[PERSON_NAME]" at bounding box center [455, 8] width 9 height 9
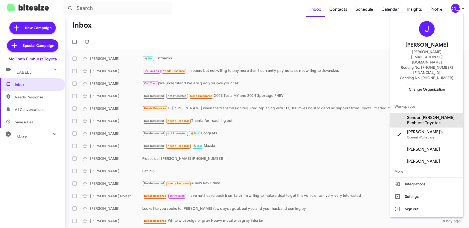
click at [430, 115] on span "Sender [PERSON_NAME] Elmhurst Toyota's" at bounding box center [433, 120] width 52 height 10
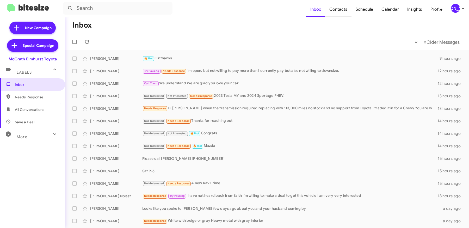
click at [345, 10] on span "Contacts" at bounding box center [338, 9] width 26 height 15
type input "in:groups"
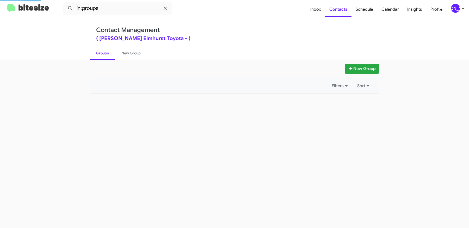
click at [455, 10] on div "[PERSON_NAME]" at bounding box center [455, 8] width 9 height 9
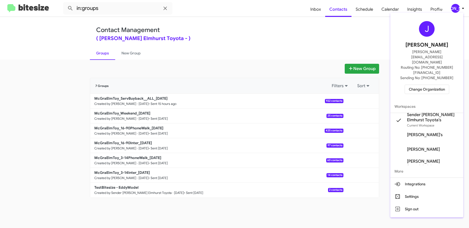
click at [268, 33] on div at bounding box center [234, 114] width 469 height 228
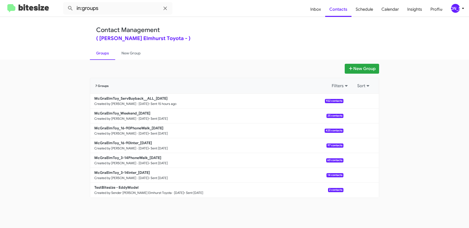
click at [457, 11] on div "[PERSON_NAME]" at bounding box center [455, 8] width 9 height 9
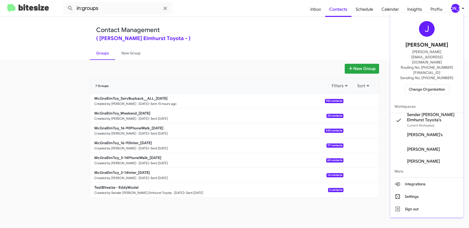
click at [302, 40] on div at bounding box center [234, 114] width 469 height 228
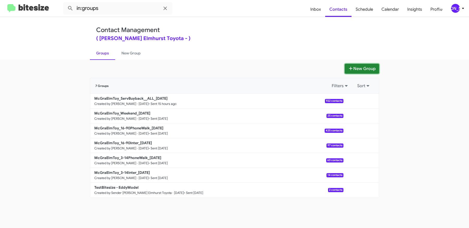
click at [358, 67] on button "New Group" at bounding box center [361, 69] width 34 height 10
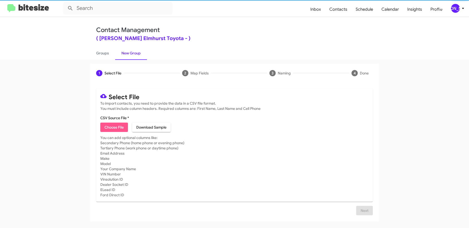
click at [112, 125] on span "Choose File" at bounding box center [113, 127] width 19 height 9
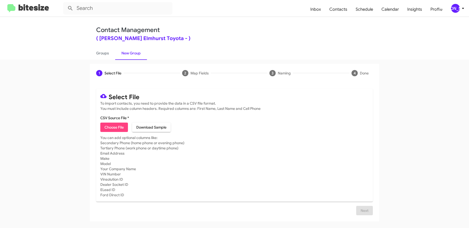
type input "McGraElmToy_Buyback36-39_10-08-25"
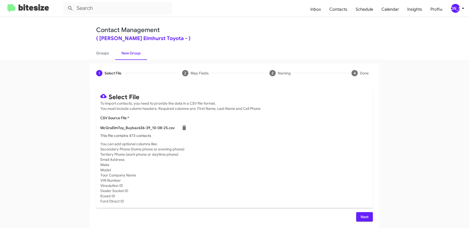
click at [365, 216] on span "Next" at bounding box center [364, 216] width 8 height 9
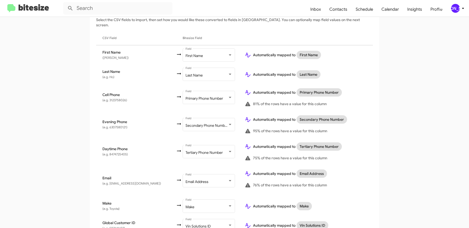
scroll to position [210, 0]
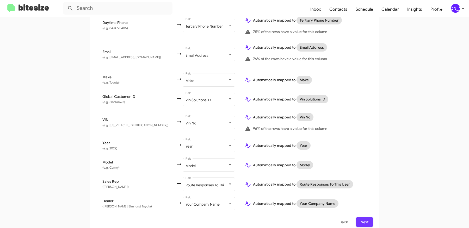
click at [364, 218] on span "Next" at bounding box center [364, 221] width 8 height 9
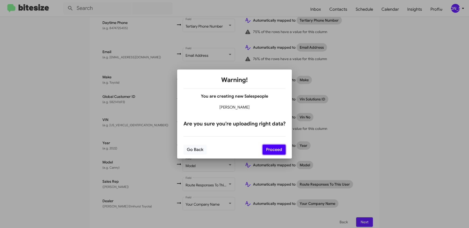
click at [270, 148] on button "Proceed" at bounding box center [273, 150] width 23 height 10
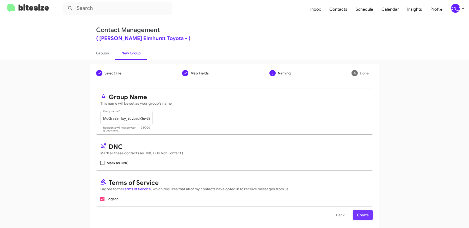
click at [368, 216] on span "Create" at bounding box center [363, 214] width 12 height 9
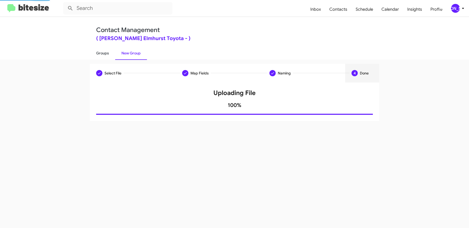
click at [104, 49] on link "Groups" at bounding box center [102, 53] width 25 height 14
type input "in:groups"
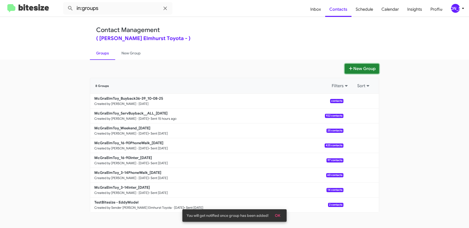
click at [352, 69] on icon at bounding box center [350, 68] width 5 height 4
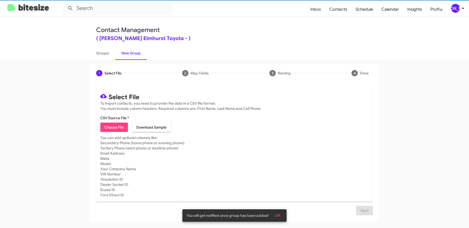
click at [121, 127] on span "Choose File" at bounding box center [113, 127] width 19 height 9
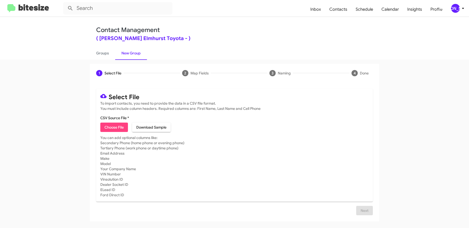
type input "McGraElmToy_Showroom_[DATE]"
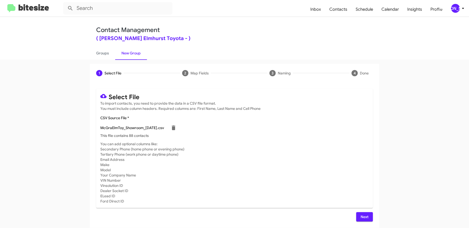
click at [361, 214] on span "Next" at bounding box center [364, 216] width 8 height 9
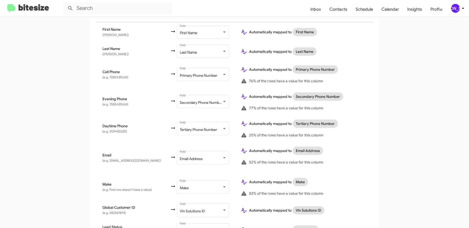
scroll to position [272, 0]
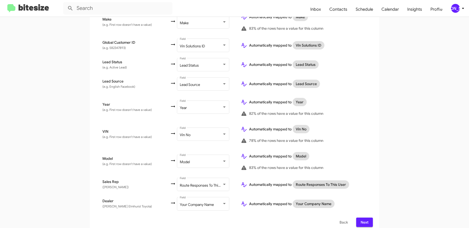
click at [369, 218] on button "Next" at bounding box center [364, 222] width 17 height 9
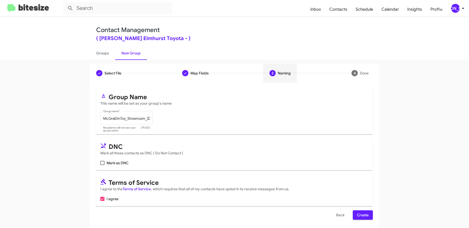
scroll to position [2, 0]
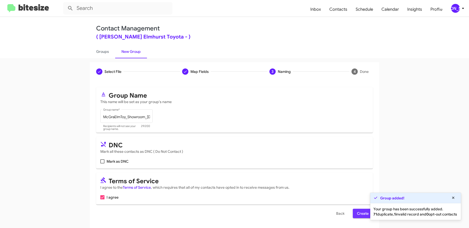
click at [358, 213] on span "Create" at bounding box center [363, 213] width 12 height 9
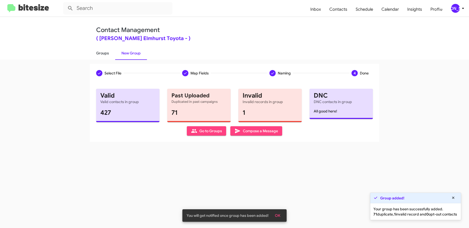
click at [104, 53] on link "Groups" at bounding box center [102, 53] width 25 height 14
type input "in:groups"
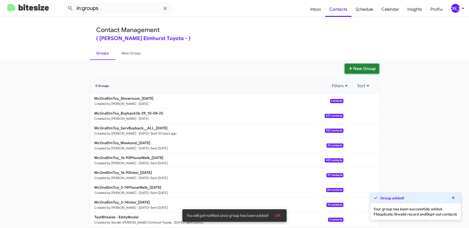
click at [350, 68] on icon at bounding box center [350, 68] width 5 height 4
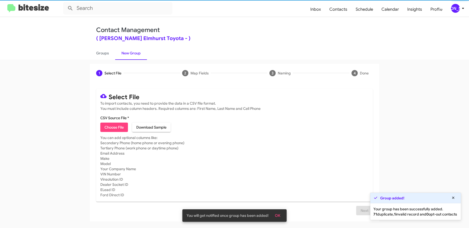
click at [117, 125] on span "Choose File" at bounding box center [113, 127] width 19 height 9
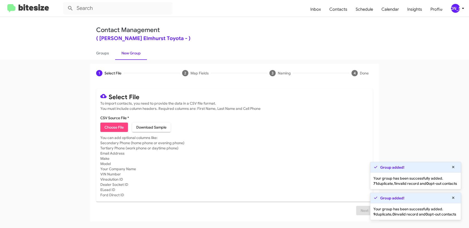
type input "McGraElmToy_Trade_[DATE]"
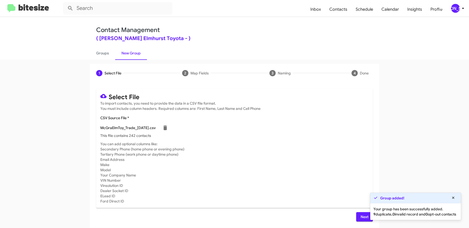
click at [361, 216] on span "Next" at bounding box center [364, 216] width 8 height 9
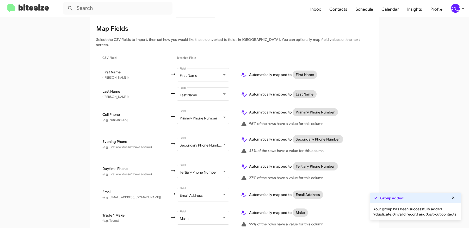
scroll to position [225, 0]
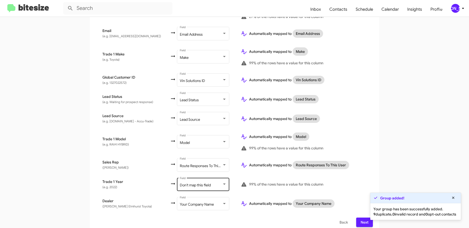
click at [184, 183] on div "Don't map this field Field" at bounding box center [203, 184] width 47 height 14
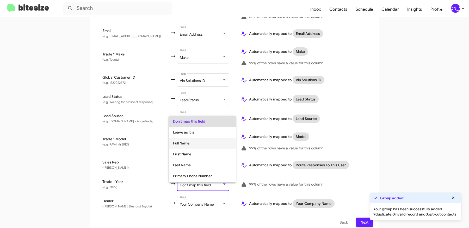
scroll to position [196, 0]
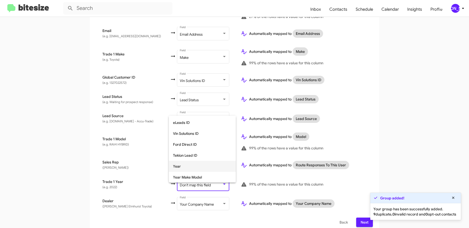
click at [194, 164] on span "Year" at bounding box center [202, 166] width 59 height 11
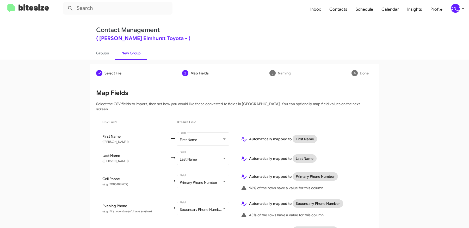
scroll to position [225, 0]
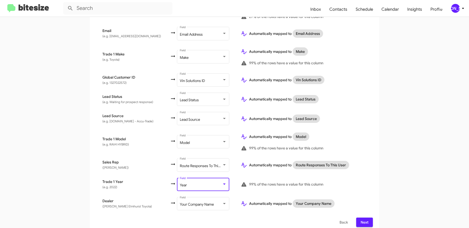
click at [366, 218] on span "Next" at bounding box center [364, 222] width 8 height 9
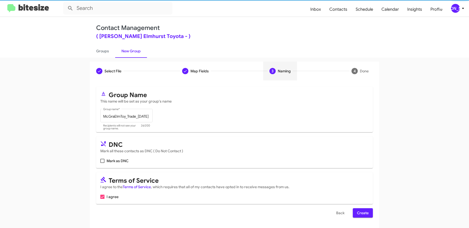
scroll to position [0, 0]
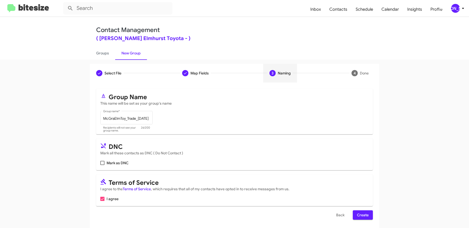
click at [366, 214] on span "Create" at bounding box center [363, 214] width 12 height 9
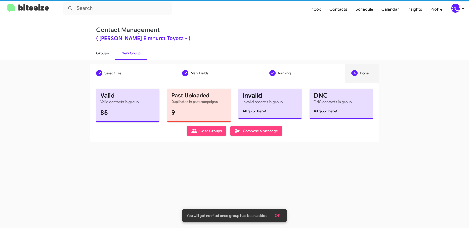
click at [100, 53] on link "Groups" at bounding box center [102, 53] width 25 height 14
type input "in:groups"
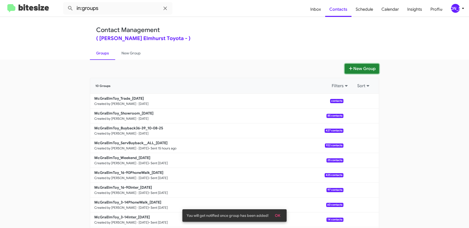
click at [359, 71] on button "New Group" at bounding box center [361, 69] width 34 height 10
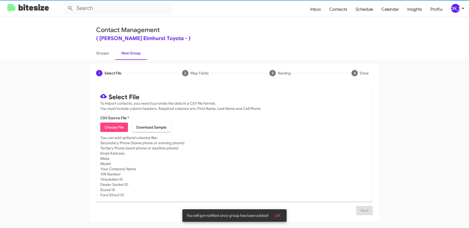
click at [118, 124] on span "Choose File" at bounding box center [113, 127] width 19 height 9
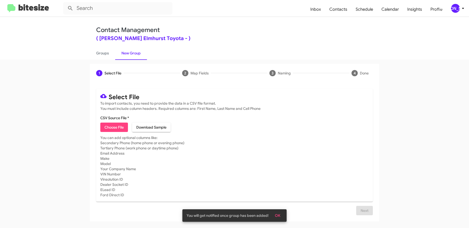
type input "McGraElmToy_Showroom_[DATE]"
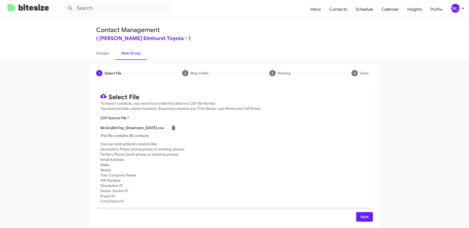
click at [362, 215] on span "Next" at bounding box center [364, 216] width 8 height 9
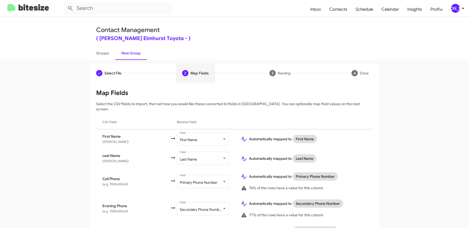
scroll to position [272, 0]
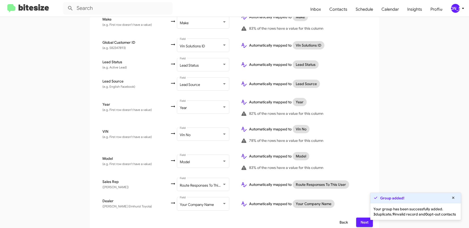
click at [345, 218] on span "Back" at bounding box center [343, 222] width 8 height 9
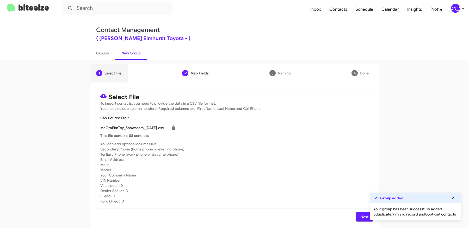
scroll to position [0, 0]
click at [107, 54] on link "Groups" at bounding box center [102, 53] width 25 height 14
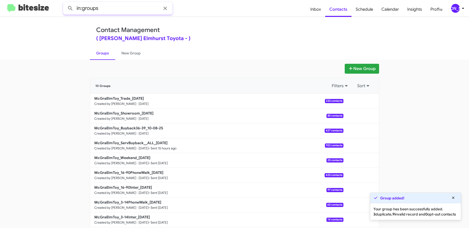
click at [111, 9] on input "in:groups" at bounding box center [117, 8] width 109 height 12
type input "in:groups 36-39"
click at [65, 3] on button at bounding box center [70, 8] width 10 height 10
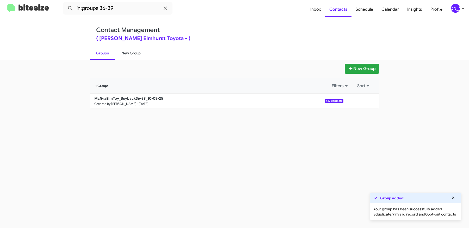
click at [130, 55] on link "New Group" at bounding box center [131, 53] width 32 height 14
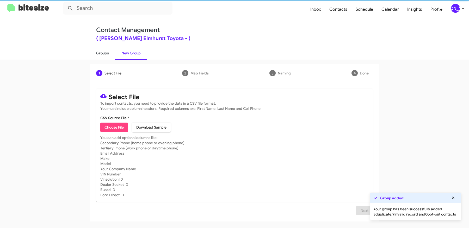
click at [108, 50] on link "Groups" at bounding box center [102, 53] width 25 height 14
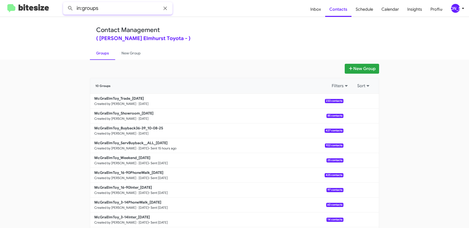
click at [123, 7] on input "in:groups" at bounding box center [117, 8] width 109 height 12
type input "in:groups showroo"
click at [65, 3] on button at bounding box center [70, 8] width 10 height 10
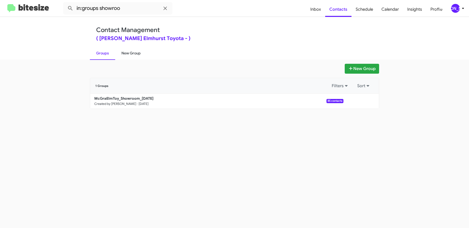
click at [132, 54] on link "New Group" at bounding box center [131, 53] width 32 height 14
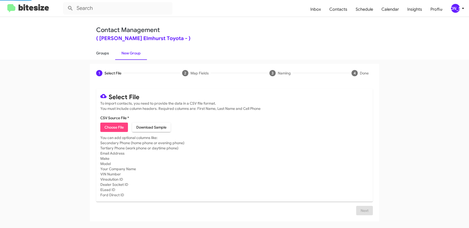
click at [104, 54] on link "Groups" at bounding box center [102, 53] width 25 height 14
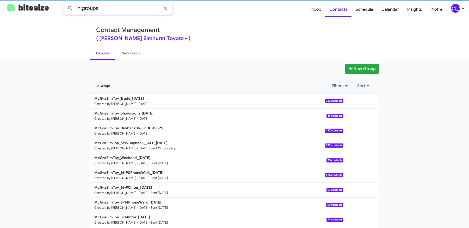
click at [118, 7] on input "in:groups" at bounding box center [117, 8] width 109 height 12
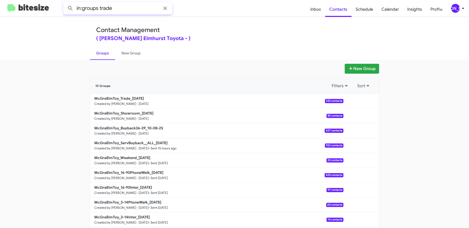
type input "in:groups trade"
click at [65, 3] on button at bounding box center [70, 8] width 10 height 10
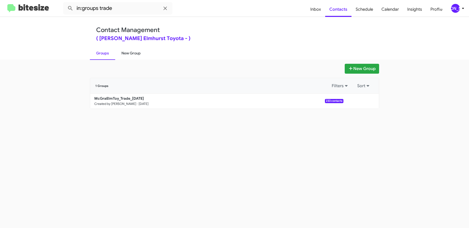
click at [126, 56] on link "New Group" at bounding box center [131, 53] width 32 height 14
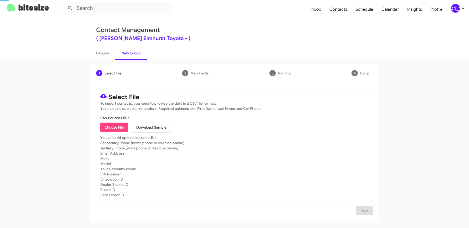
click at [88, 54] on div "Contact Management ( [PERSON_NAME] Elmhurst Toyota - ) Groups New Group" at bounding box center [234, 38] width 297 height 43
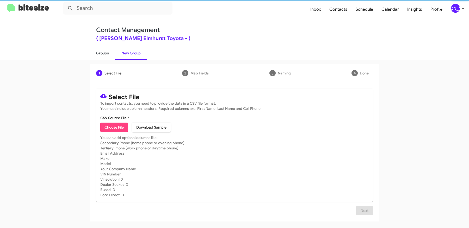
click at [104, 56] on link "Groups" at bounding box center [102, 53] width 25 height 14
type input "in:groups"
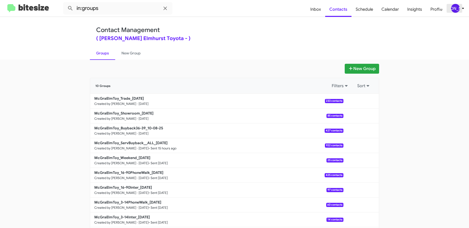
click at [456, 7] on div "[PERSON_NAME]" at bounding box center [455, 8] width 9 height 9
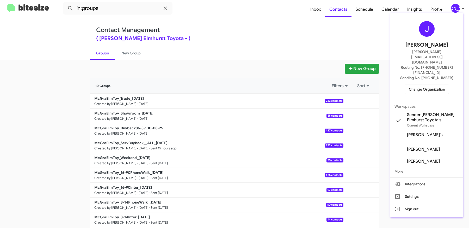
click at [352, 127] on div at bounding box center [234, 114] width 469 height 228
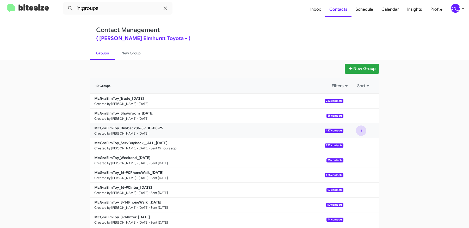
click at [361, 131] on button at bounding box center [361, 130] width 10 height 10
click at [353, 140] on button "View contacts" at bounding box center [345, 145] width 42 height 12
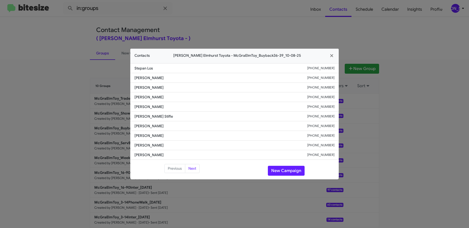
drag, startPoint x: 171, startPoint y: 97, endPoint x: 114, endPoint y: 97, distance: 57.0
click at [115, 97] on modal-container "Contacts [PERSON_NAME] Toyota - McGraElmToy_Buyback36-39_10-08-25 Stepan Los [P…" at bounding box center [234, 114] width 469 height 228
copy span "[PERSON_NAME]"
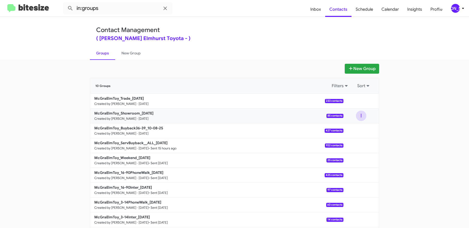
click at [361, 114] on button at bounding box center [361, 116] width 10 height 10
click at [350, 127] on button "View contacts" at bounding box center [345, 130] width 42 height 12
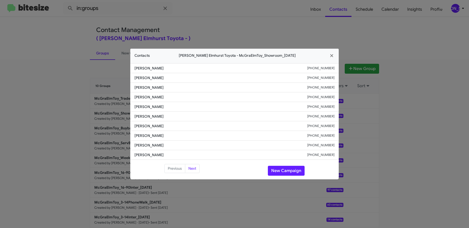
drag, startPoint x: 168, startPoint y: 88, endPoint x: 122, endPoint y: 85, distance: 46.2
click at [123, 85] on modal-container "Contacts [PERSON_NAME] Elmhurst Toyota - McGraElmToy_Showroom_[DATE] [PERSON_NA…" at bounding box center [234, 114] width 469 height 228
copy span "[PERSON_NAME]"
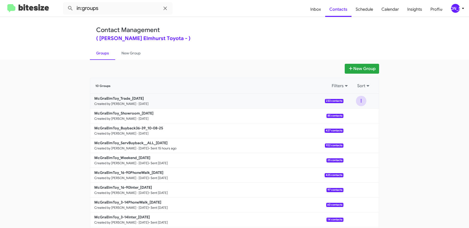
click at [358, 101] on button at bounding box center [361, 101] width 10 height 10
click at [351, 112] on button "View contacts" at bounding box center [345, 115] width 42 height 12
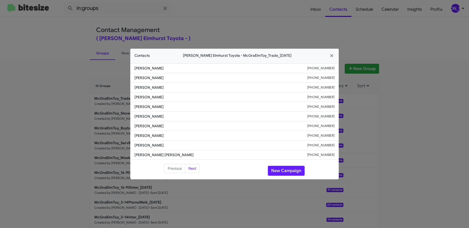
drag, startPoint x: 164, startPoint y: 100, endPoint x: 119, endPoint y: 100, distance: 44.5
click at [121, 100] on modal-container "Contacts [PERSON_NAME] Toyota - McGraElmToy_Trade_[DATE] [PERSON_NAME] [PHONE_N…" at bounding box center [234, 114] width 469 height 228
copy span "[PERSON_NAME]"
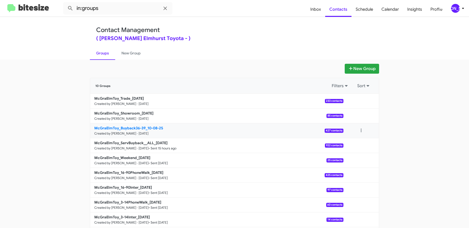
click at [141, 129] on b "McGraElmToy_Buyback36-39_10-08-25" at bounding box center [128, 128] width 69 height 5
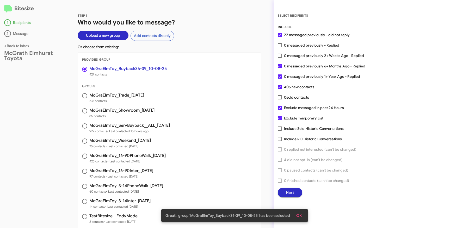
click at [286, 192] on span "Next" at bounding box center [290, 192] width 8 height 9
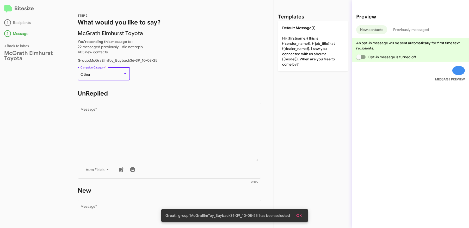
click at [114, 75] on div "Other" at bounding box center [101, 75] width 42 height 4
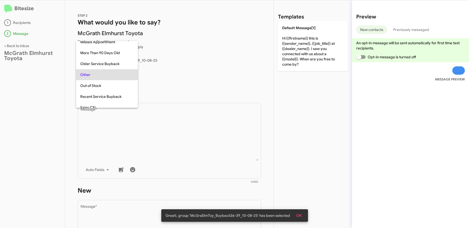
scroll to position [55, 0]
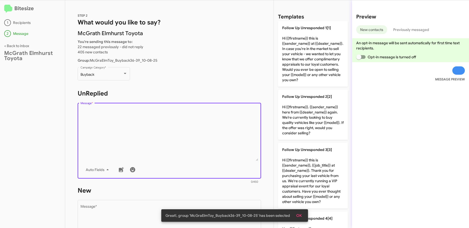
click at [137, 135] on textarea "Message *" at bounding box center [169, 134] width 178 height 53
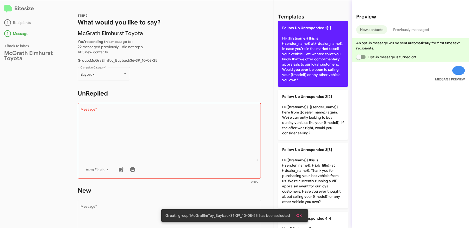
click at [325, 38] on p "Follow Up Unresponded 1[1] Hi {{firstname}} this is {{sender_name}} at {{dealer…" at bounding box center [313, 54] width 70 height 66
type textarea "Hi {{firstname}} this is {{sender_name}} at {{dealer_name}}. In case you're in …"
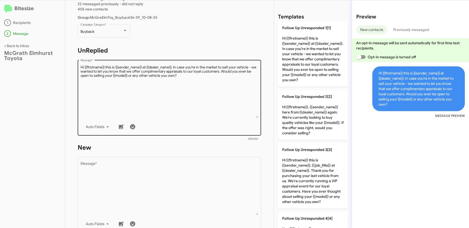
scroll to position [58, 0]
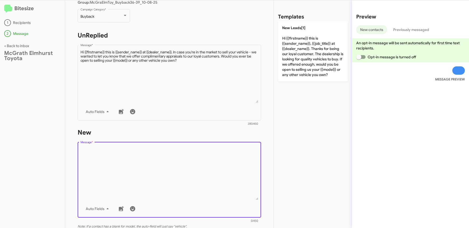
click at [142, 155] on textarea "Message *" at bounding box center [169, 173] width 178 height 53
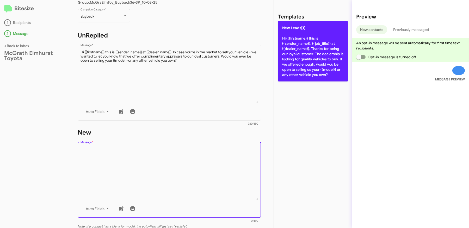
click at [317, 64] on p "New Leads[1] Hi {{firstname}} this is {{sender_name}}, {{job_title}} at {{deale…" at bounding box center [313, 51] width 70 height 60
type textarea "Hi {{firstname}} this is {{sender_name}}, {{job_title}} at {{dealer_name}}. Tha…"
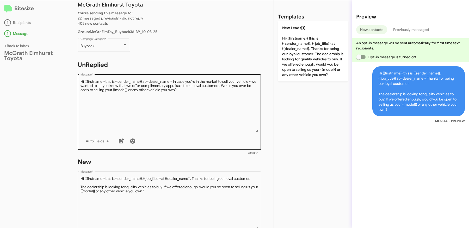
scroll to position [125, 0]
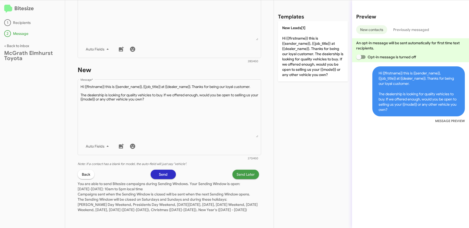
click at [250, 170] on span "Send Later" at bounding box center [245, 174] width 18 height 9
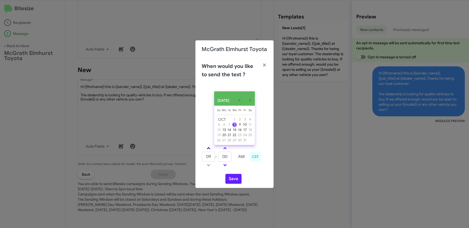
click at [210, 151] on link at bounding box center [208, 148] width 9 height 6
type input "10"
drag, startPoint x: 226, startPoint y: 159, endPoint x: 239, endPoint y: 159, distance: 13.0
click at [229, 159] on input "00" at bounding box center [224, 157] width 13 height 10
type input "07"
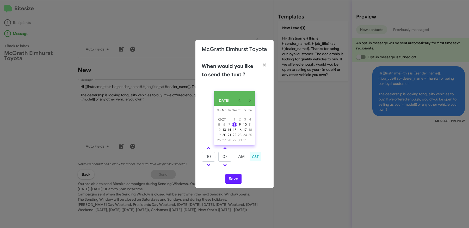
click at [229, 173] on div "[DATE] [DATE] Su [DATE] Mo [DATE] Tu [DATE] We [DATE] Th [DATE] Fr [DATE] [DATE…" at bounding box center [234, 137] width 78 height 101
click at [231, 178] on button "Save" at bounding box center [233, 179] width 16 height 10
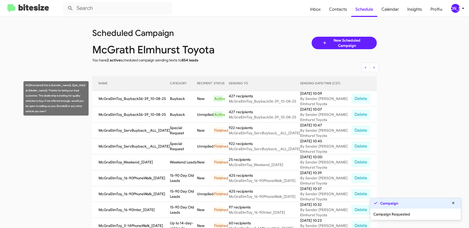
click at [173, 97] on td "Buyback" at bounding box center [183, 99] width 27 height 16
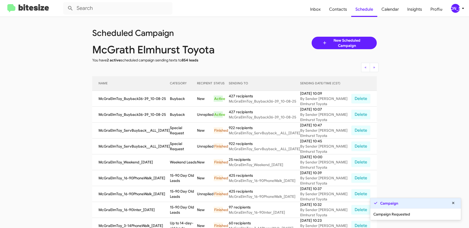
click at [173, 97] on td "Buyback" at bounding box center [183, 99] width 27 height 16
copy td "Buyback"
click at [339, 12] on span "Contacts" at bounding box center [338, 9] width 26 height 15
type input "in:groups"
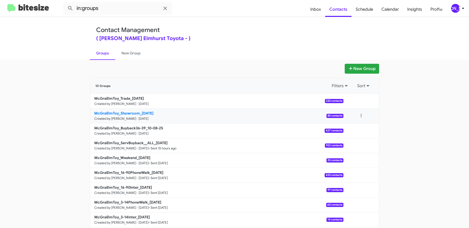
click at [136, 114] on b "McGraElmToy_Showroom_[DATE]" at bounding box center [123, 113] width 59 height 5
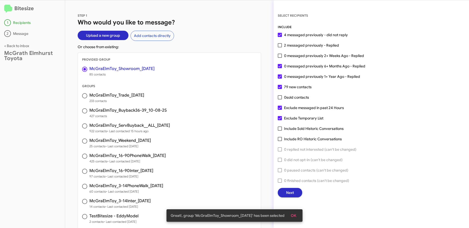
click at [277, 45] on div "SELECT RECIPIENTS INCLUDE 4 messaged previously - did not reply 2 messaged prev…" at bounding box center [370, 105] width 195 height 185
click at [280, 43] on span at bounding box center [280, 45] width 4 height 4
click at [280, 47] on input "2 messaged previously - Replied" at bounding box center [279, 47] width 0 height 0
checkbox input "true"
click at [243, 43] on div "STEP 1 Who would you like to message? Upload a new group Add contacts directly …" at bounding box center [169, 114] width 208 height 228
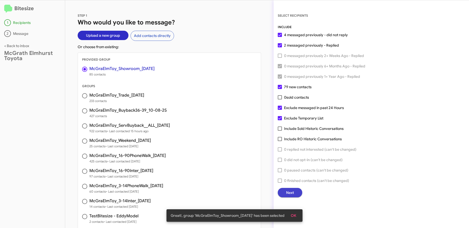
click at [297, 192] on button "Next" at bounding box center [290, 192] width 24 height 9
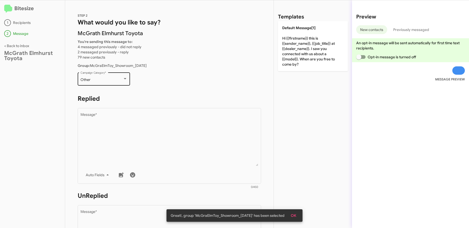
click at [105, 77] on div "Other Campaign Category *" at bounding box center [103, 78] width 47 height 14
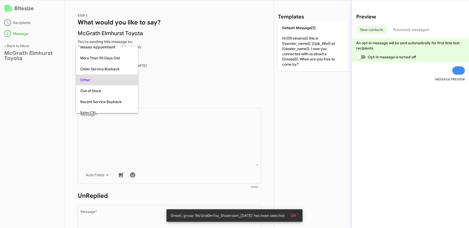
scroll to position [141, 0]
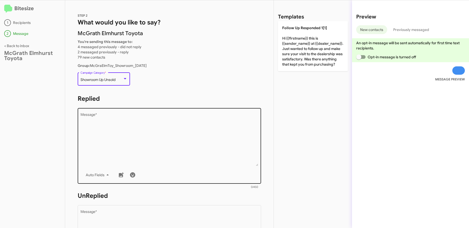
click at [169, 130] on textarea "Message *" at bounding box center [169, 139] width 178 height 53
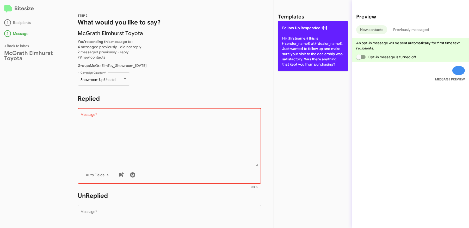
click at [302, 56] on p "Follow Up Responded 1[1] Hi {{firstname}} this is {{sender_name}} at {{dealer_n…" at bounding box center [313, 46] width 70 height 50
type textarea "Hi {{firstname}} this is {{sender_name}} at {{dealer_name}}. Just wanted to fol…"
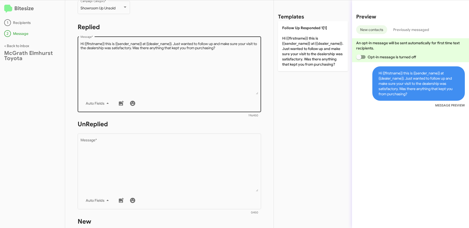
scroll to position [77, 0]
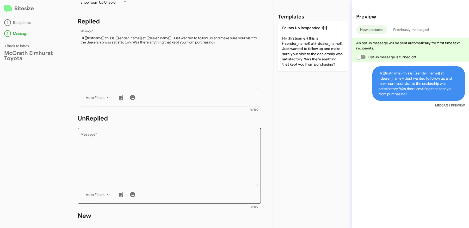
click at [150, 158] on textarea "Message *" at bounding box center [169, 159] width 178 height 53
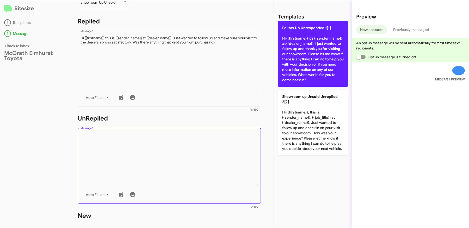
click at [300, 72] on p "Follow Up Unresponded 1[1] Hi {{firstname}} it's {{sender_name}} at {{dealer_na…" at bounding box center [313, 54] width 70 height 66
type textarea "Hi {{firstname}} it's {{sender_name}} at {{dealer_name}}. I just wanted to foll…"
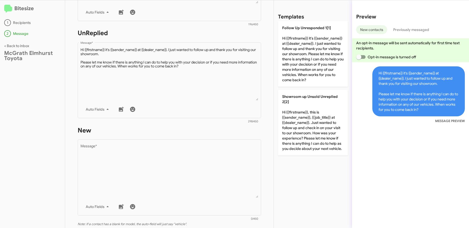
scroll to position [182, 0]
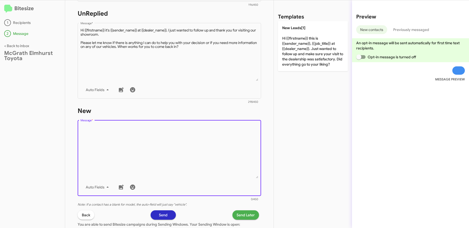
click at [159, 136] on textarea "Message *" at bounding box center [169, 151] width 178 height 53
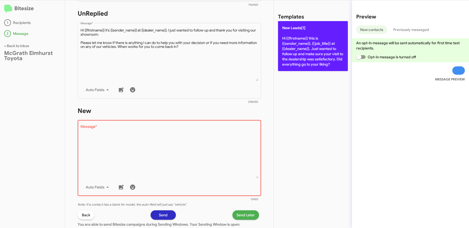
click at [297, 62] on p "New Leads[1] Hi {{firstname}} this is {{sender_name}}, {{job_title}} at {{deale…" at bounding box center [313, 46] width 70 height 50
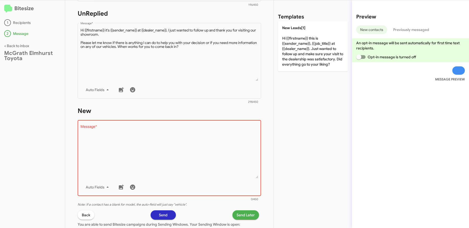
type textarea "Hi {{firstname}} this is {{sender_name}}, {{job_title}} at {{dealer_name}}. Jus…"
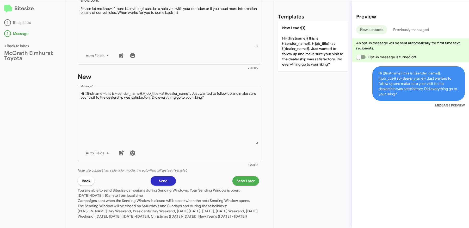
scroll to position [228, 0]
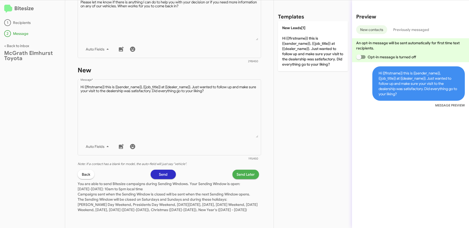
click at [245, 170] on span "Send Later" at bounding box center [245, 174] width 18 height 9
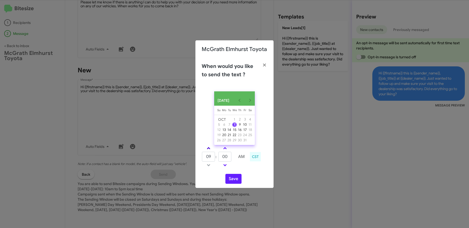
click at [206, 149] on link at bounding box center [208, 148] width 9 height 6
type input "10"
click at [231, 179] on button "Save" at bounding box center [233, 179] width 16 height 10
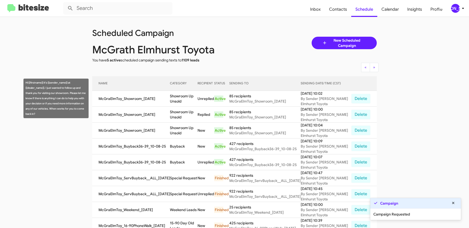
click at [177, 98] on td "Showroom Up Unsold" at bounding box center [184, 99] width 28 height 16
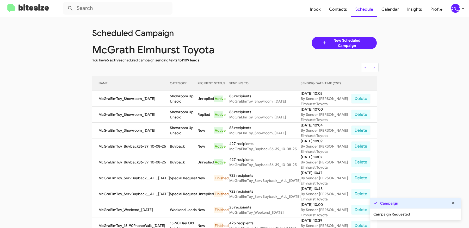
click at [177, 98] on td "Showroom Up Unsold" at bounding box center [184, 99] width 28 height 16
click at [178, 102] on td "Showroom Up Unsold" at bounding box center [184, 99] width 28 height 16
copy td "Showroom Up Unsold"
click at [341, 7] on span "Contacts" at bounding box center [338, 9] width 26 height 15
type input "in:groups"
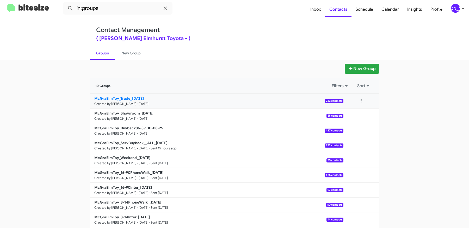
click at [139, 98] on b "McGraElmToy_Trade_[DATE]" at bounding box center [118, 98] width 49 height 5
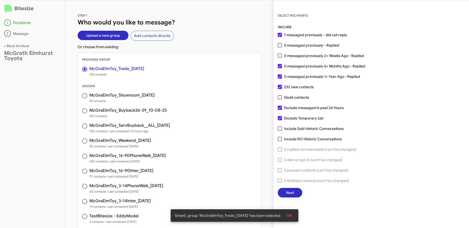
click at [287, 192] on span "Next" at bounding box center [290, 192] width 8 height 9
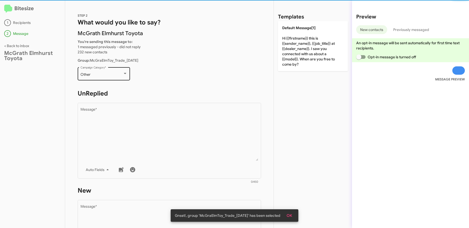
click at [116, 71] on div "Other Campaign Category *" at bounding box center [103, 73] width 47 height 14
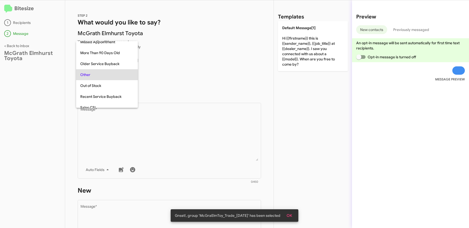
scroll to position [185, 0]
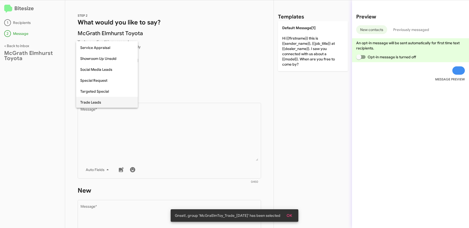
click at [98, 100] on span "Trade Leads" at bounding box center [106, 102] width 53 height 11
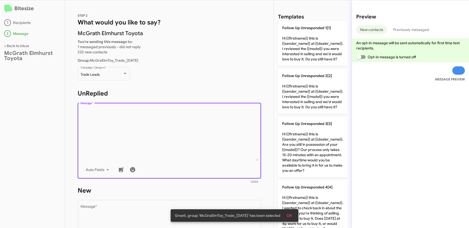
click at [142, 131] on textarea "Message *" at bounding box center [169, 134] width 178 height 53
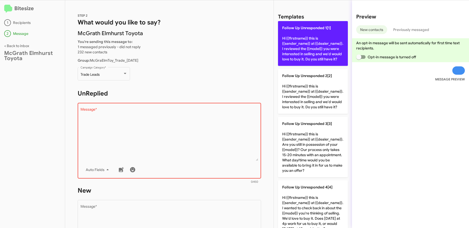
click at [336, 42] on p "Follow Up Unresponded 1[1] Hi {{firstname}} this is {{sender_name}} at {{dealer…" at bounding box center [313, 43] width 70 height 45
type textarea "Hi {{firstname}} this is {{sender_name}} at {{dealer_name}}. I reviewed the {{m…"
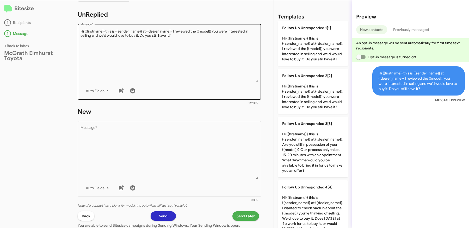
scroll to position [86, 0]
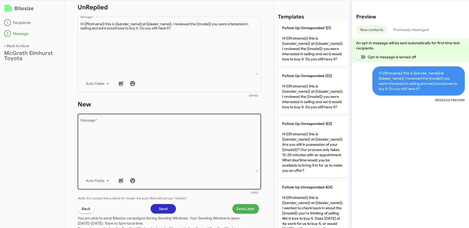
drag, startPoint x: 161, startPoint y: 141, endPoint x: 178, endPoint y: 136, distance: 17.4
click at [161, 141] on textarea "Message *" at bounding box center [169, 145] width 178 height 53
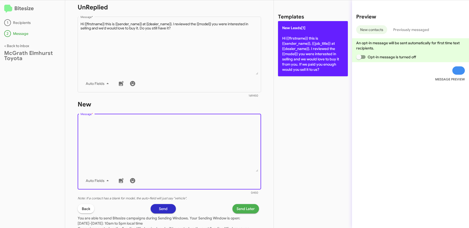
click at [291, 65] on p "New Leads[1] Hi {{firstname}} this is {{sender_name}}, {{job_title}} at {{deale…" at bounding box center [313, 48] width 70 height 55
type textarea "Hi {{firstname}} this is {{sender_name}}, {{job_title}} at {{dealer_name}}. I r…"
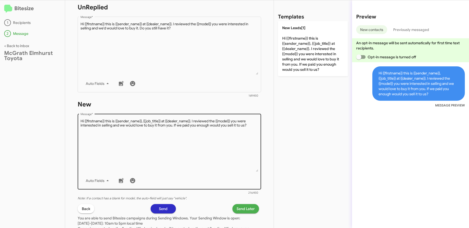
scroll to position [125, 0]
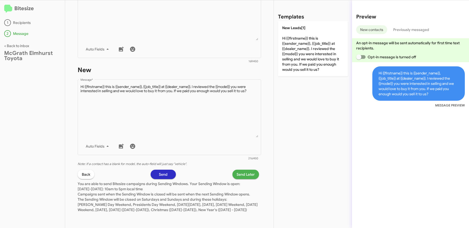
click at [255, 171] on button "Send Later" at bounding box center [245, 174] width 27 height 9
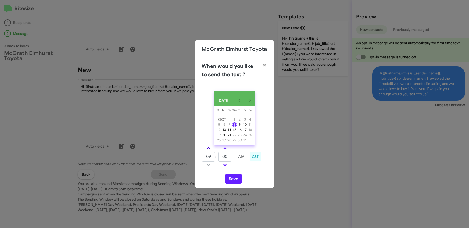
click at [208, 150] on span at bounding box center [208, 148] width 3 height 3
type input "10"
drag, startPoint x: 230, startPoint y: 160, endPoint x: 213, endPoint y: 157, distance: 17.3
click at [215, 157] on tr "10 : 00 AM" at bounding box center [225, 157] width 47 height 10
type input "17"
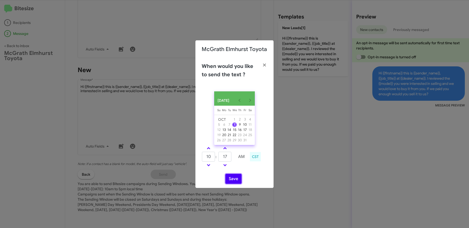
click at [235, 180] on button "Save" at bounding box center [233, 179] width 16 height 10
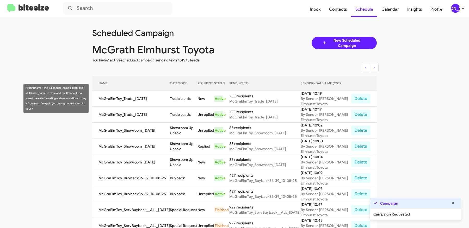
click at [172, 99] on td "Trade Leads" at bounding box center [184, 99] width 28 height 16
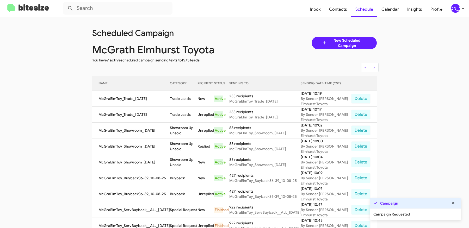
click at [172, 99] on td "Trade Leads" at bounding box center [184, 99] width 28 height 16
click at [191, 99] on td "Trade Leads" at bounding box center [184, 99] width 28 height 16
copy td "Trade Leads"
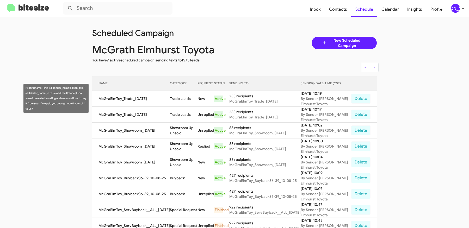
click at [46, 94] on div "Hi {{firstname}} this is {{sender_name}}, {{job_title}} at {{dealer_name}}. I r…" at bounding box center [55, 98] width 65 height 29
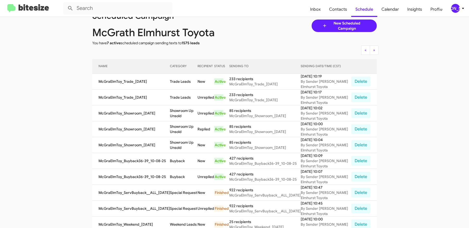
scroll to position [24, 0]
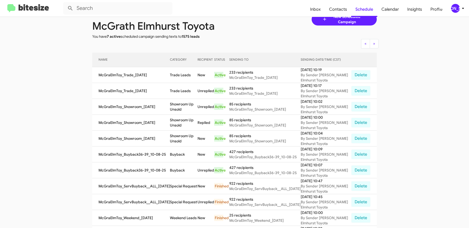
click at [461, 5] on icon at bounding box center [463, 8] width 6 height 6
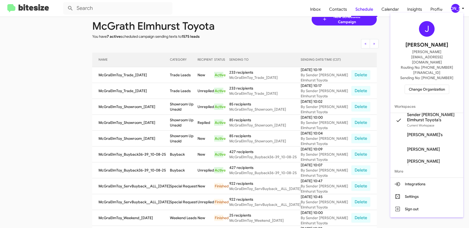
click at [276, 25] on div at bounding box center [234, 114] width 469 height 228
